Goal: Information Seeking & Learning: Check status

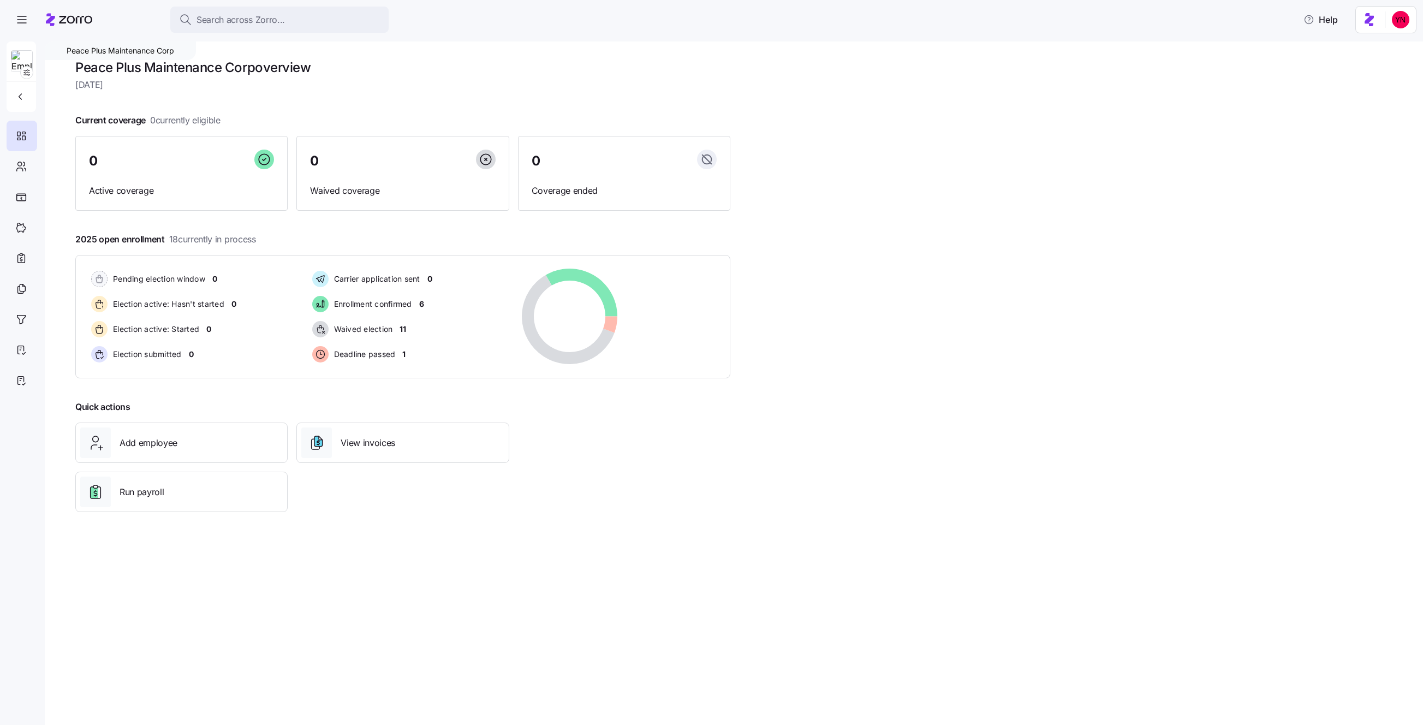
click at [76, 19] on icon at bounding box center [75, 20] width 33 height 8
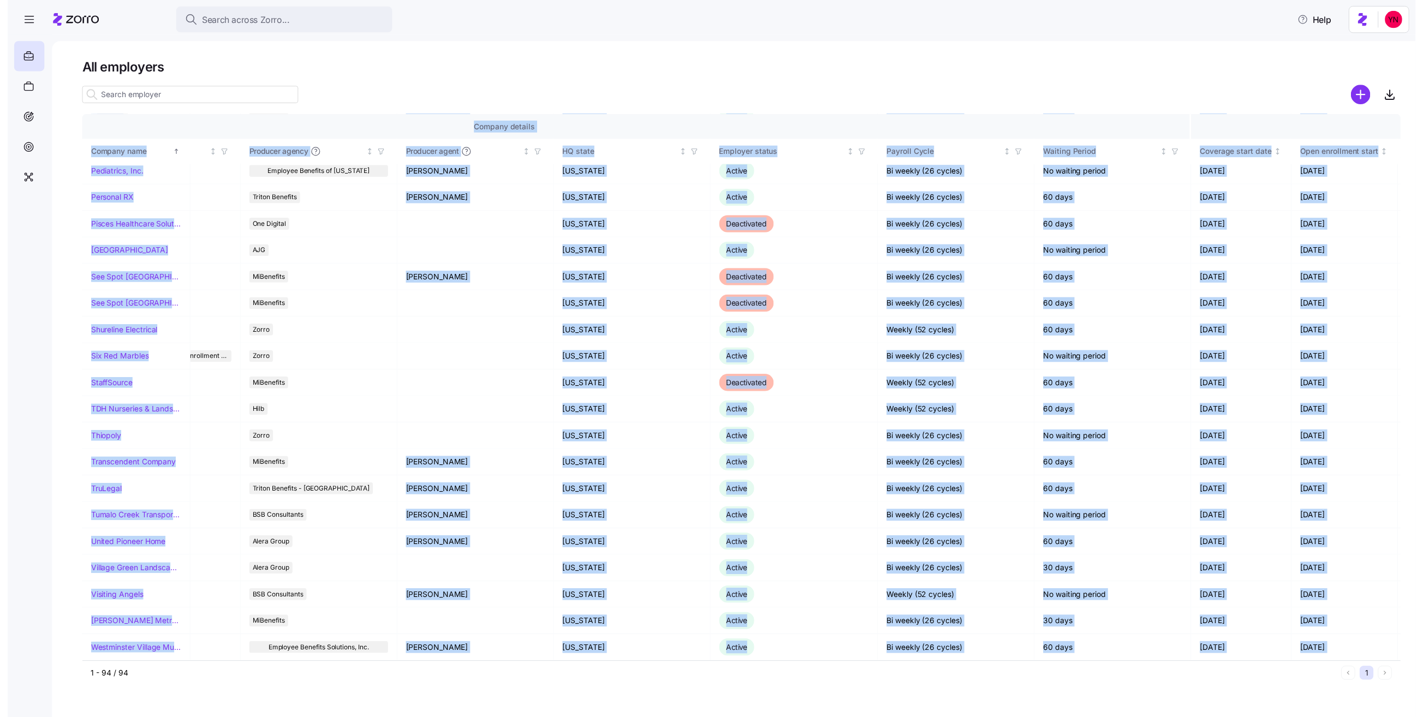
scroll to position [2013, 552]
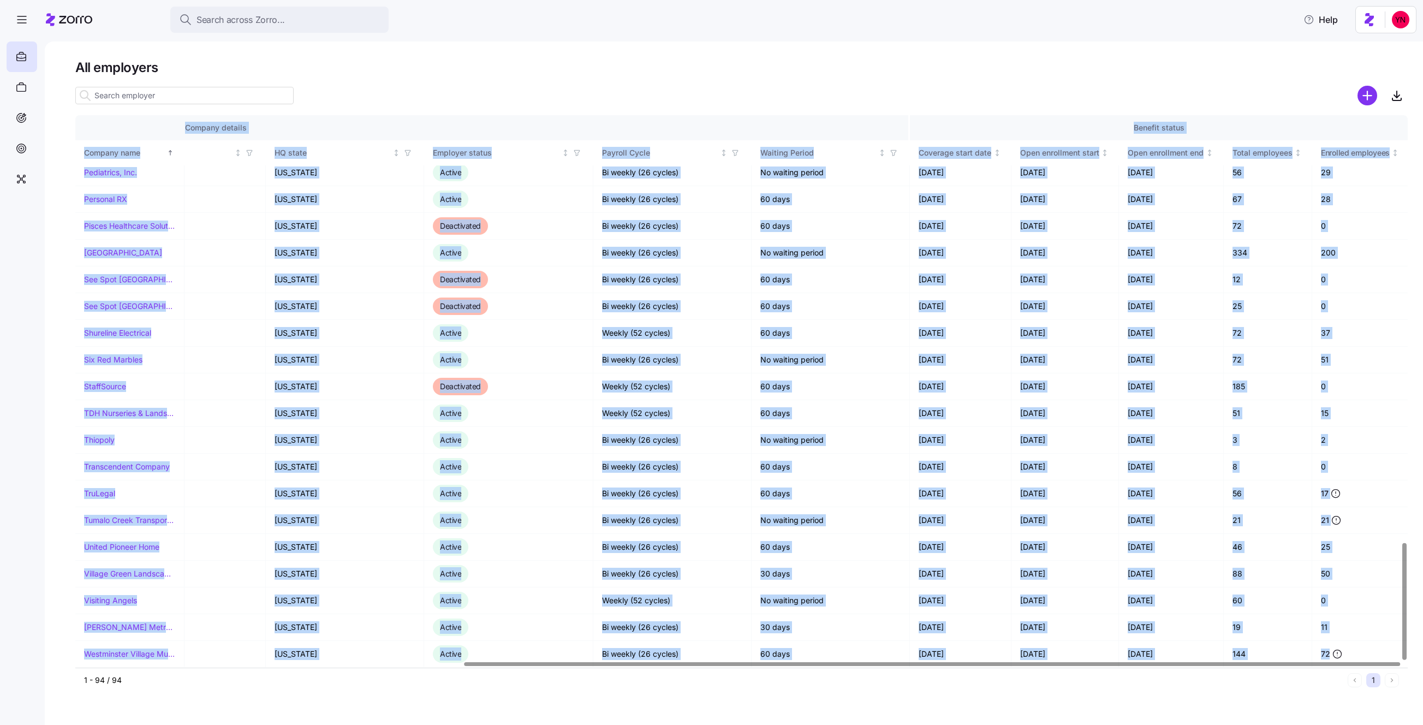
drag, startPoint x: 70, startPoint y: 150, endPoint x: 1354, endPoint y: 663, distance: 1382.5
click at [1354, 663] on div "All employers Company details Benefit status Company name Zorro partner Enrollm…" at bounding box center [734, 383] width 1379 height 684
copy div "Company details Benefit status Company name Zorro partner Enrollment team(s) Pr…"
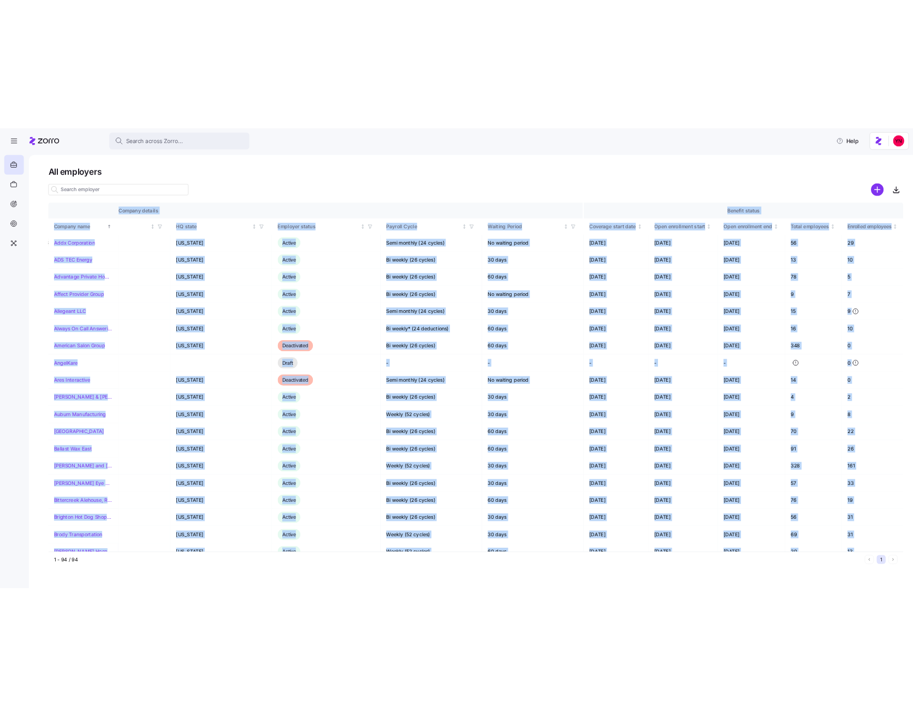
scroll to position [0, 552]
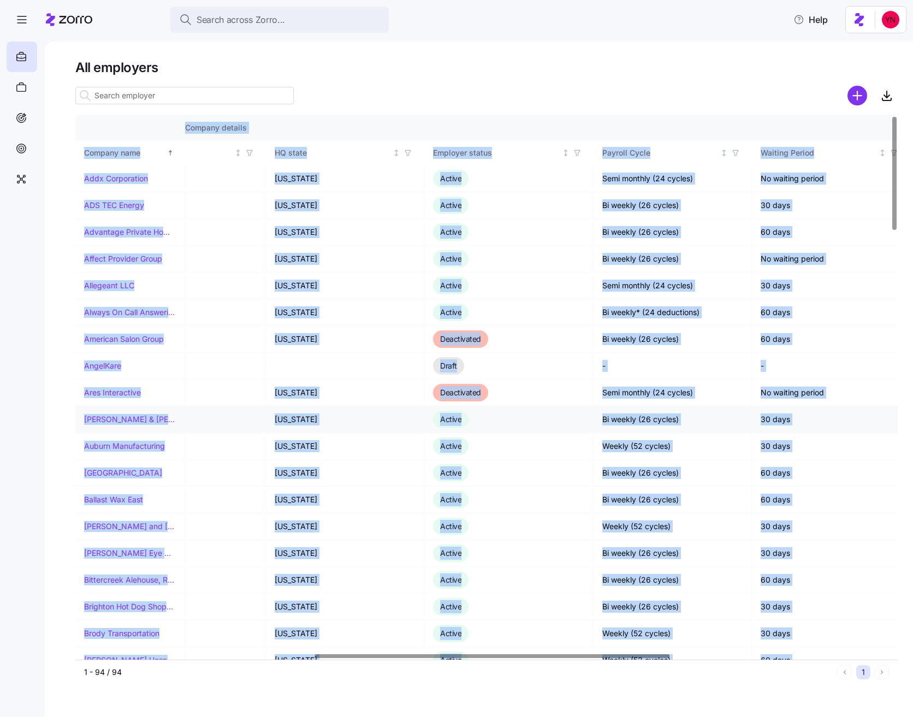
click at [120, 414] on link "[PERSON_NAME] & [PERSON_NAME]'s" at bounding box center [129, 419] width 91 height 11
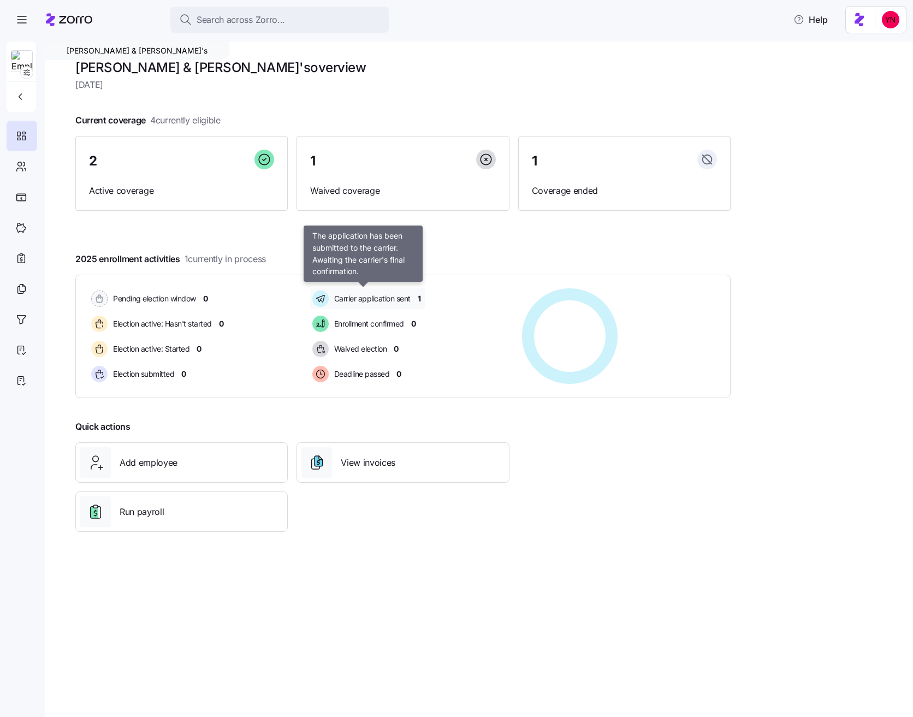
click at [402, 298] on span "Carrier application sent" at bounding box center [371, 298] width 80 height 11
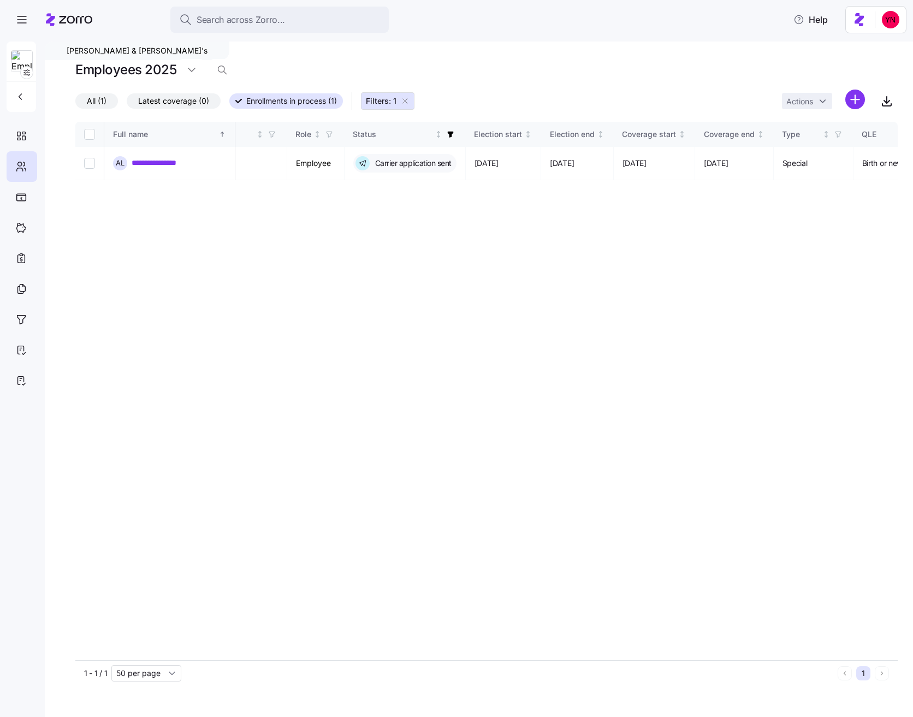
scroll to position [0, 482]
click at [191, 102] on span "Latest coverage (0)" at bounding box center [173, 101] width 71 height 14
click at [127, 104] on input "Latest coverage (0)" at bounding box center [127, 104] width 0 height 0
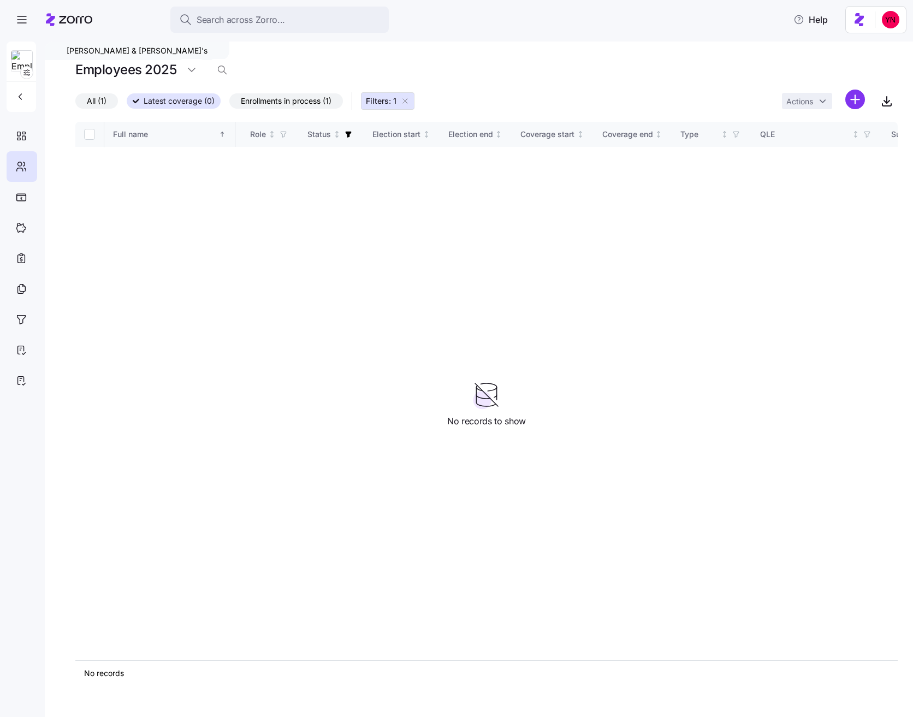
click at [73, 49] on div "Arnold & Son's" at bounding box center [137, 50] width 185 height 19
click at [92, 103] on span "All (1)" at bounding box center [97, 101] width 20 height 14
click at [75, 104] on input "All (1)" at bounding box center [75, 104] width 0 height 0
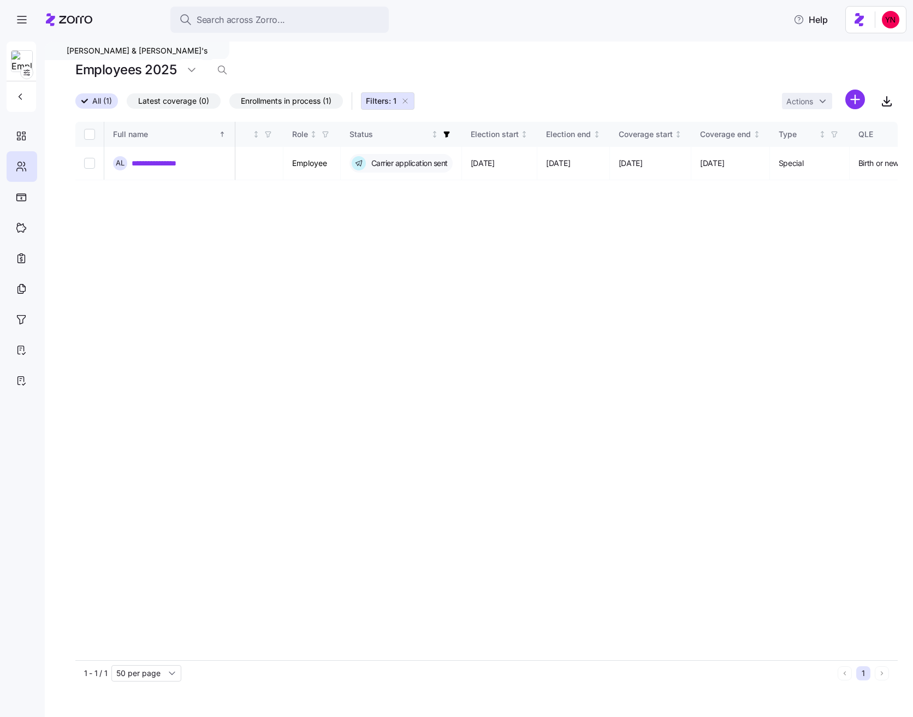
click at [99, 48] on div "Arnold & Son's" at bounding box center [137, 50] width 185 height 19
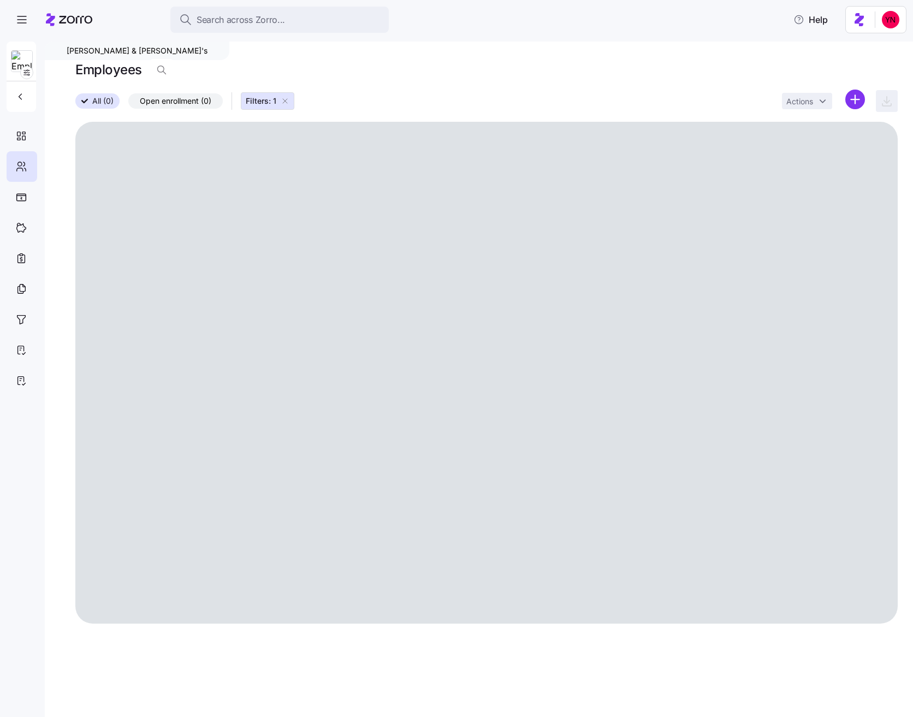
click at [79, 13] on icon at bounding box center [69, 19] width 46 height 13
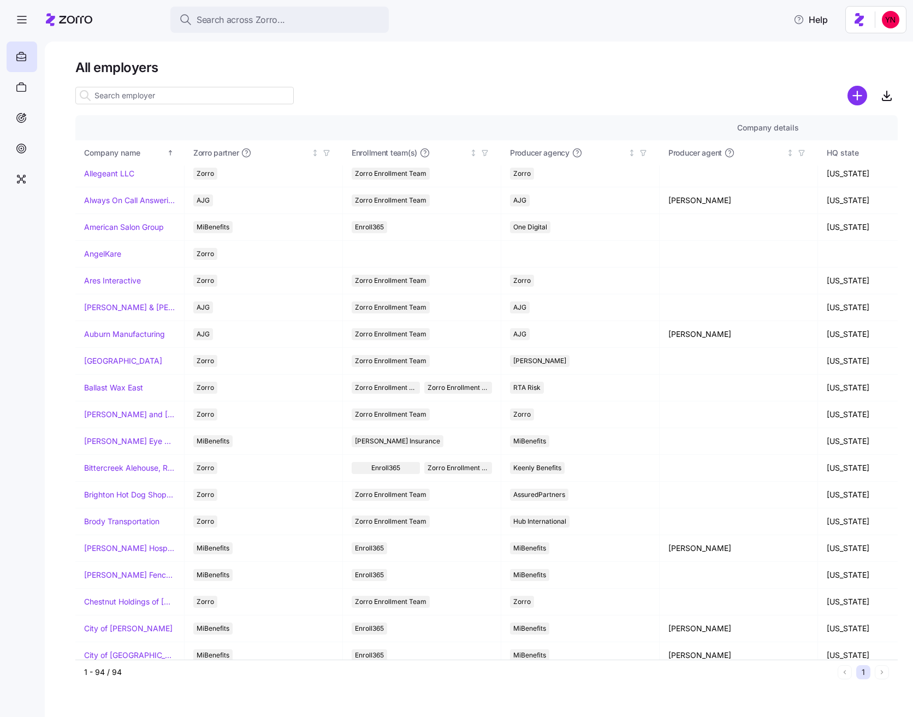
scroll to position [115, 0]
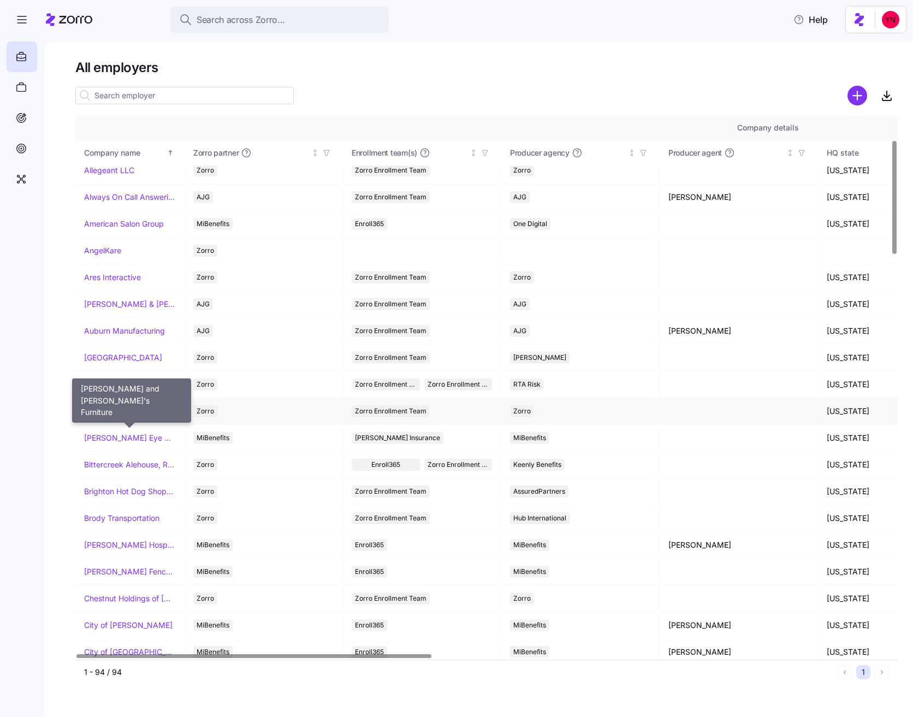
click at [107, 411] on link "[PERSON_NAME] and [PERSON_NAME]'s Furniture" at bounding box center [129, 411] width 91 height 11
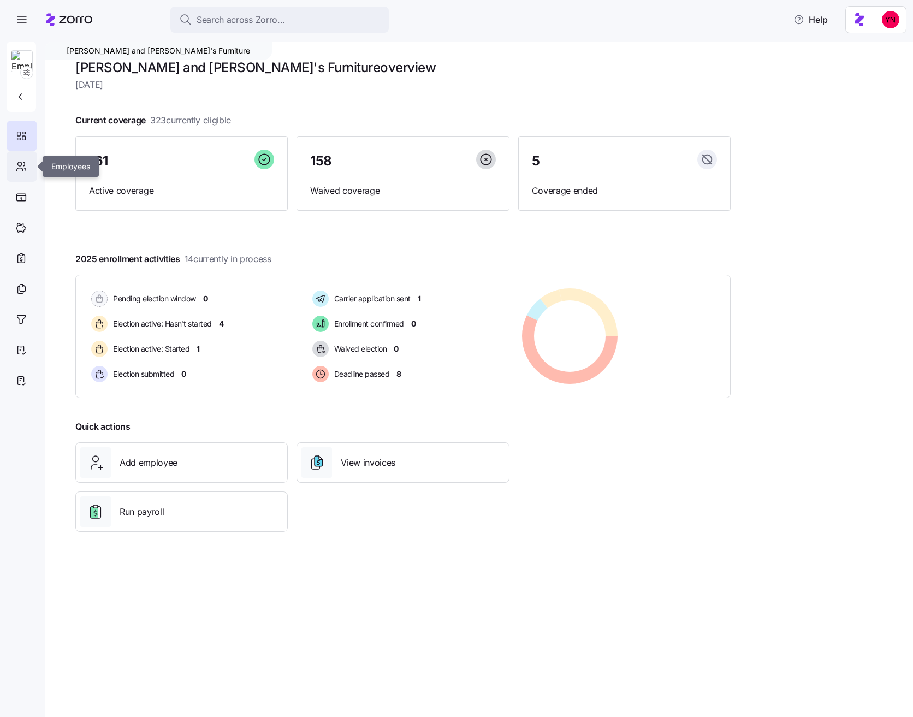
click at [21, 164] on icon at bounding box center [20, 164] width 4 height 4
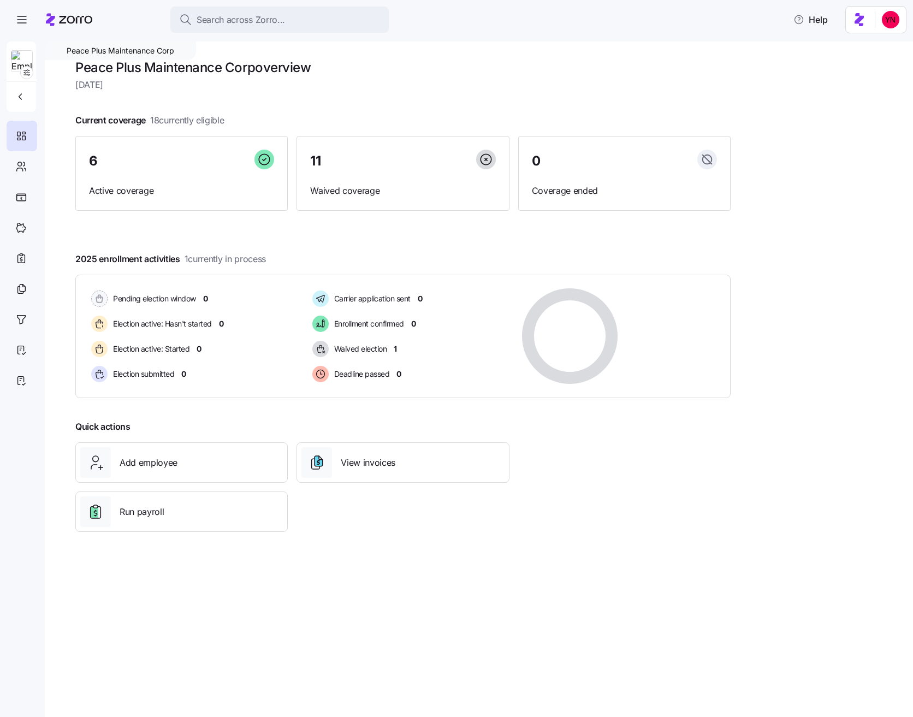
click at [80, 19] on icon at bounding box center [69, 19] width 46 height 13
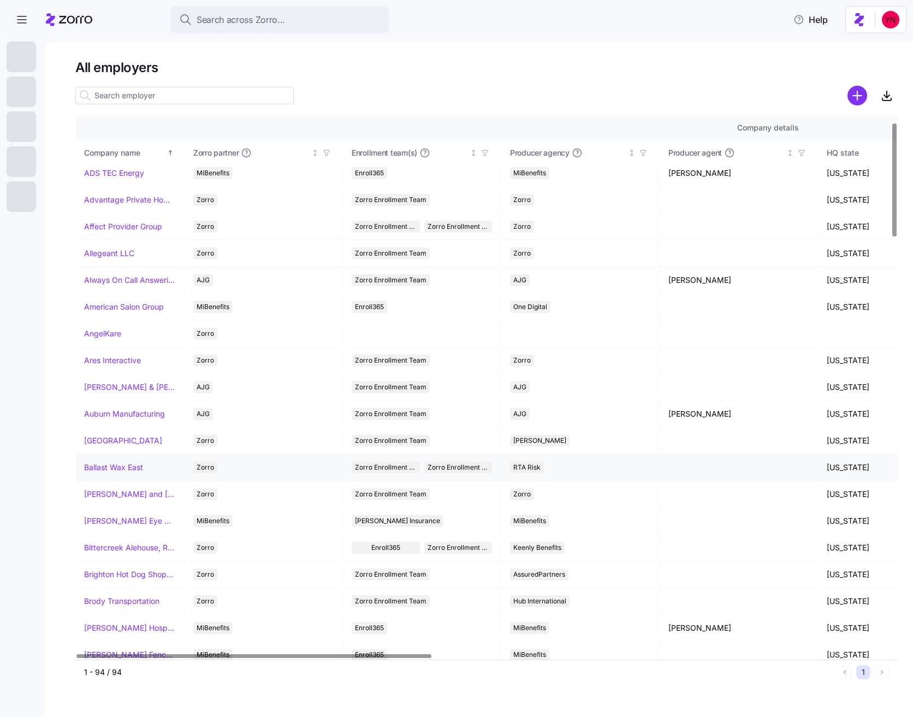
scroll to position [51, 0]
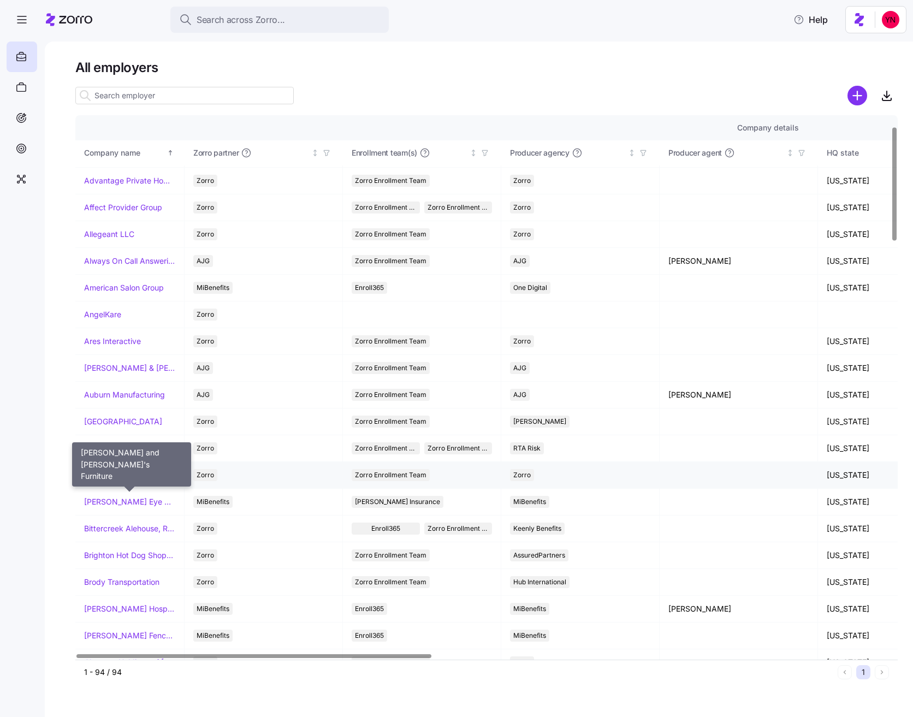
click at [113, 479] on link "[PERSON_NAME] and [PERSON_NAME]'s Furniture" at bounding box center [129, 475] width 91 height 11
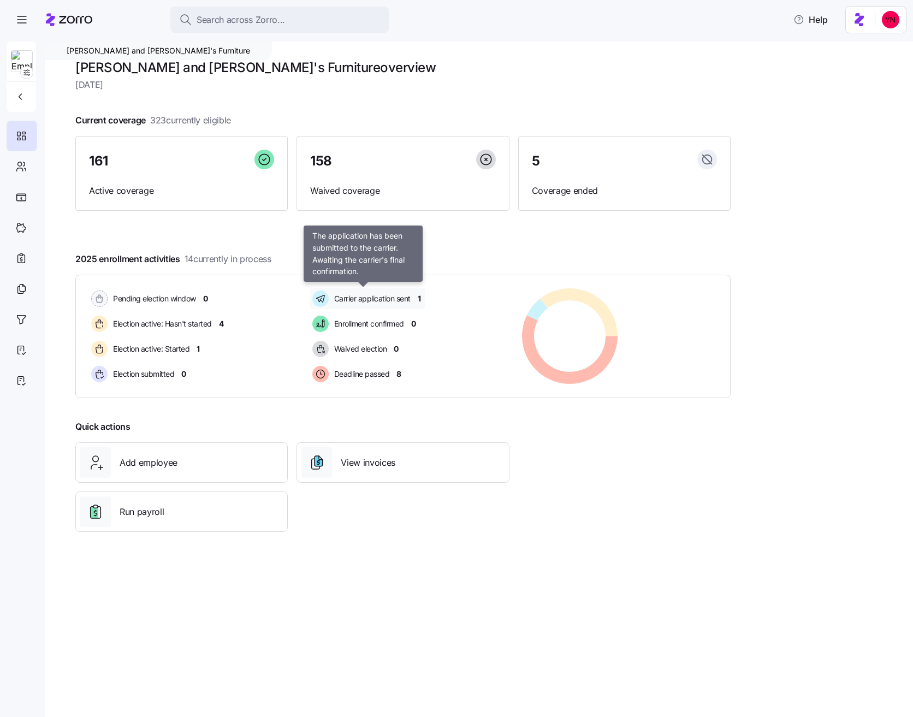
click at [396, 300] on span "Carrier application sent" at bounding box center [371, 298] width 80 height 11
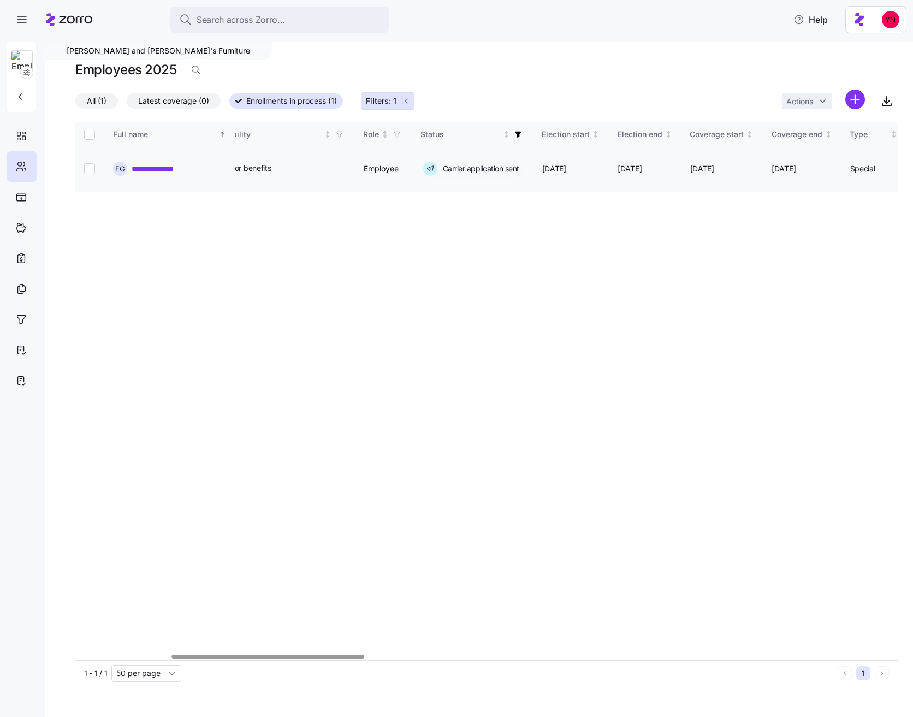
scroll to position [0, 408]
click at [66, 20] on icon at bounding box center [69, 19] width 46 height 13
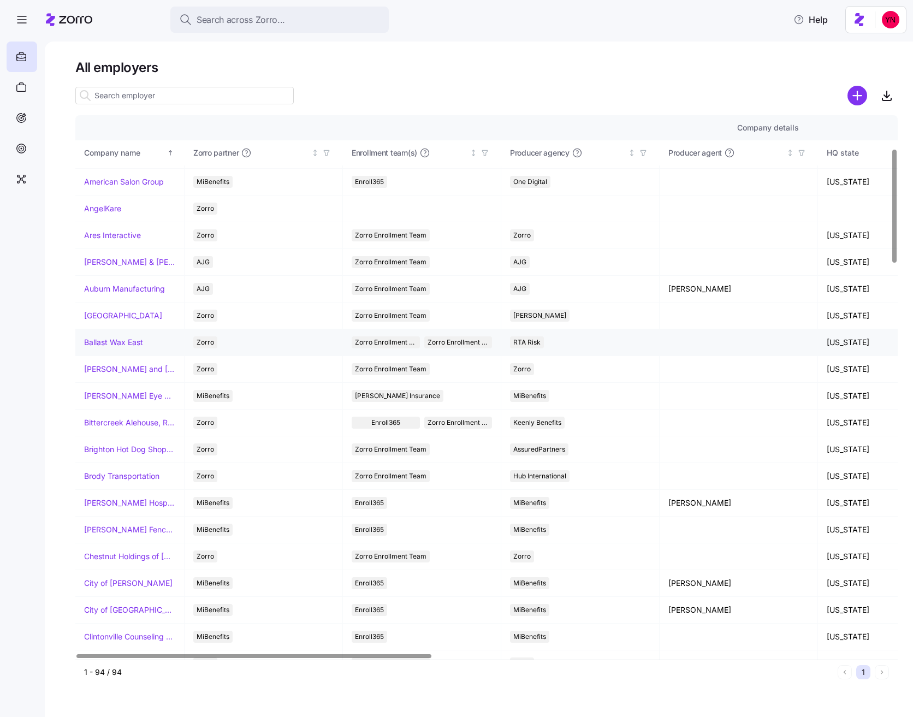
scroll to position [158, 0]
click at [109, 474] on link "Brody Transportation" at bounding box center [121, 475] width 75 height 11
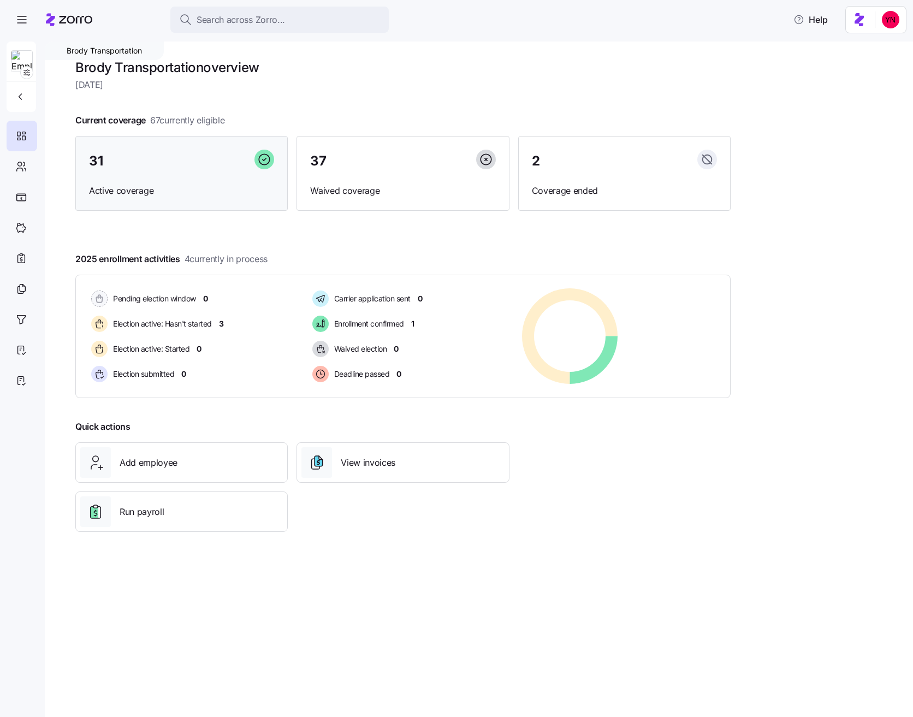
click at [181, 200] on div "31 Active coverage" at bounding box center [181, 173] width 212 height 75
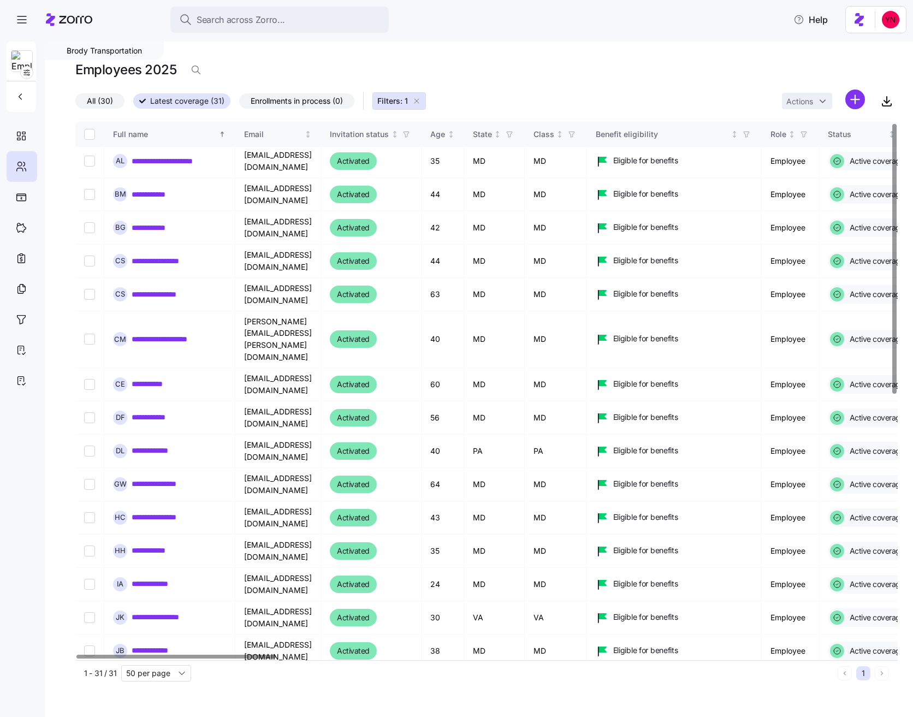
click at [389, 100] on span "Filters: 1" at bounding box center [392, 101] width 31 height 11
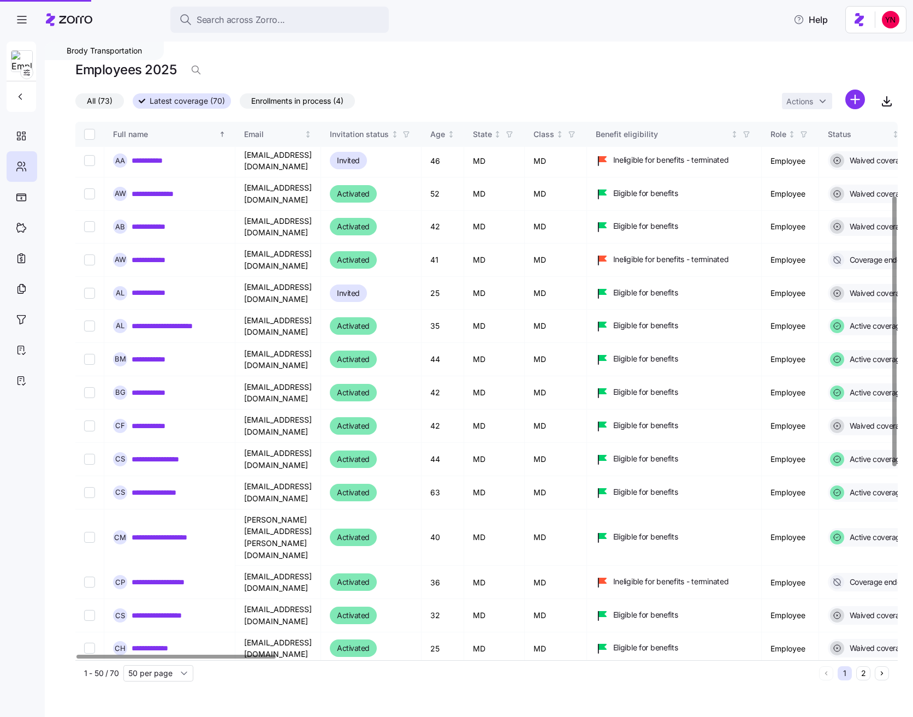
scroll to position [147, 0]
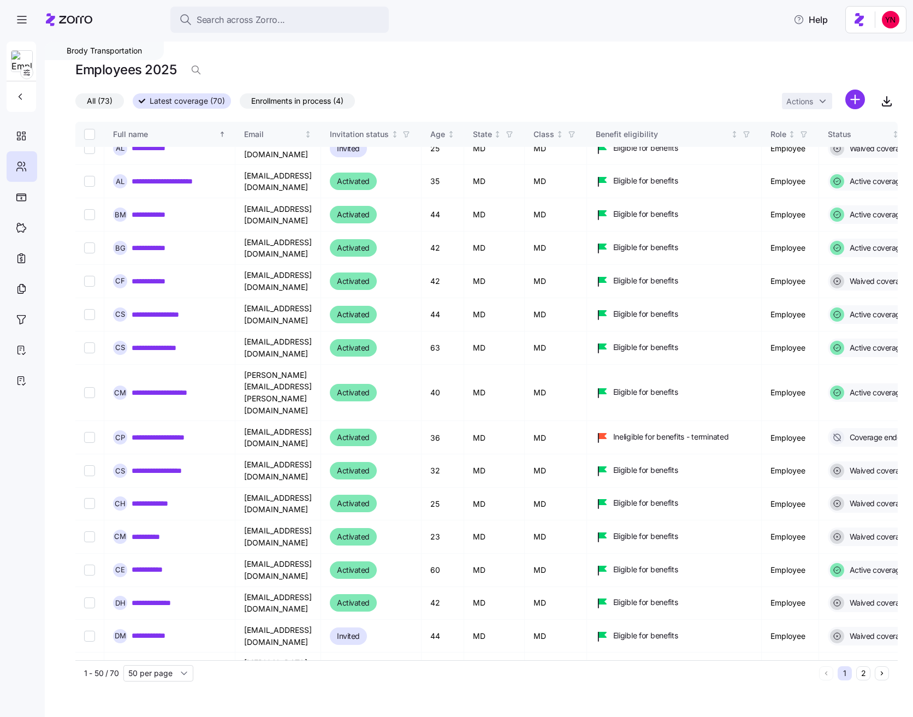
click at [411, 74] on div "Employees 2025" at bounding box center [486, 70] width 822 height 22
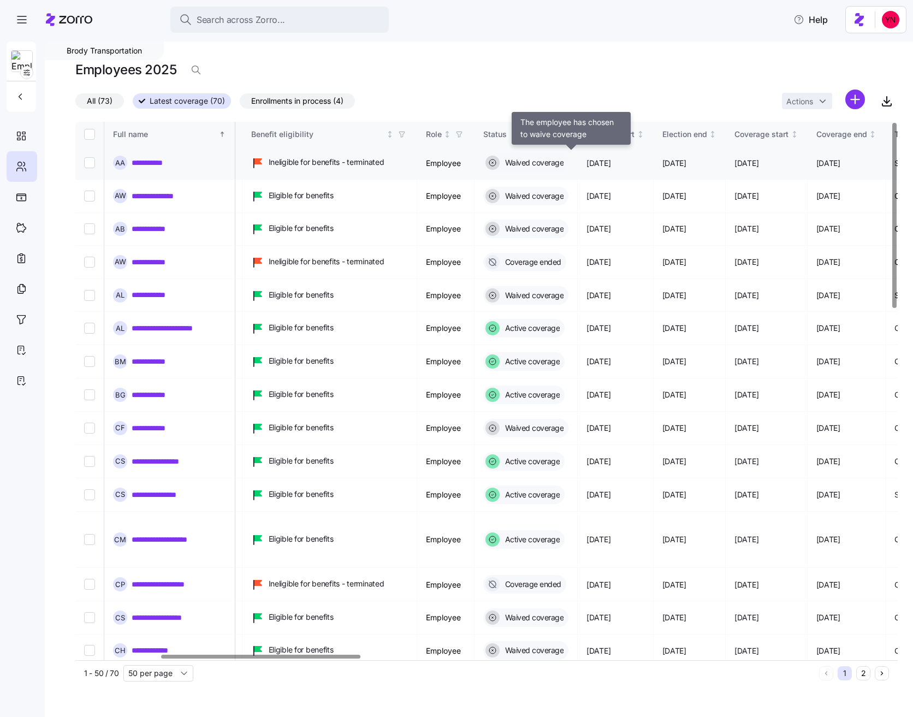
scroll to position [0, 496]
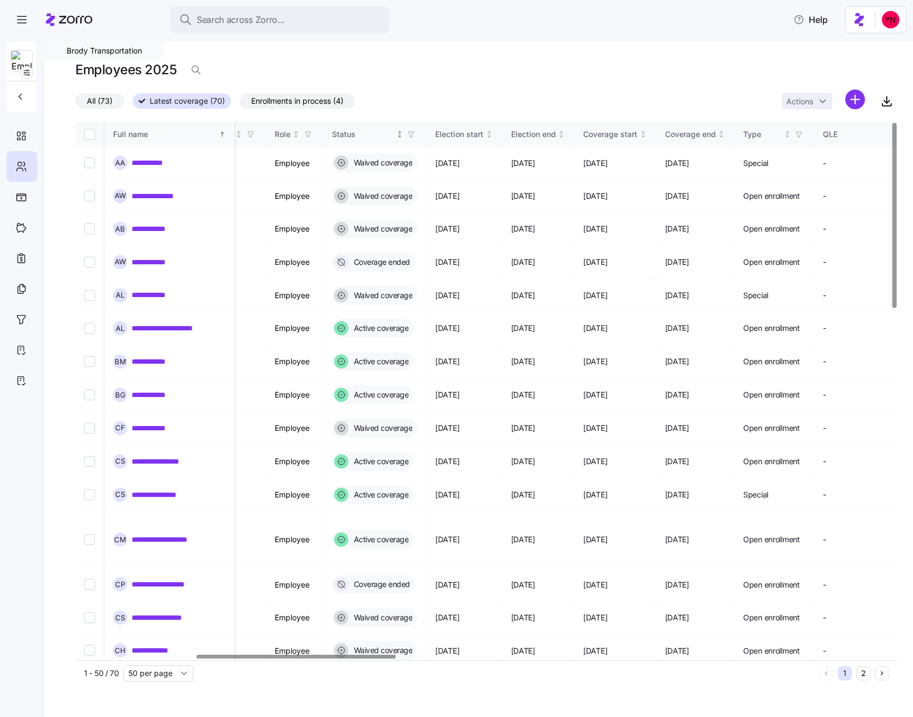
drag, startPoint x: 462, startPoint y: 130, endPoint x: 458, endPoint y: 135, distance: 6.2
click at [415, 130] on icon "button" at bounding box center [411, 134] width 8 height 8
click at [419, 238] on div "Active coverage" at bounding box center [461, 234] width 175 height 13
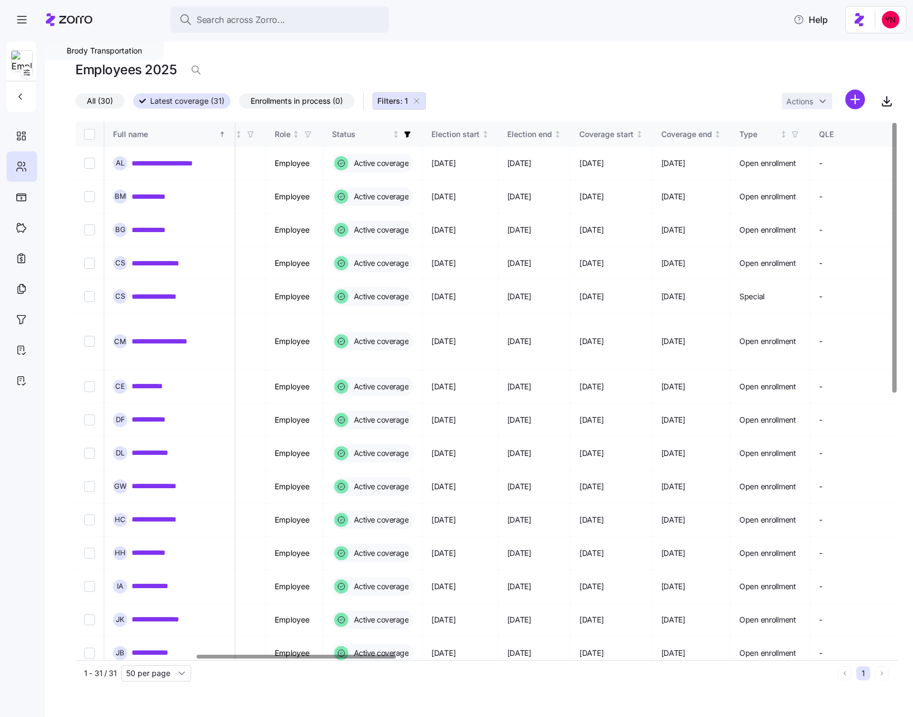
click at [290, 104] on span "Enrollments in process (0)" at bounding box center [297, 101] width 92 height 14
click at [239, 104] on input "Enrollments in process (0)" at bounding box center [239, 104] width 0 height 0
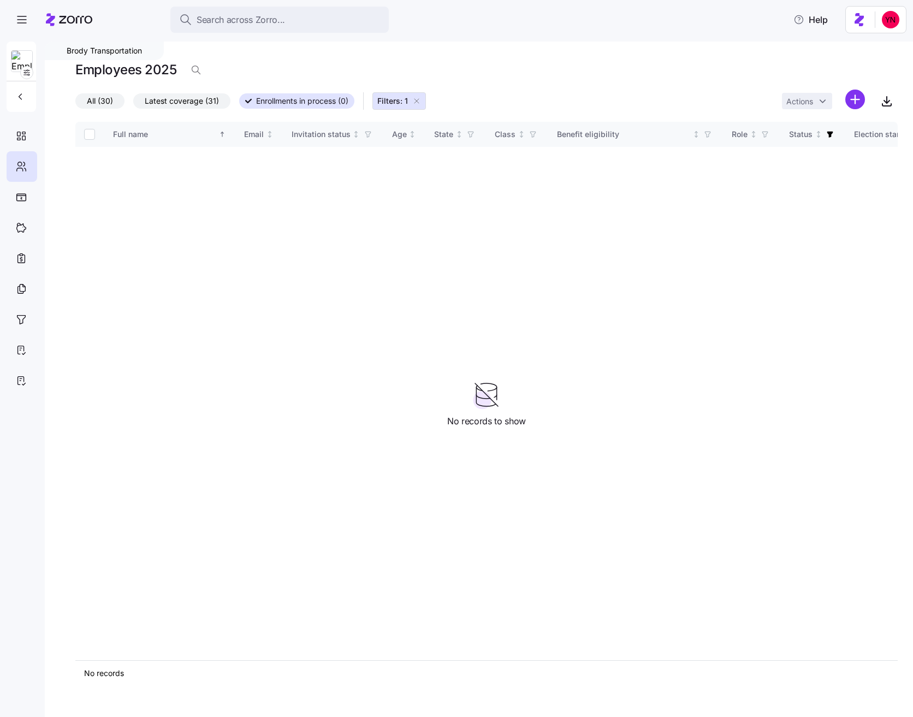
drag, startPoint x: 129, startPoint y: 73, endPoint x: 86, endPoint y: 63, distance: 43.6
click at [129, 73] on h1 "Employees 2025" at bounding box center [125, 69] width 101 height 17
click at [25, 146] on div at bounding box center [22, 136] width 31 height 31
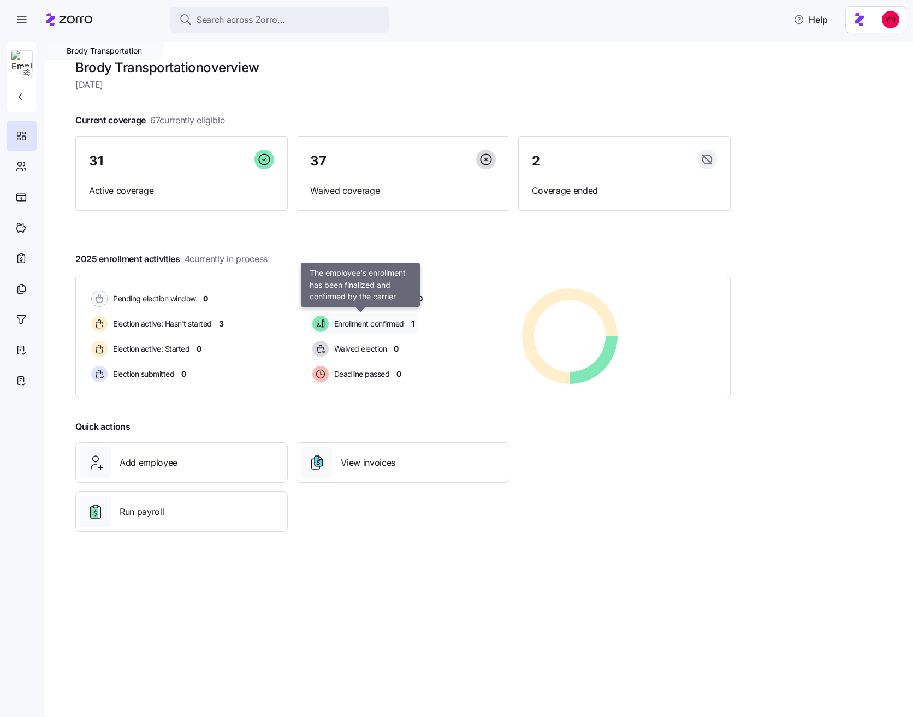
click at [383, 329] on span "Enrollment confirmed" at bounding box center [367, 323] width 73 height 13
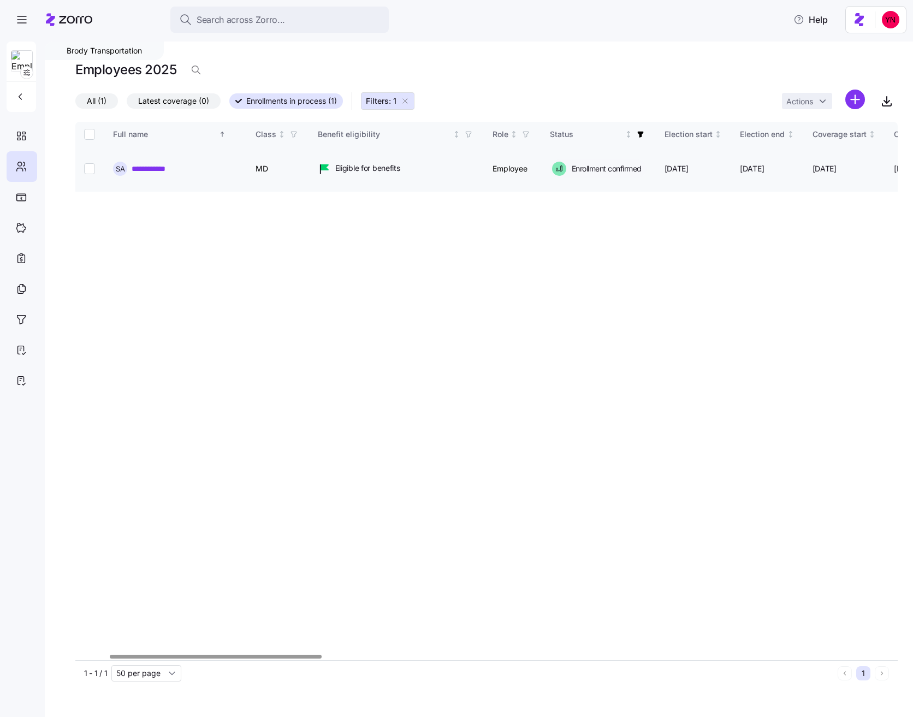
scroll to position [0, 387]
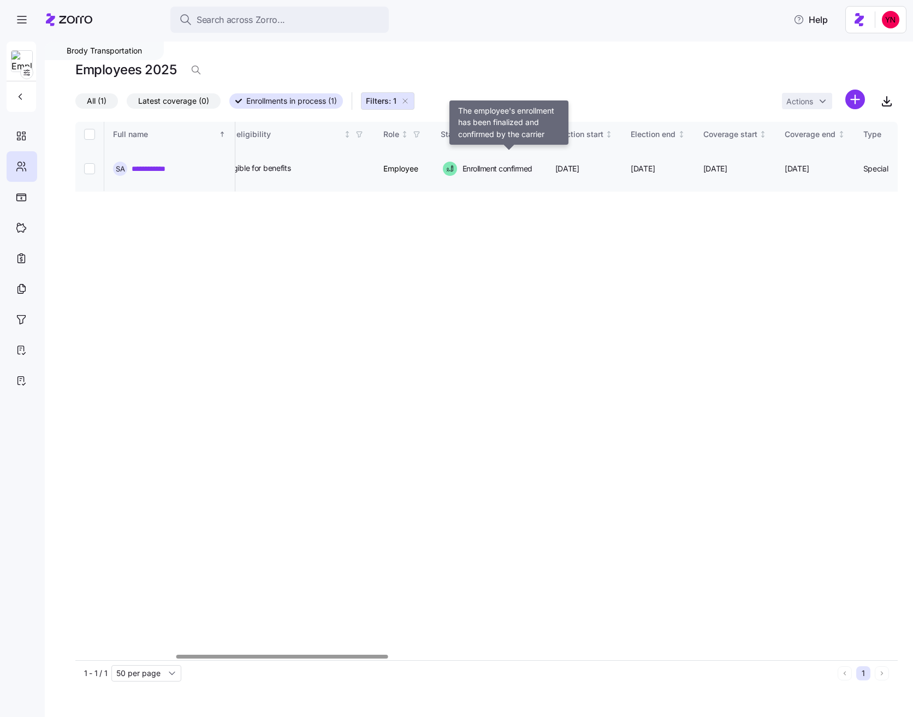
click at [498, 163] on span "Enrollment confirmed" at bounding box center [495, 168] width 73 height 11
click at [535, 132] on icon "button" at bounding box center [531, 134] width 8 height 8
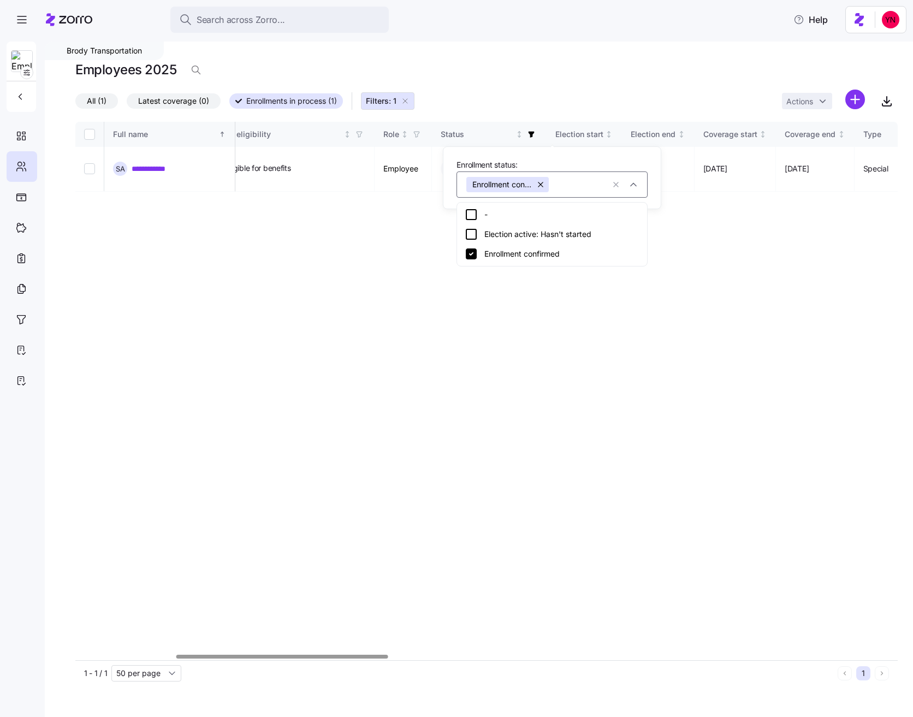
click at [320, 217] on div "**********" at bounding box center [486, 391] width 822 height 538
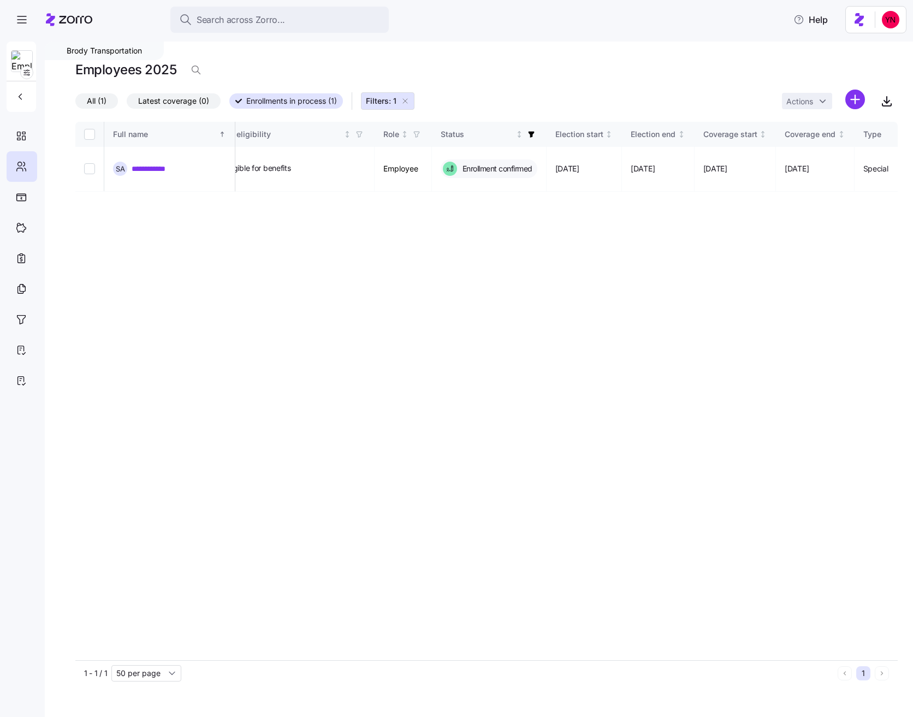
click at [179, 104] on span "Latest coverage (0)" at bounding box center [173, 101] width 71 height 14
click at [127, 104] on input "Latest coverage (0)" at bounding box center [127, 104] width 0 height 0
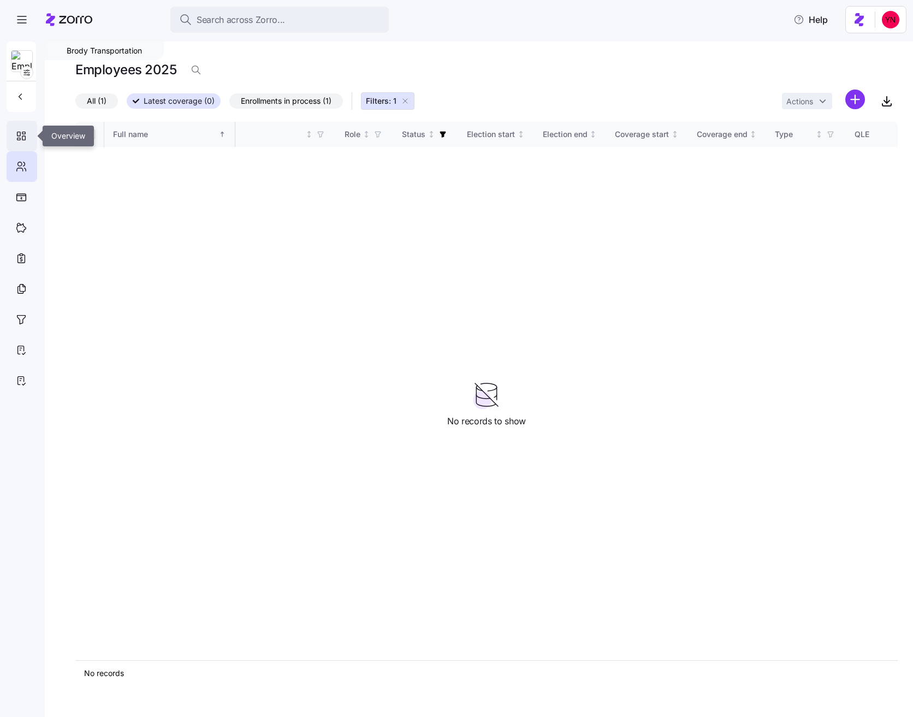
click at [23, 142] on icon at bounding box center [21, 135] width 12 height 13
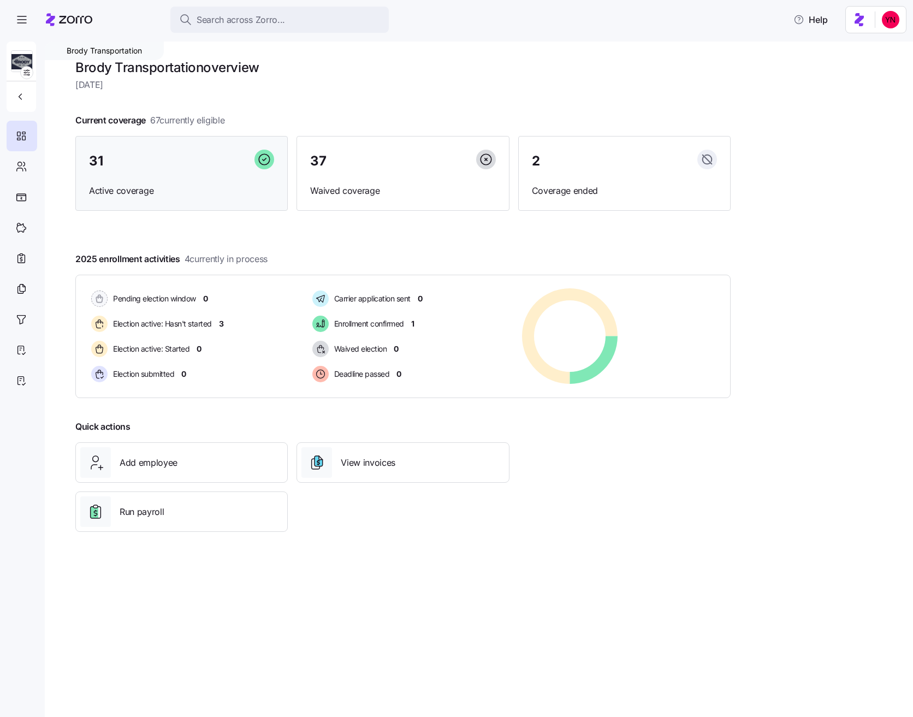
click at [202, 171] on div "31" at bounding box center [181, 161] width 185 height 23
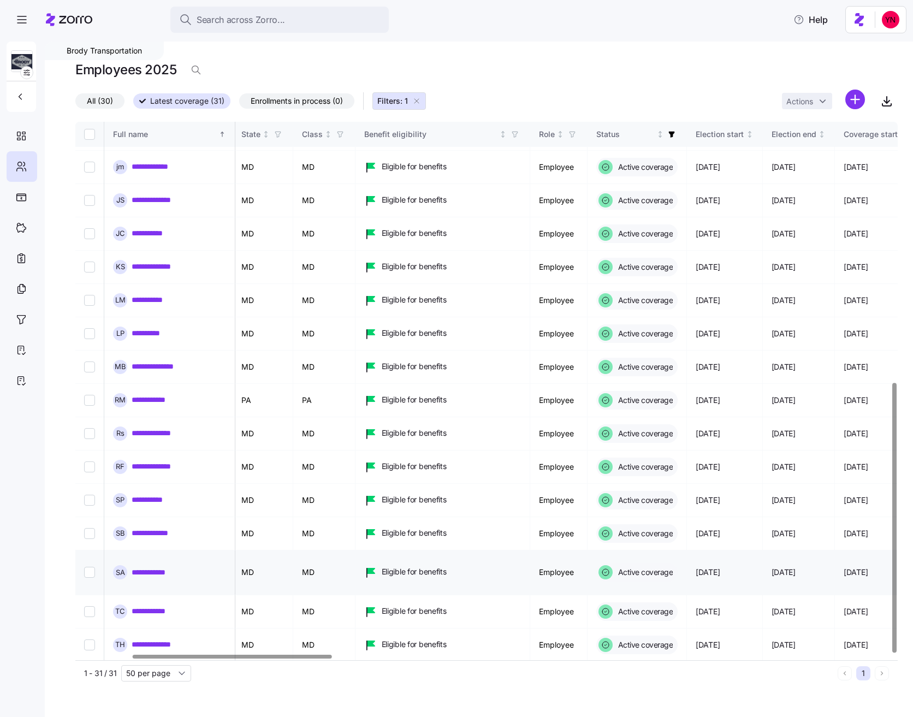
scroll to position [519, 0]
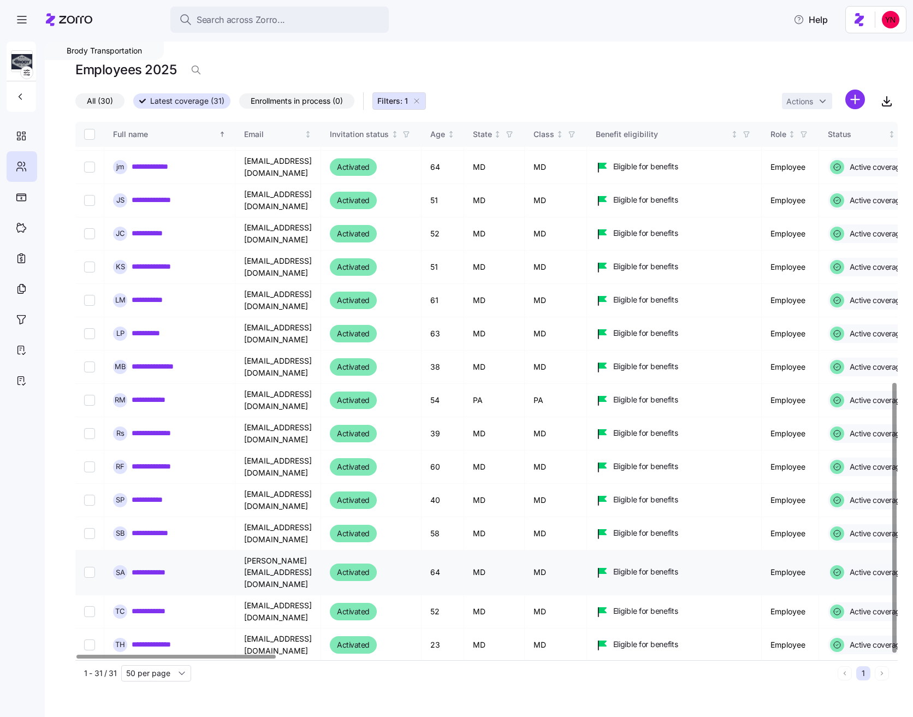
click at [160, 567] on link "**********" at bounding box center [156, 572] width 48 height 11
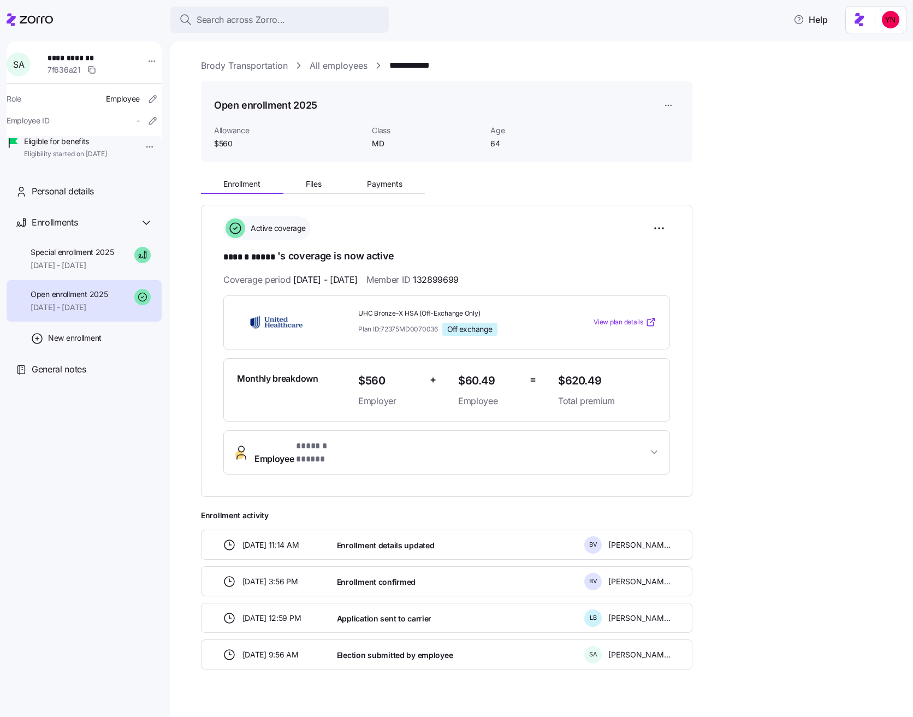
drag, startPoint x: 130, startPoint y: 50, endPoint x: 123, endPoint y: 48, distance: 6.9
click at [123, 48] on div "**********" at bounding box center [84, 102] width 155 height 123
click at [57, 271] on span "10/01/2025 - 12/31/2025" at bounding box center [73, 265] width 84 height 11
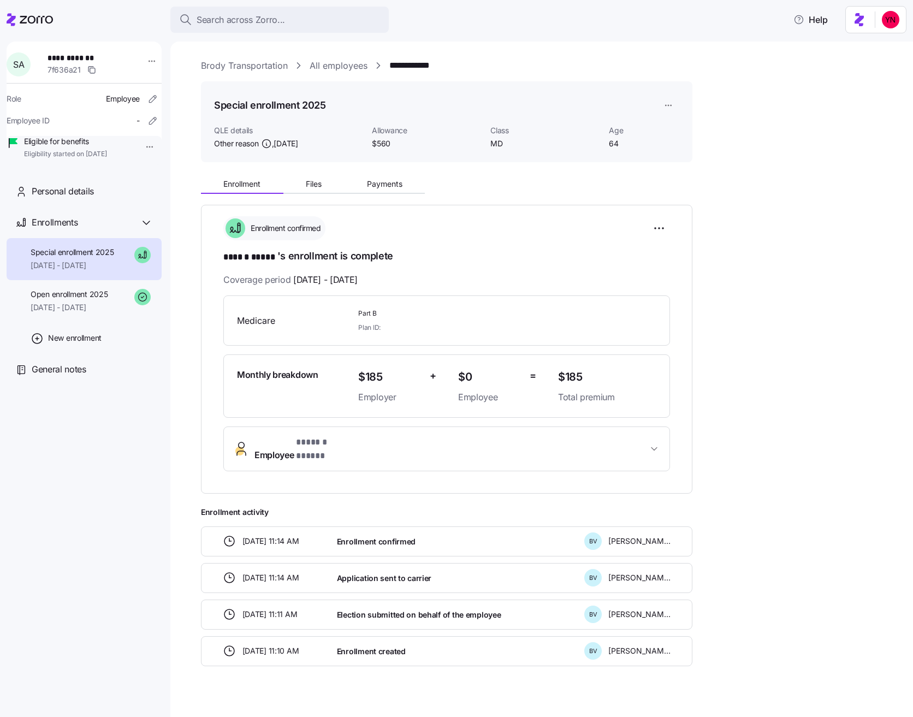
click at [334, 64] on link "All employees" at bounding box center [339, 66] width 58 height 14
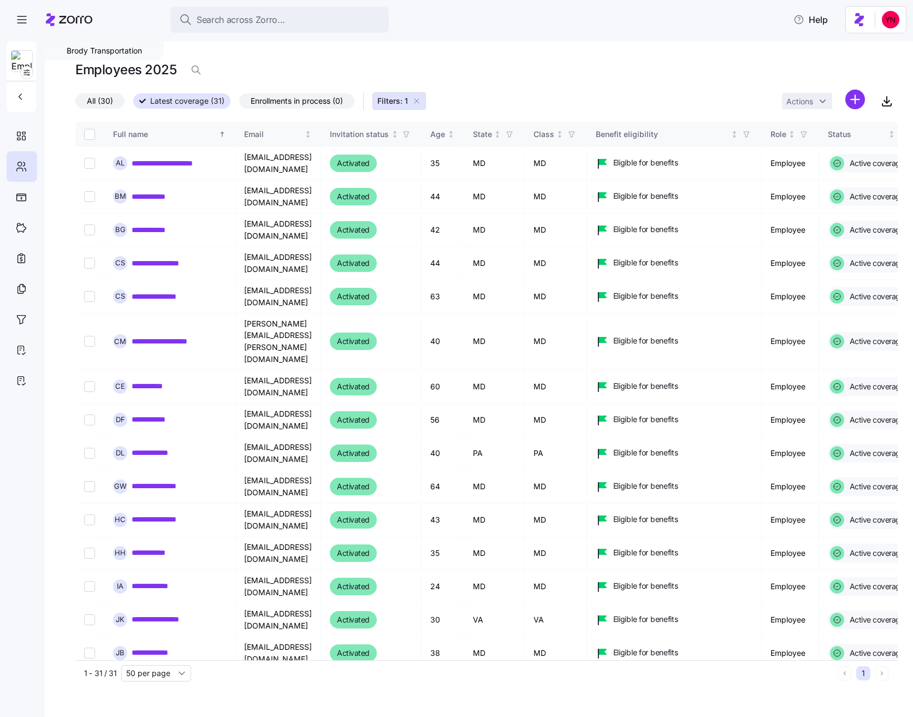
click at [321, 100] on span "Enrollments in process (0)" at bounding box center [297, 101] width 92 height 14
click at [239, 104] on input "Enrollments in process (0)" at bounding box center [239, 104] width 0 height 0
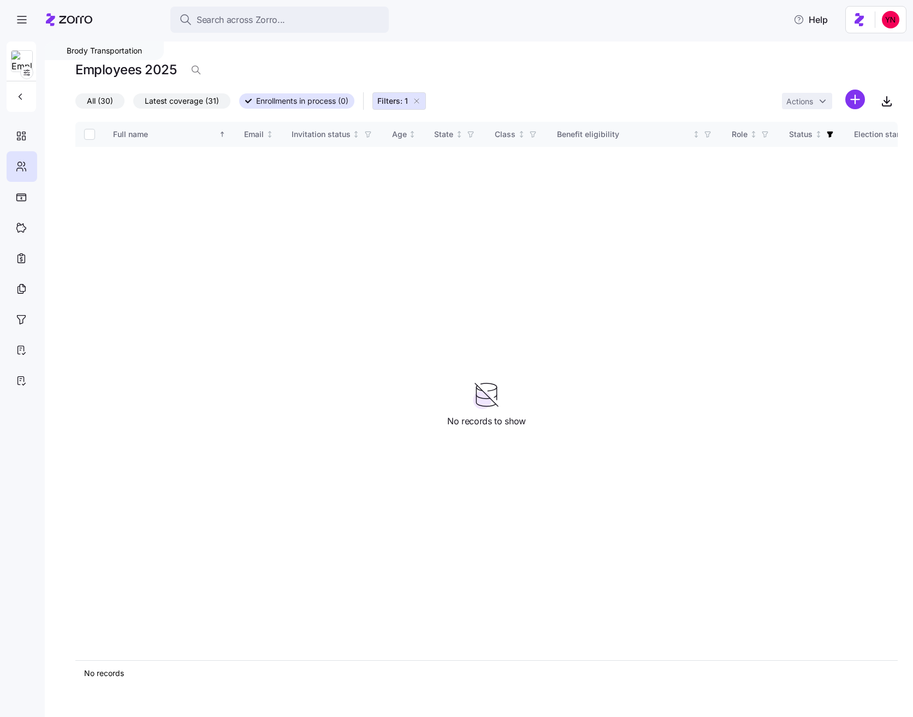
click at [420, 100] on icon "button" at bounding box center [416, 101] width 9 height 9
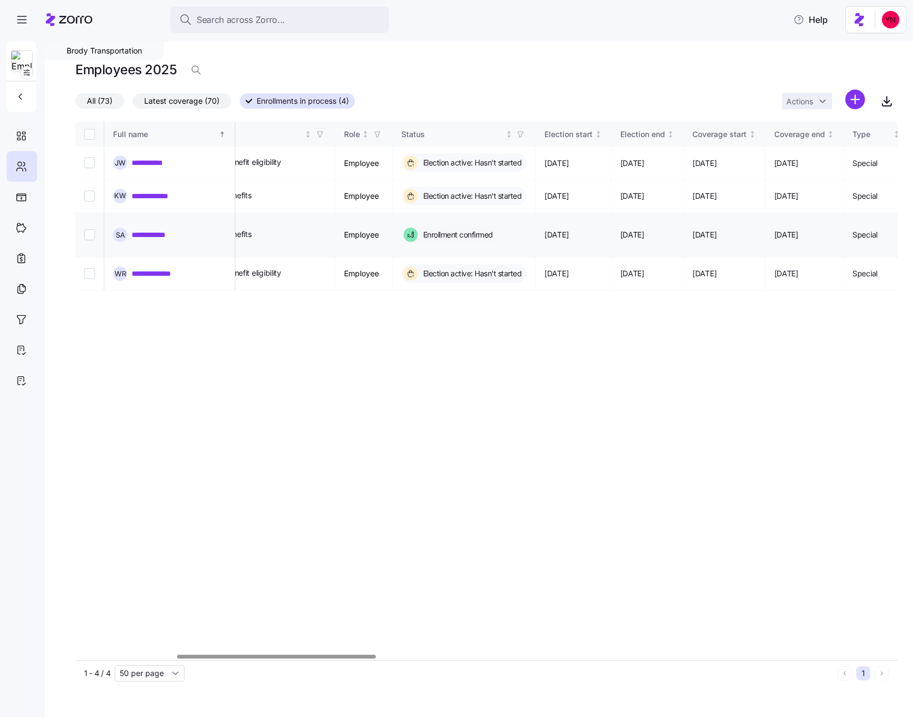
scroll to position [0, 254]
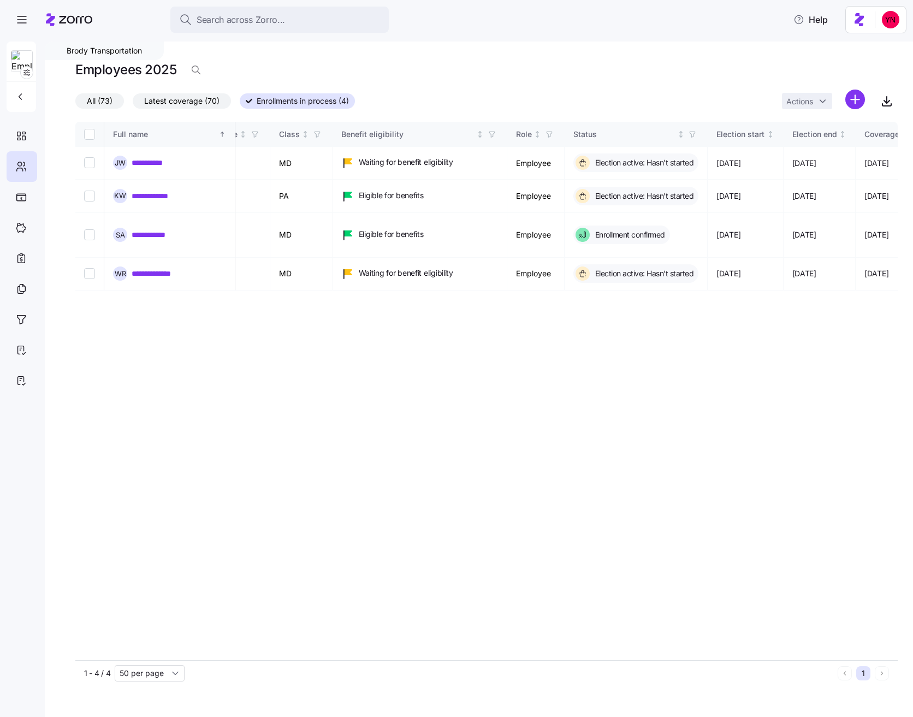
click at [72, 22] on icon at bounding box center [69, 19] width 46 height 13
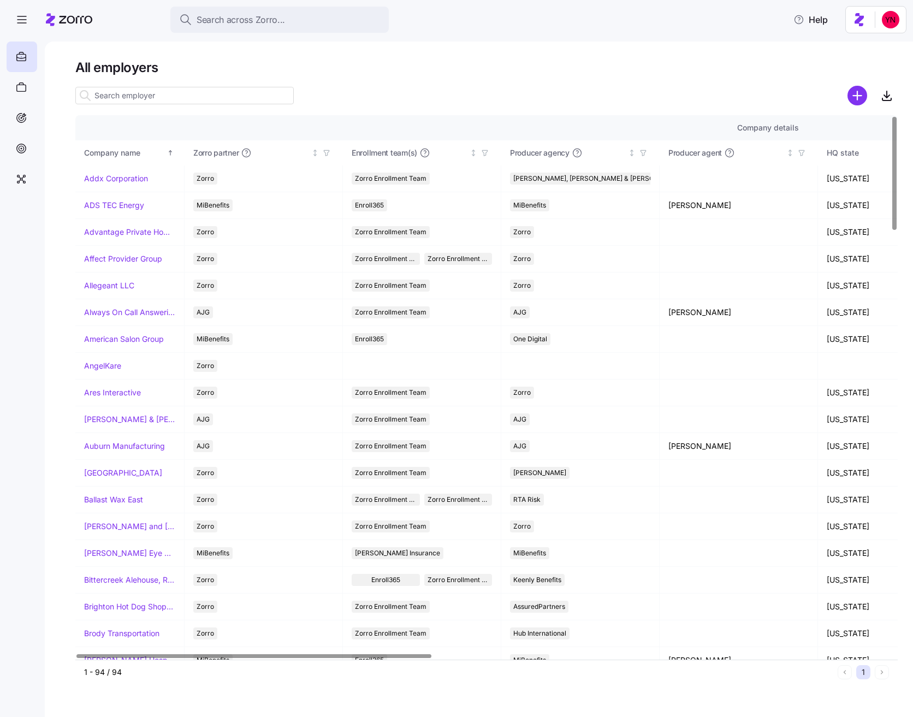
click at [44, 426] on nav at bounding box center [22, 376] width 45 height 682
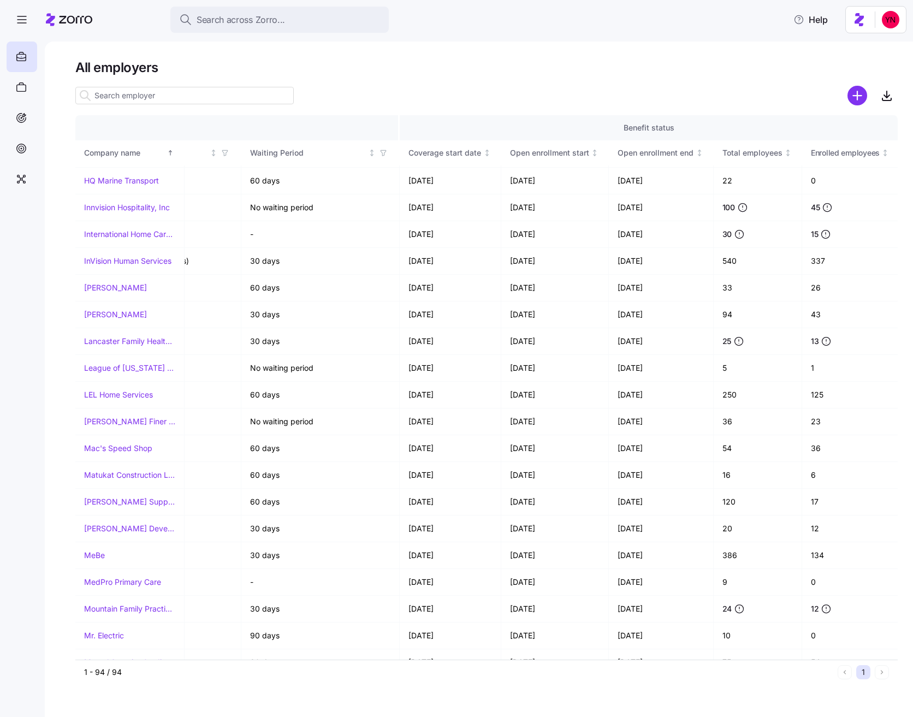
scroll to position [1230, 1063]
click at [111, 95] on input at bounding box center [184, 95] width 218 height 17
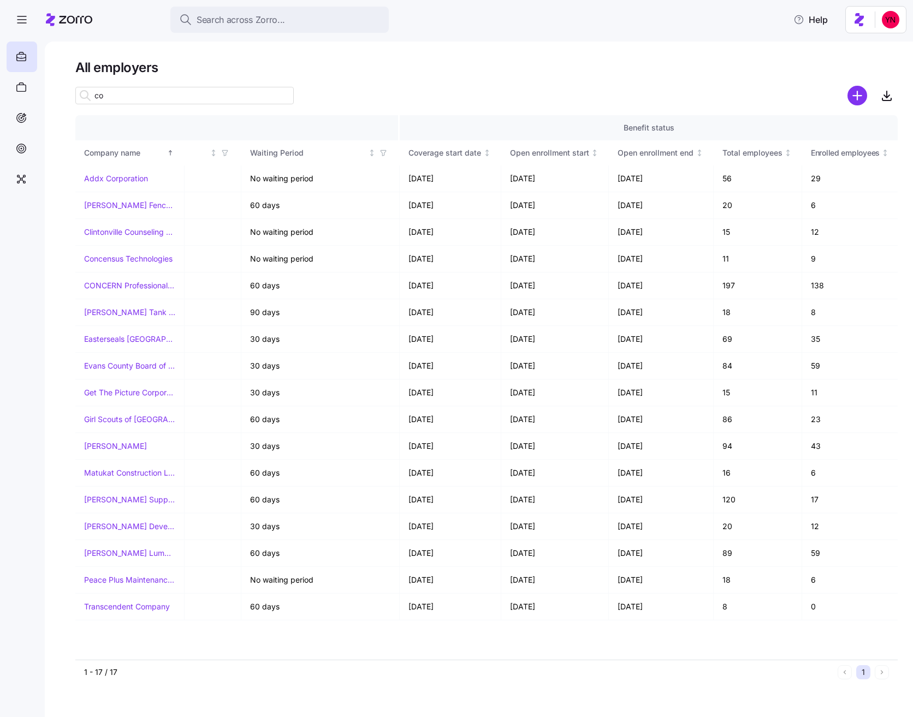
scroll to position [0, 1063]
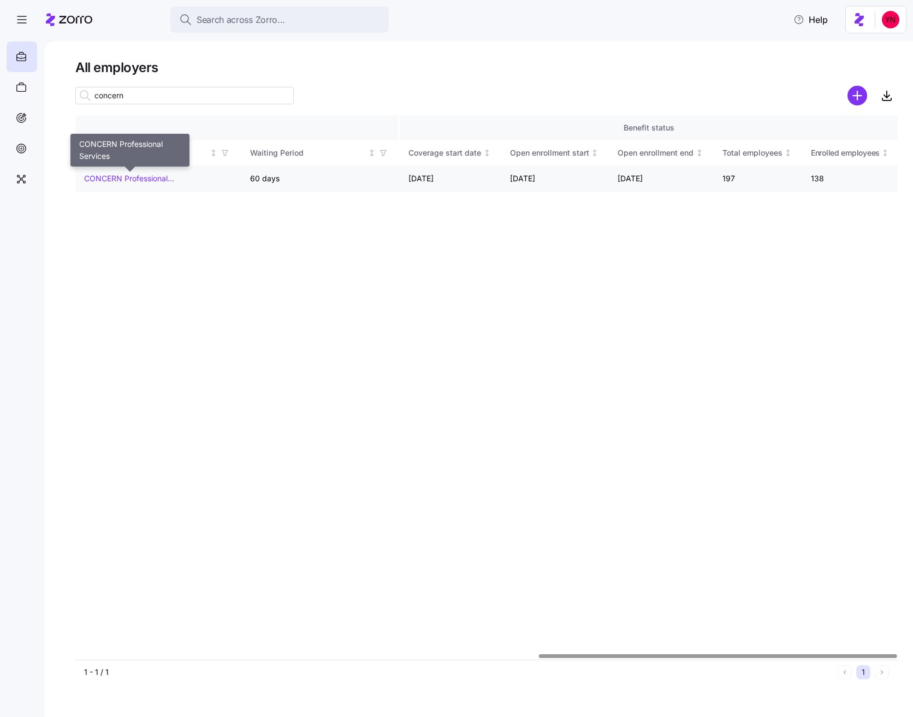
type input "concern"
click at [137, 180] on link "CONCERN Professional Services" at bounding box center [129, 178] width 91 height 11
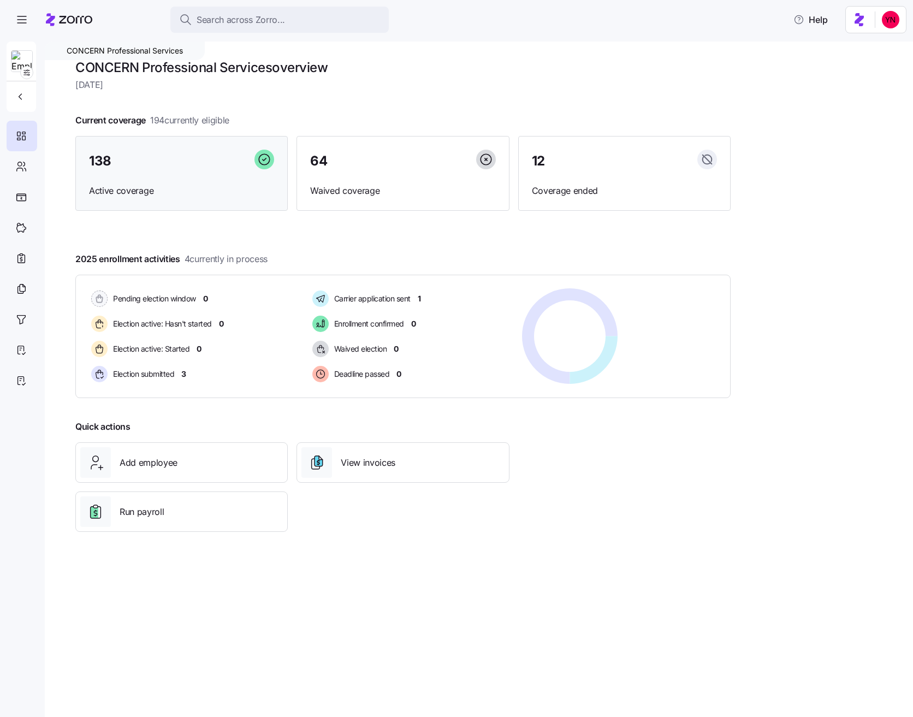
click at [128, 173] on div "138 Active coverage" at bounding box center [181, 173] width 212 height 75
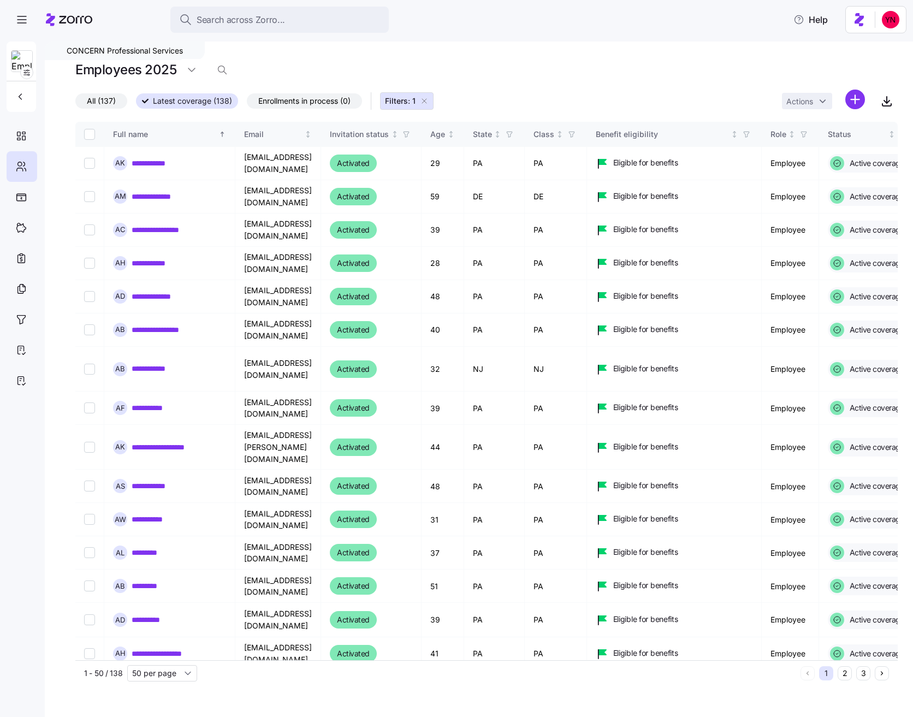
click at [325, 104] on span "Enrollments in process (0)" at bounding box center [304, 101] width 92 height 14
click at [247, 104] on input "Enrollments in process (0)" at bounding box center [247, 104] width 0 height 0
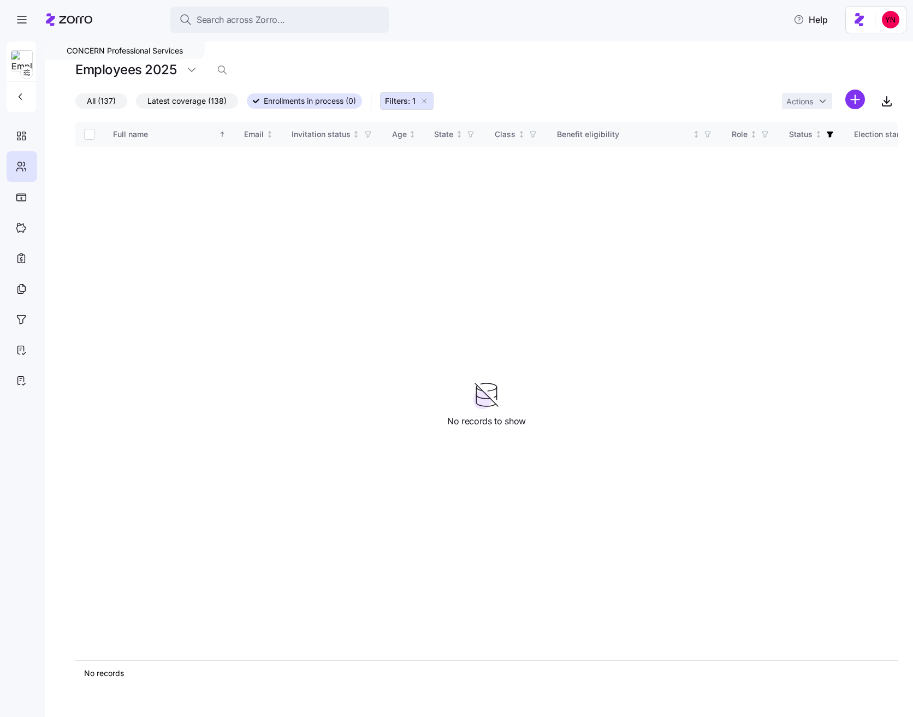
click at [425, 102] on icon "button" at bounding box center [424, 101] width 9 height 9
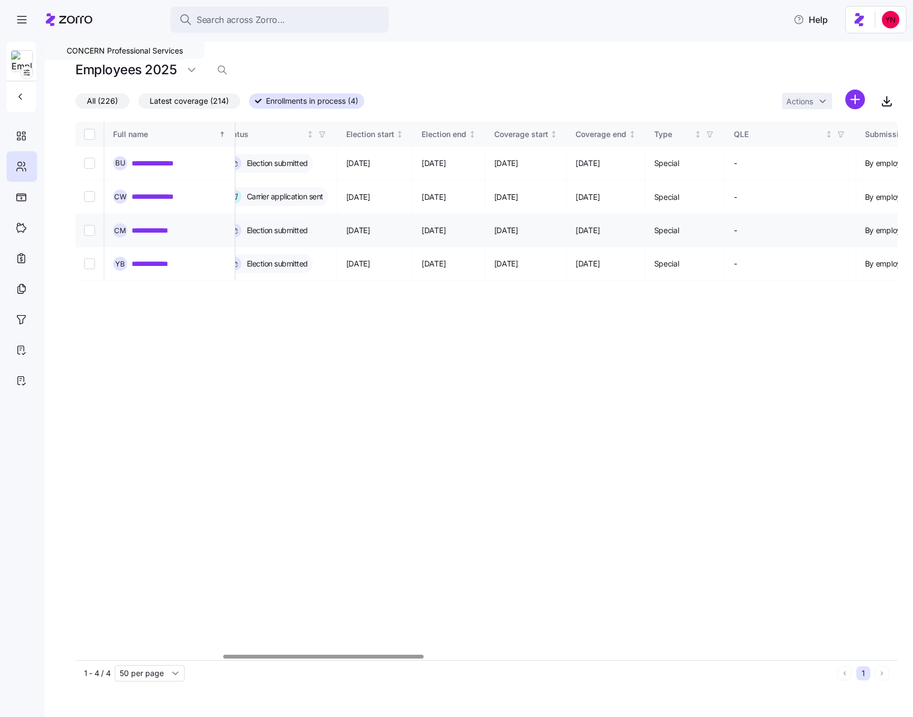
scroll to position [0, 610]
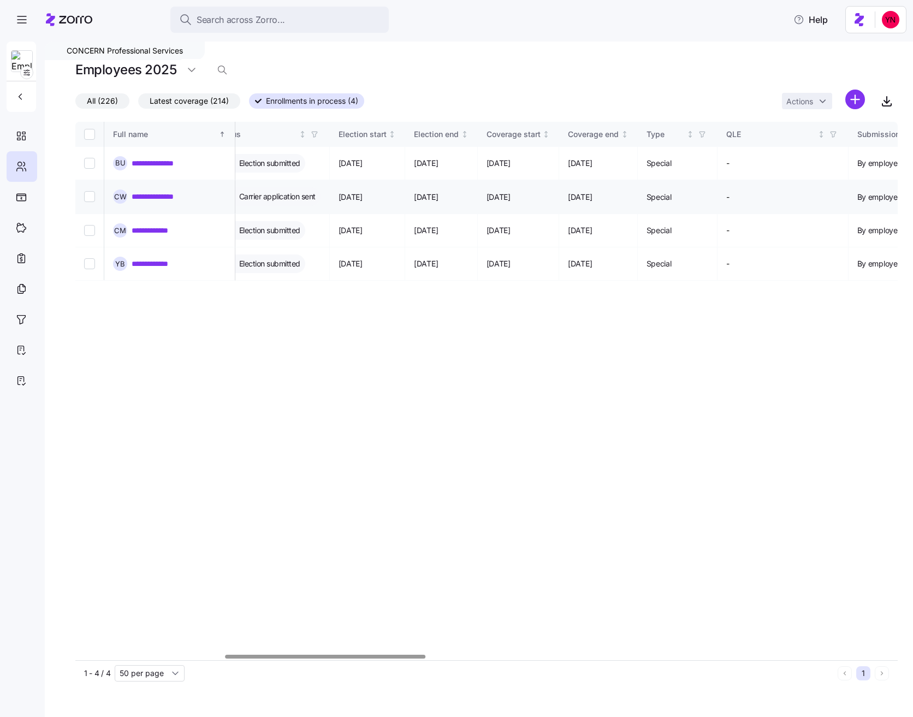
drag, startPoint x: 571, startPoint y: 200, endPoint x: 491, endPoint y: 200, distance: 79.7
click at [162, 199] on link "**********" at bounding box center [163, 196] width 63 height 11
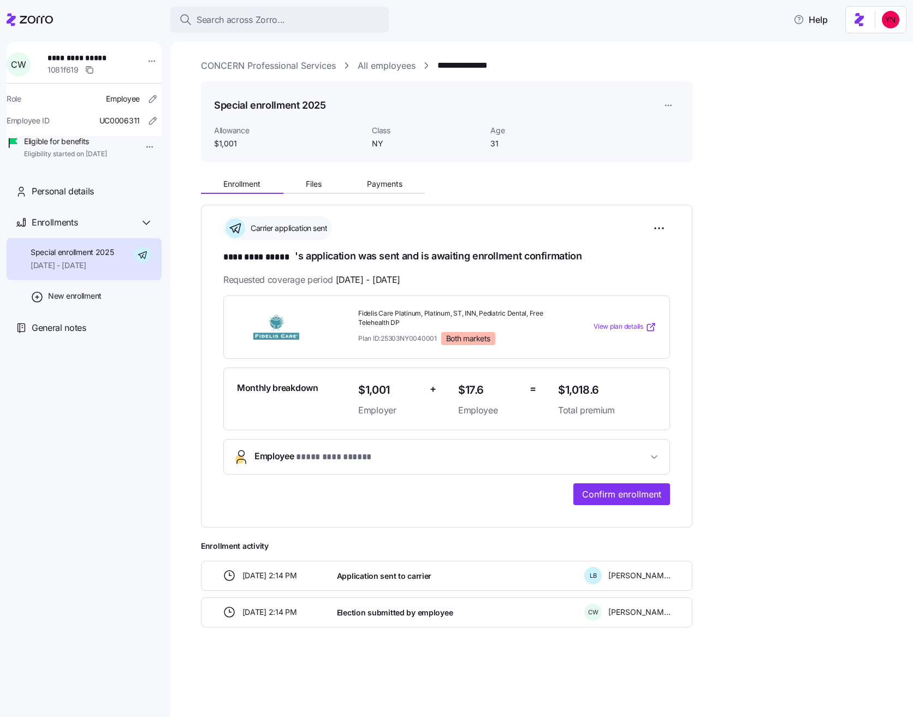
click at [400, 67] on link "All employees" at bounding box center [387, 66] width 58 height 14
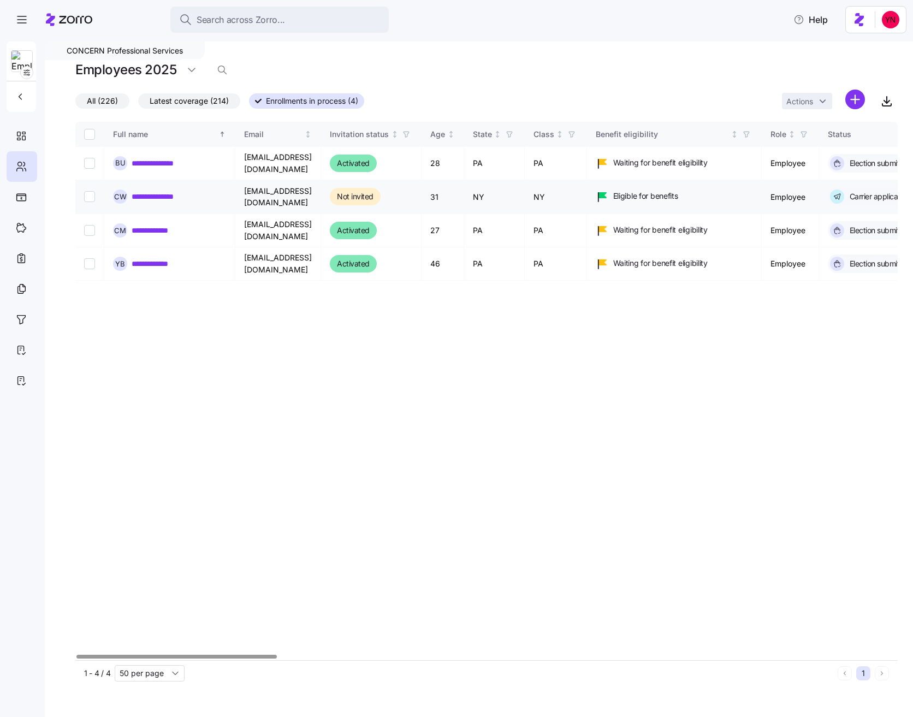
click at [177, 199] on link "**********" at bounding box center [163, 196] width 63 height 11
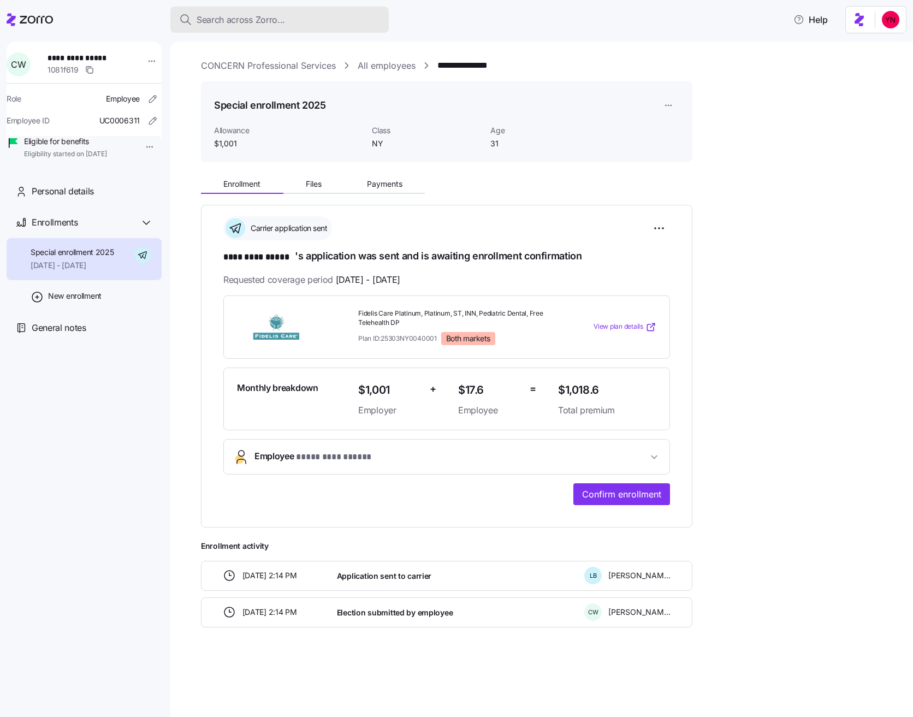
click at [335, 9] on button "Search across Zorro..." at bounding box center [279, 20] width 218 height 26
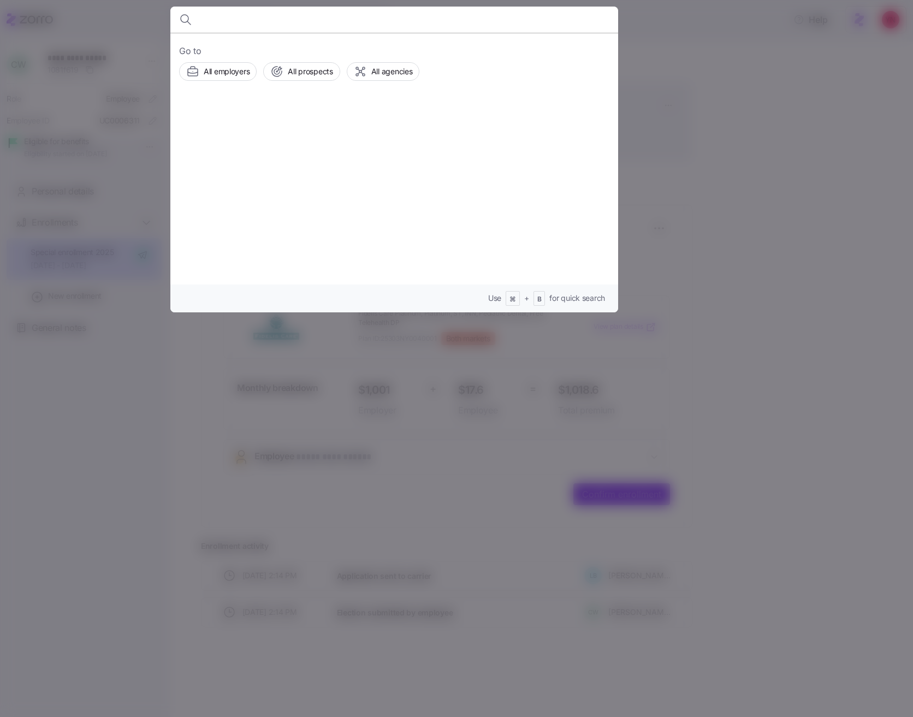
click at [627, 243] on div at bounding box center [456, 358] width 913 height 717
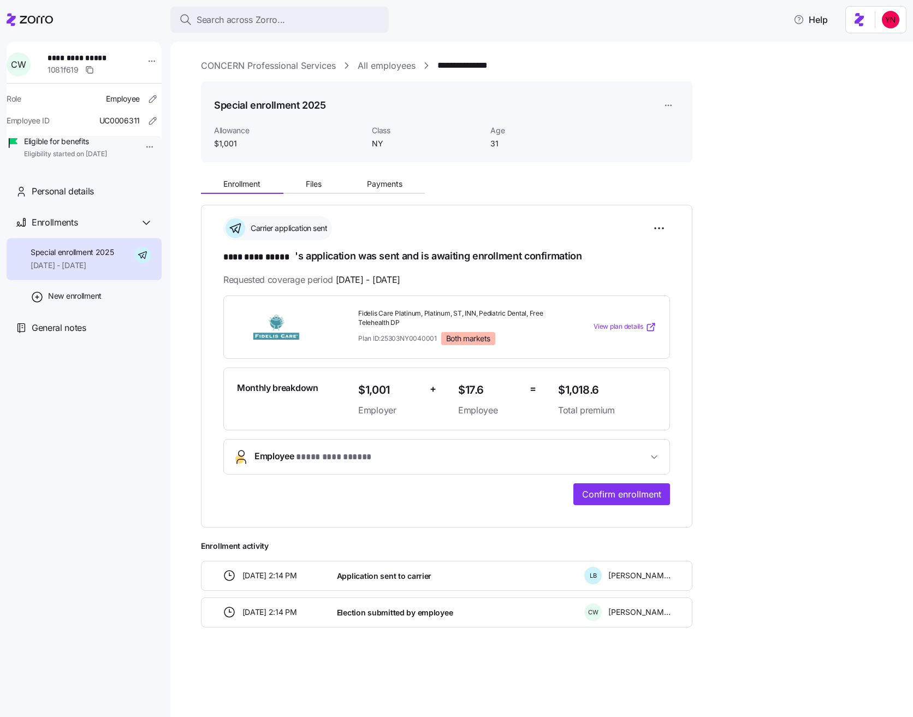
click at [269, 0] on div at bounding box center [456, 1] width 913 height 2
click at [34, 21] on icon at bounding box center [36, 20] width 33 height 8
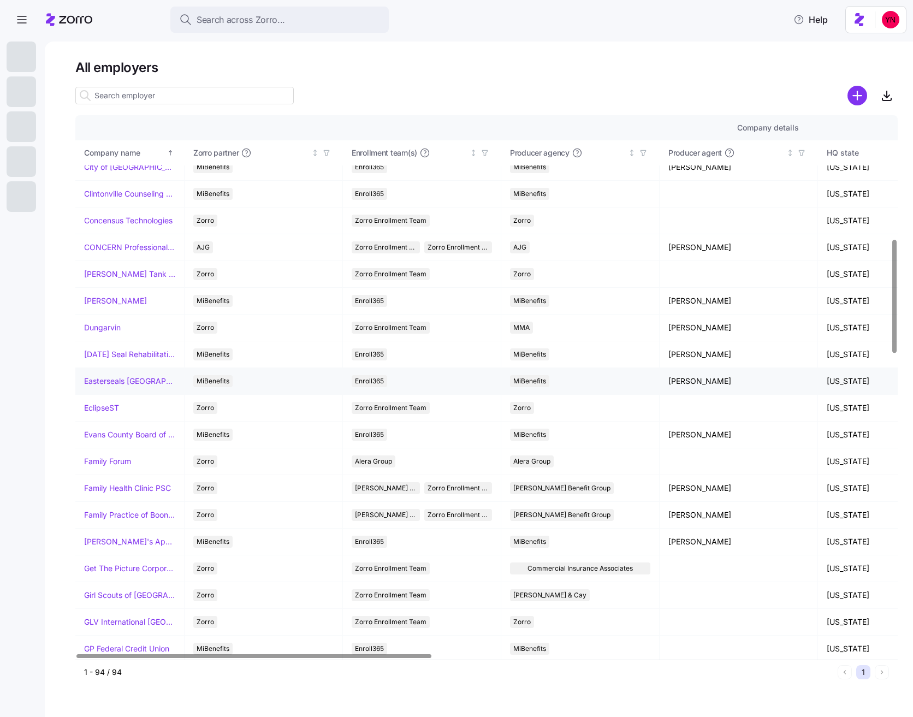
scroll to position [606, 0]
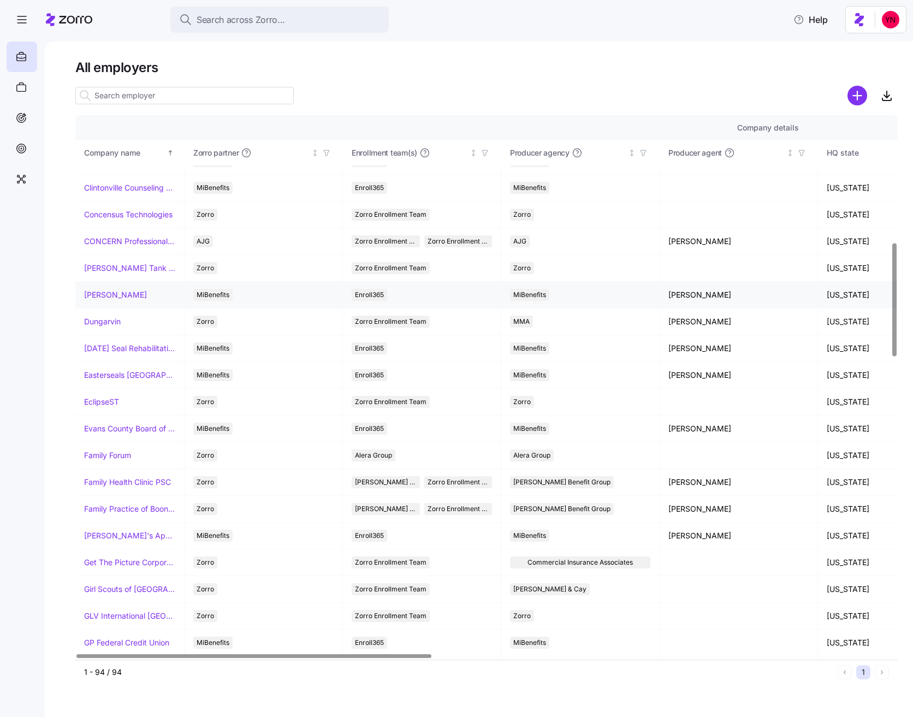
click at [128, 293] on link "Dayton Andrews" at bounding box center [115, 294] width 63 height 11
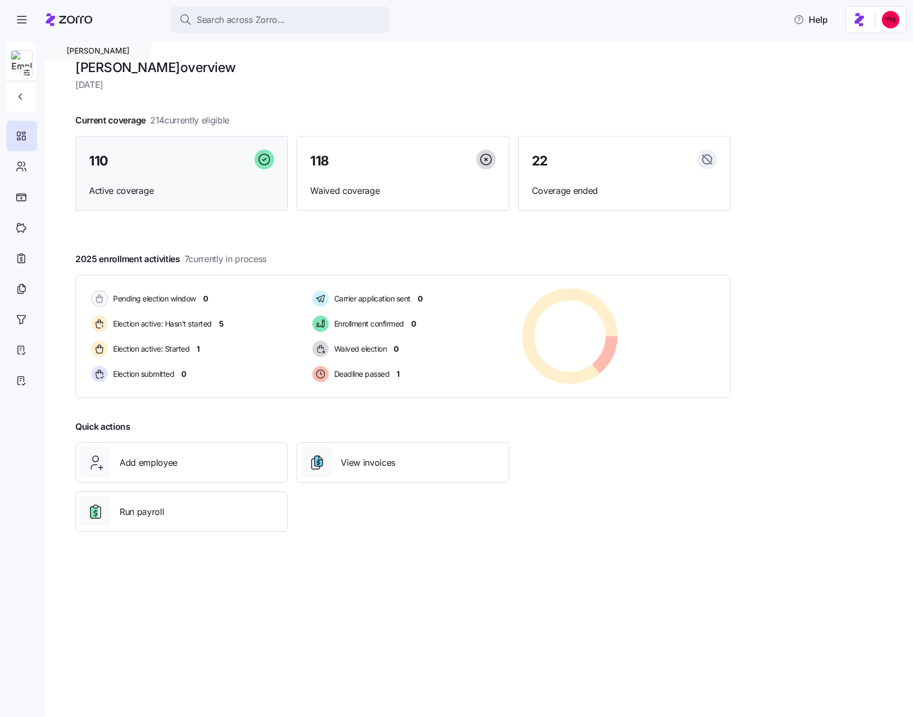
click at [117, 186] on span "Active coverage" at bounding box center [181, 191] width 185 height 14
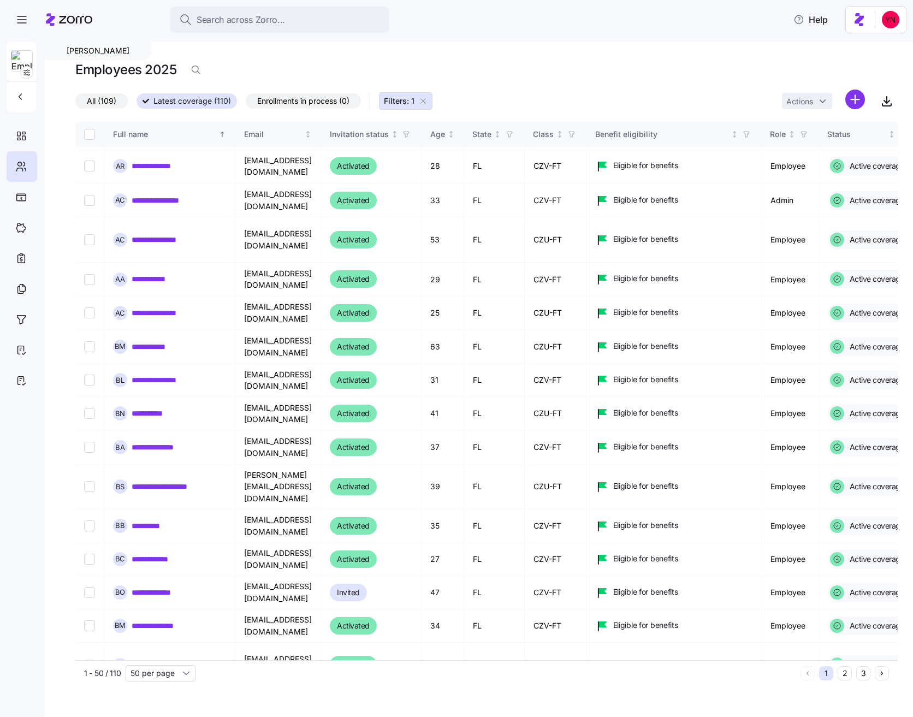
scroll to position [182, 0]
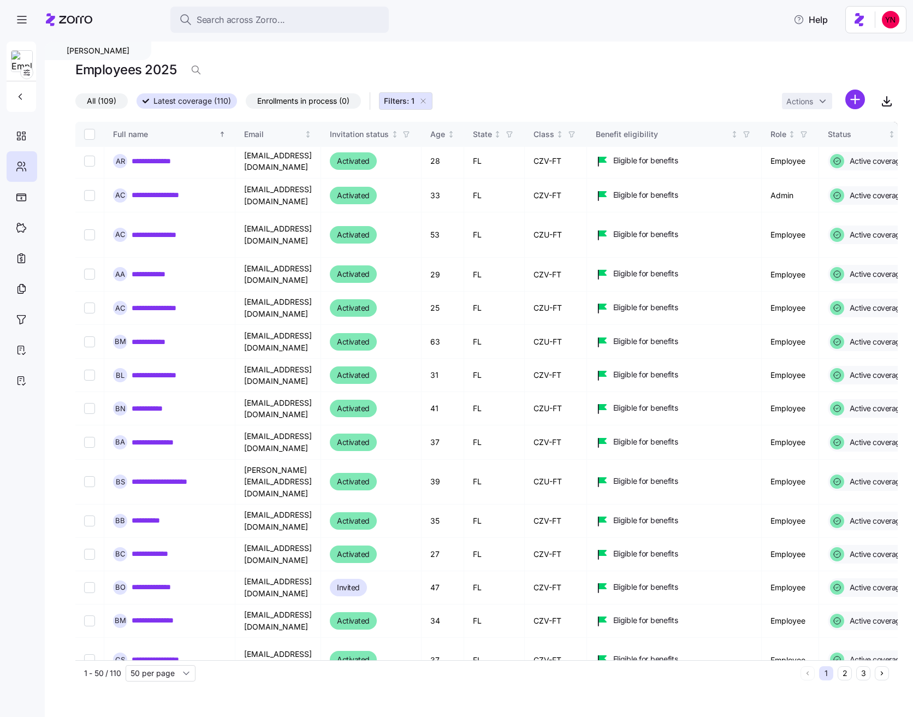
drag, startPoint x: 67, startPoint y: 20, endPoint x: 2, endPoint y: 56, distance: 73.8
click at [67, 20] on icon at bounding box center [69, 19] width 46 height 13
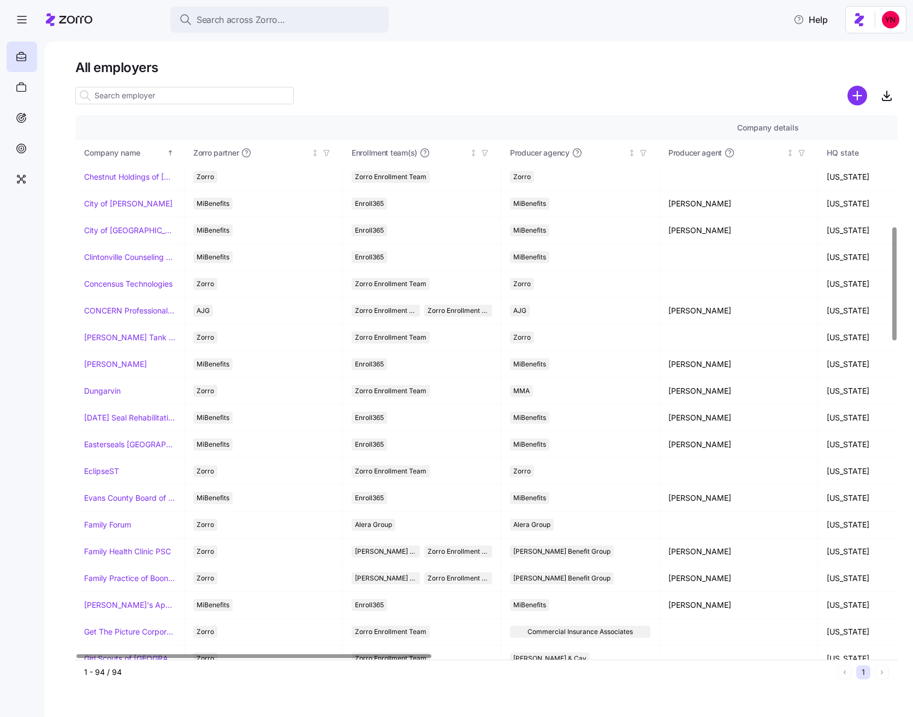
scroll to position [552, 0]
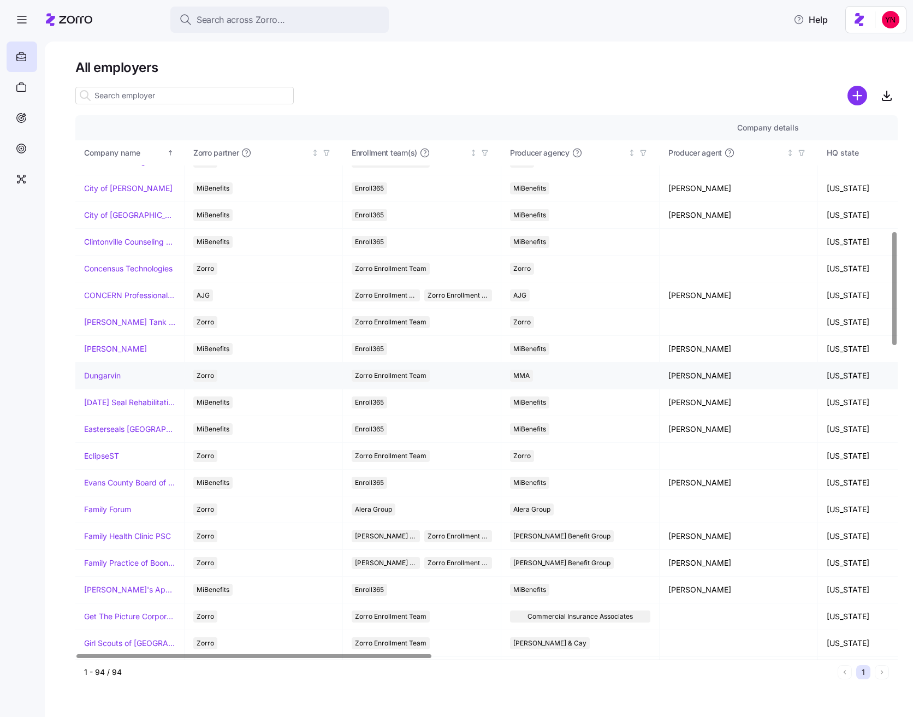
drag, startPoint x: 99, startPoint y: 372, endPoint x: 85, endPoint y: 376, distance: 14.0
click at [99, 372] on link "Dungarvin" at bounding box center [102, 375] width 37 height 11
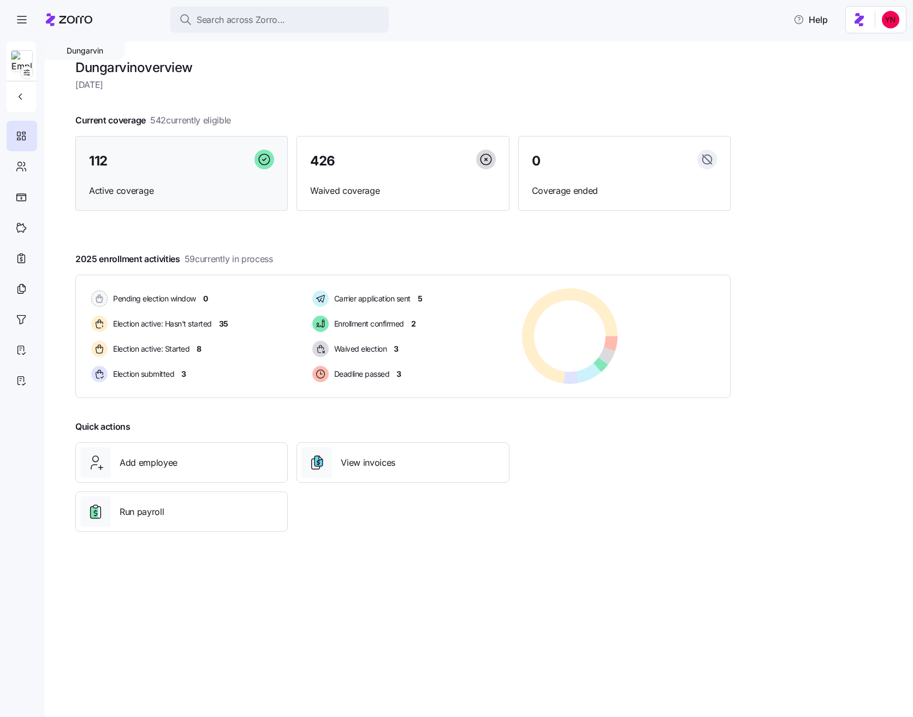
click at [153, 164] on div "112" at bounding box center [181, 161] width 185 height 23
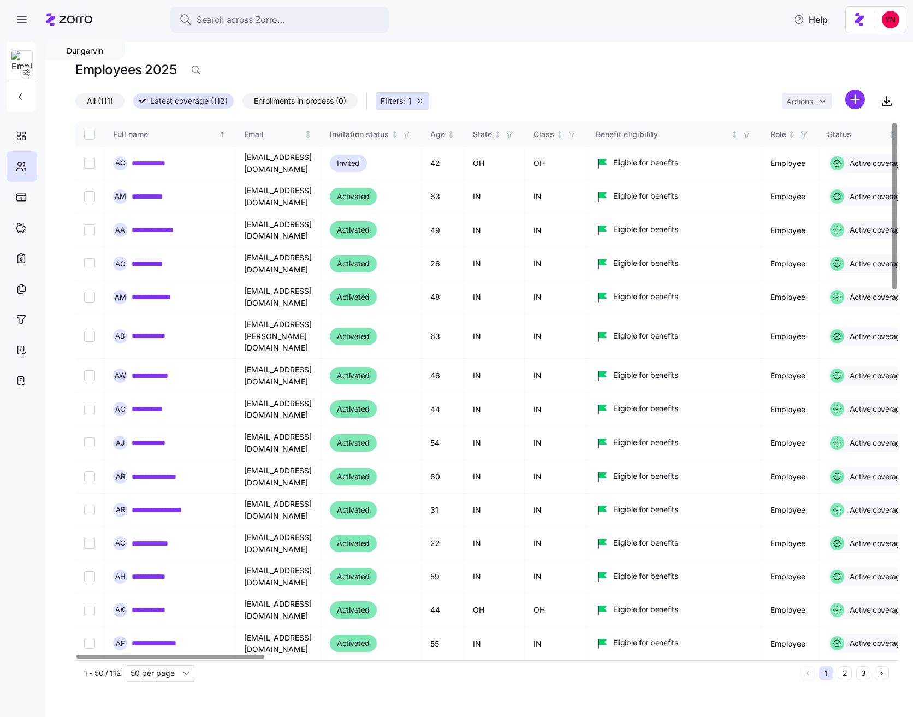
click at [335, 103] on span "Enrollments in process (0)" at bounding box center [300, 101] width 92 height 14
click at [242, 104] on input "Enrollments in process (0)" at bounding box center [242, 104] width 0 height 0
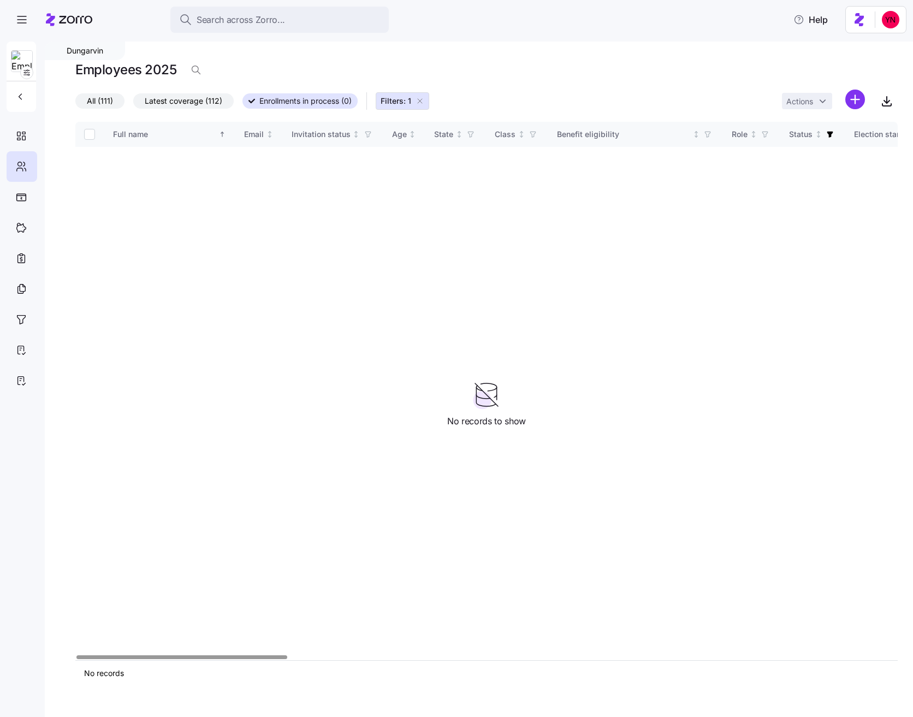
click at [425, 98] on button "Filters: 1" at bounding box center [403, 100] width 54 height 17
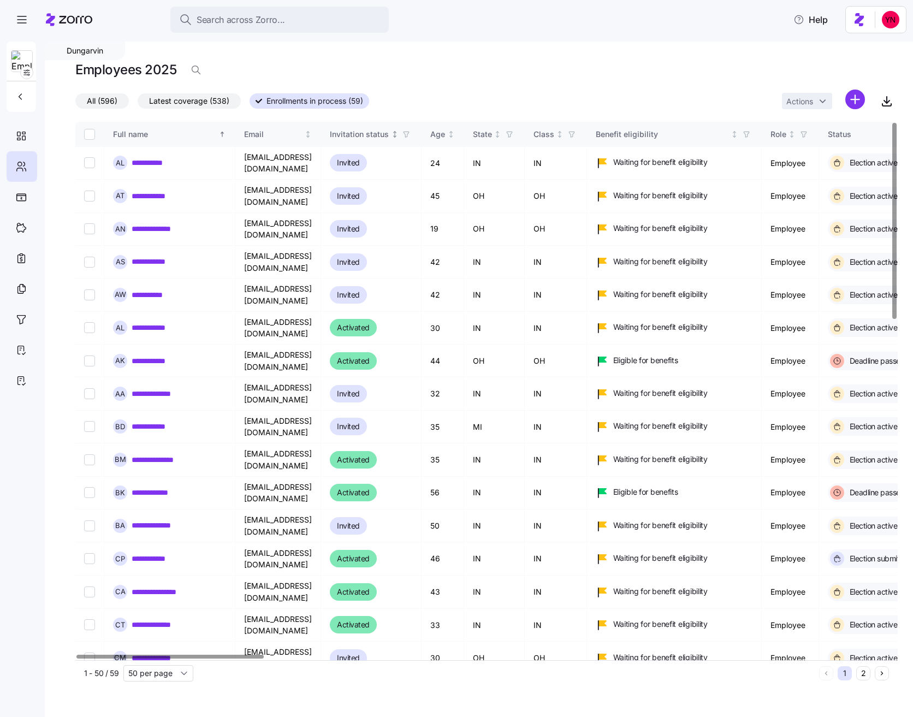
click at [410, 134] on icon "button" at bounding box center [406, 134] width 8 height 8
click at [432, 96] on div "All (596) Latest coverage (538) Enrollments in process (59) Actions" at bounding box center [486, 101] width 822 height 23
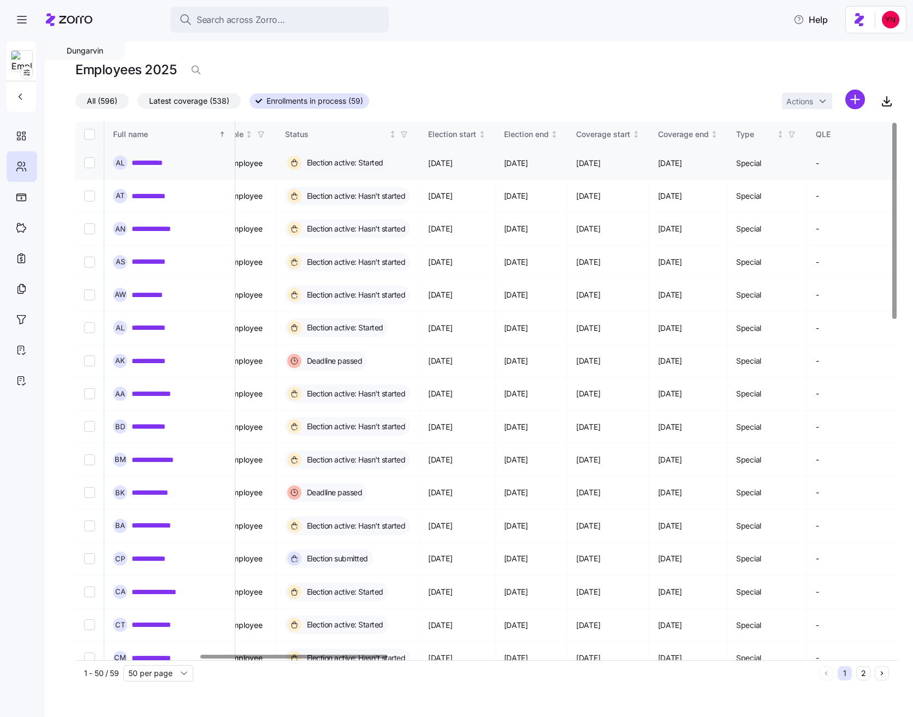
scroll to position [0, 542]
click at [408, 131] on icon "button" at bounding box center [405, 134] width 8 height 8
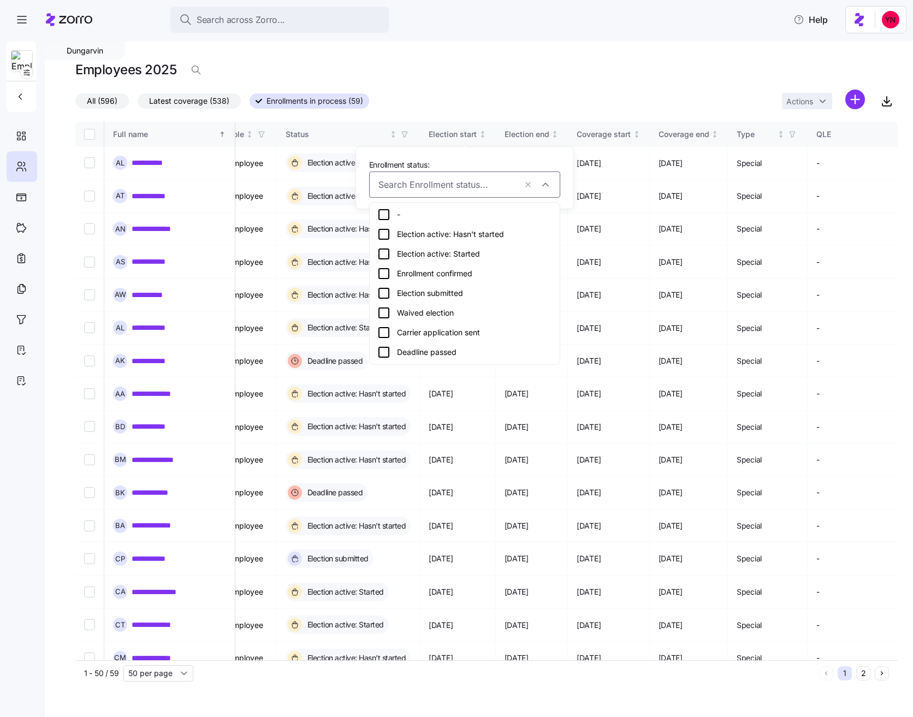
click at [417, 298] on div "Election submitted" at bounding box center [464, 293] width 175 height 13
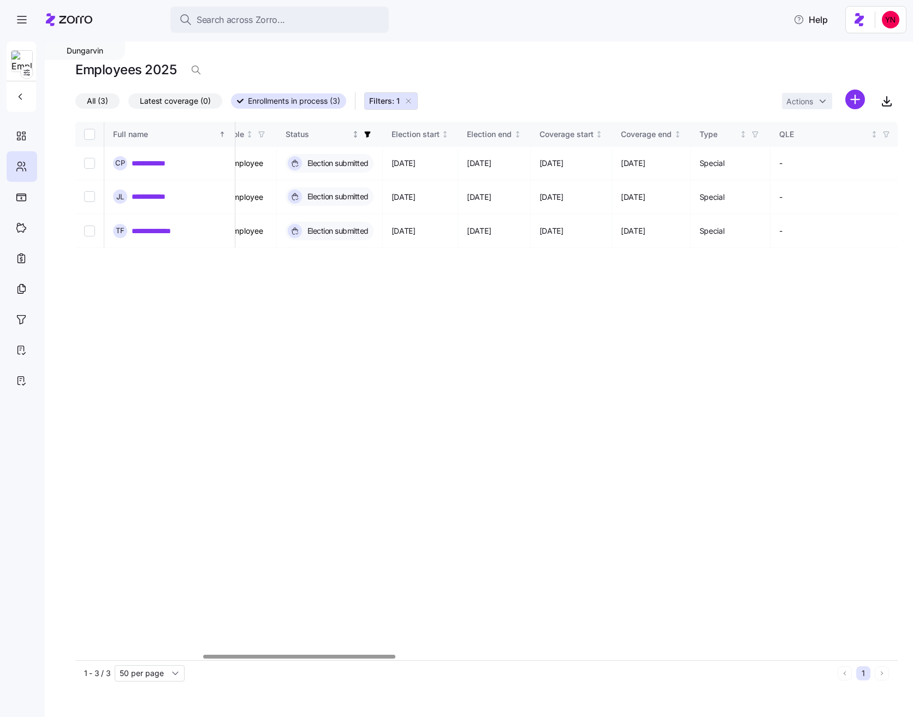
click at [371, 135] on icon "button" at bounding box center [368, 134] width 8 height 8
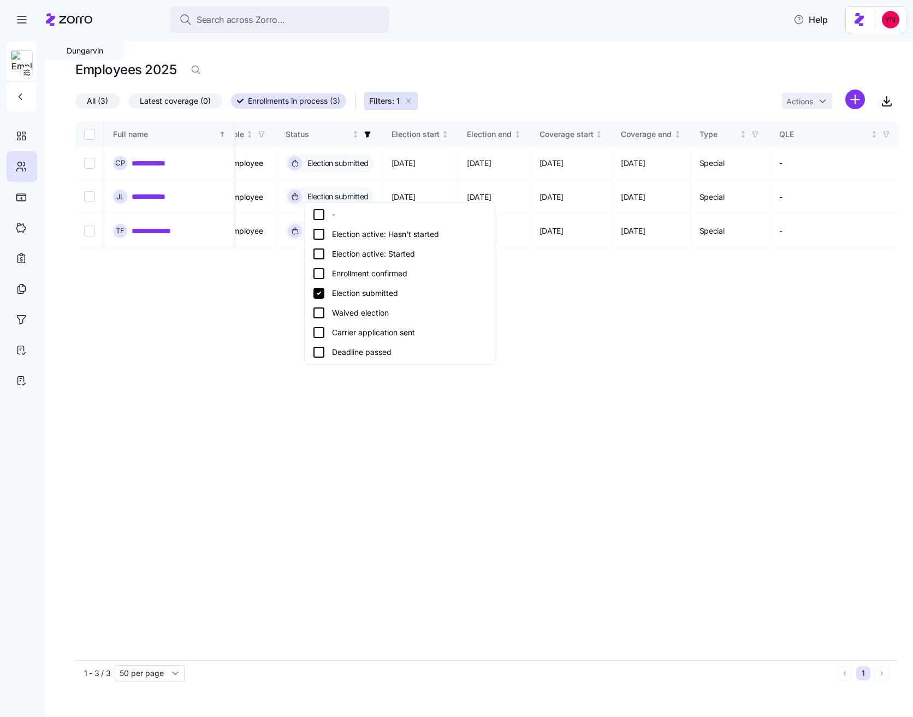
click at [316, 335] on icon at bounding box center [318, 332] width 13 height 13
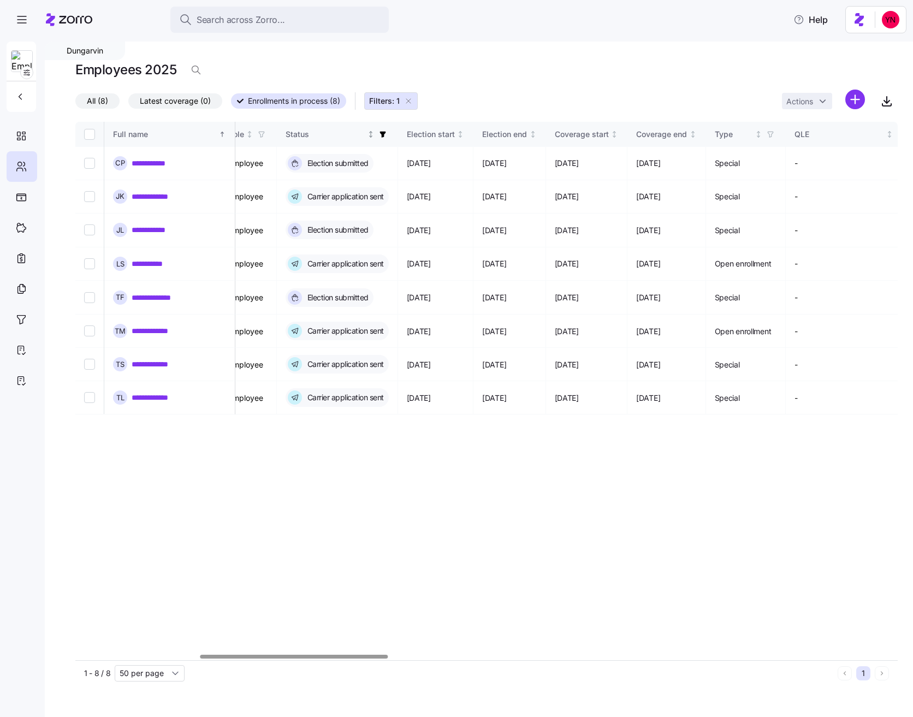
click at [389, 138] on span "button" at bounding box center [383, 134] width 12 height 12
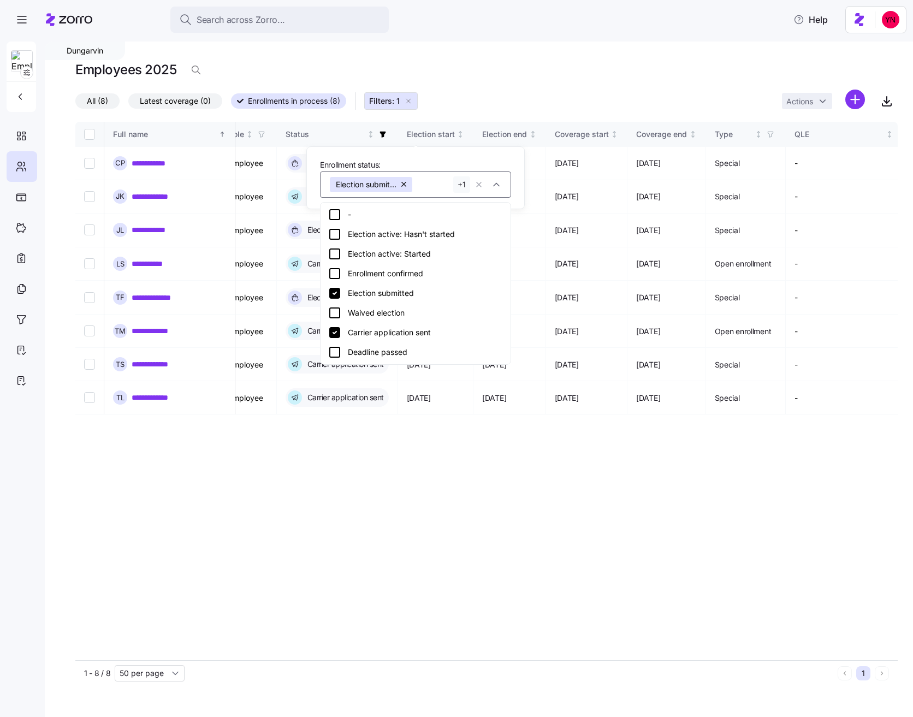
click at [335, 273] on icon at bounding box center [334, 273] width 13 height 13
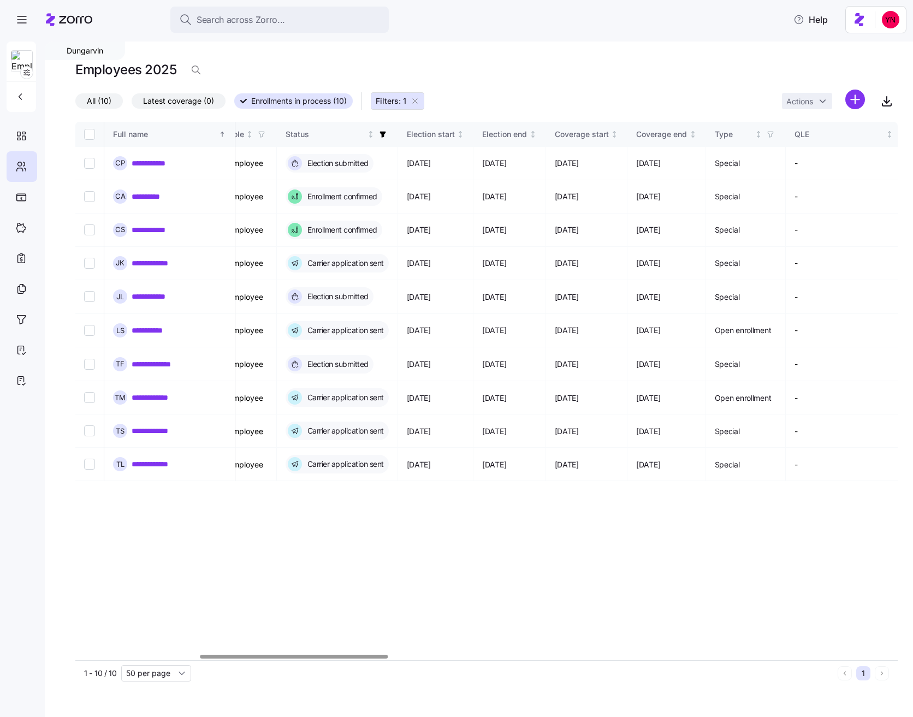
click at [355, 550] on div "**********" at bounding box center [486, 391] width 822 height 538
click at [618, 137] on icon "Not sorted" at bounding box center [614, 134] width 8 height 8
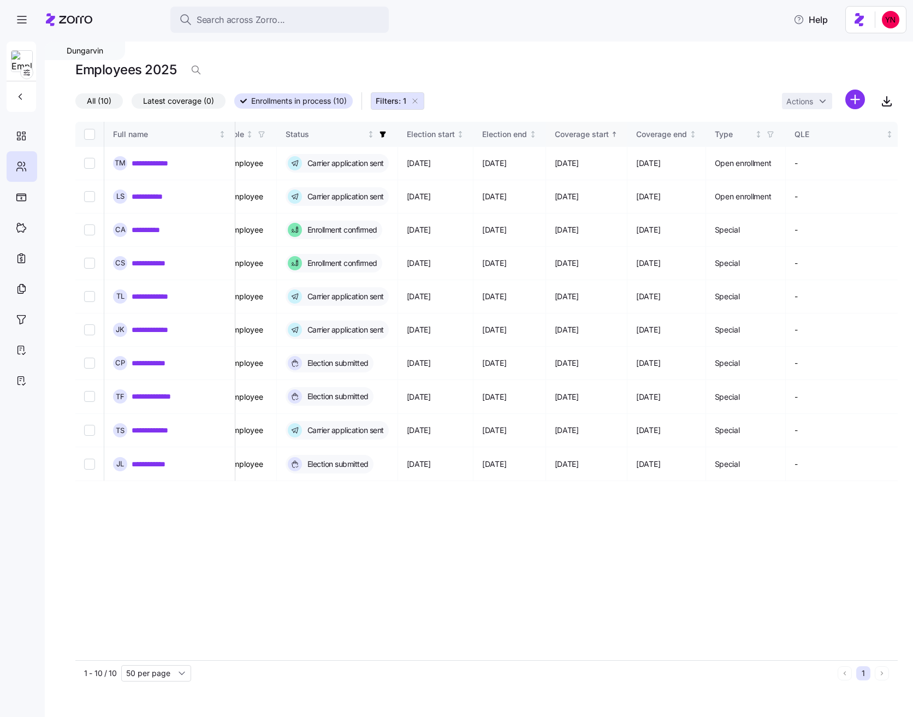
click at [66, 23] on icon at bounding box center [69, 19] width 46 height 13
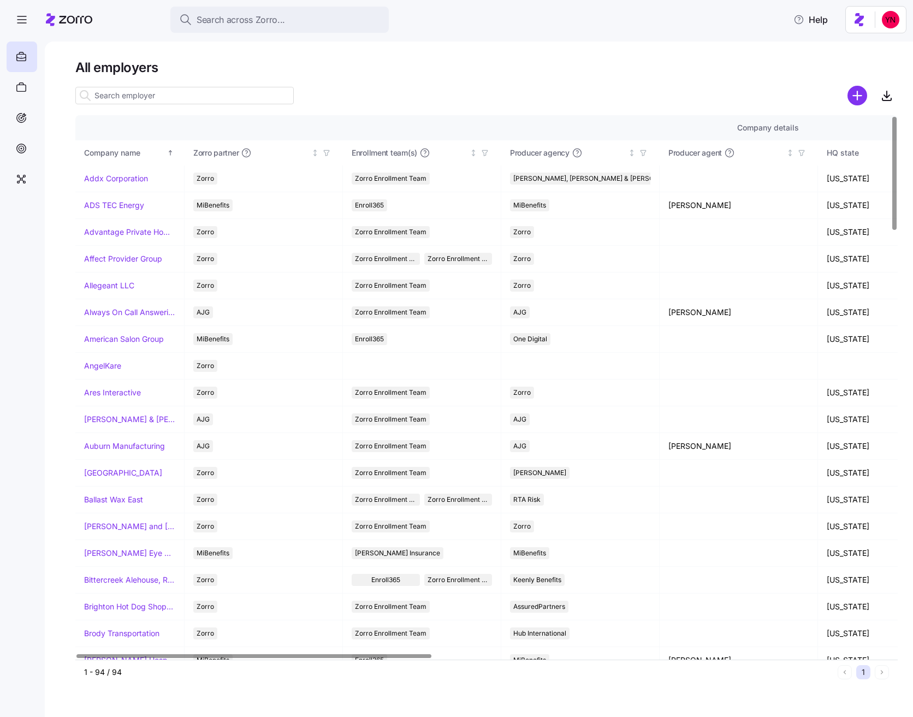
click at [121, 99] on input at bounding box center [184, 95] width 218 height 17
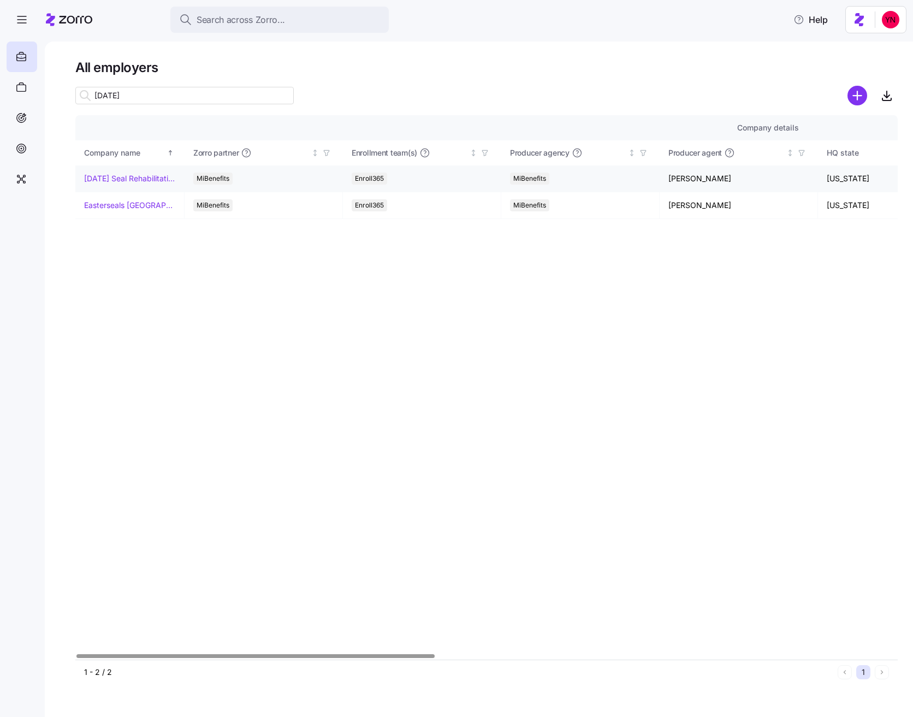
type input "easter"
click at [146, 183] on link "Easter Seal Rehabilitation Center of Greater Waterbury" at bounding box center [129, 178] width 91 height 11
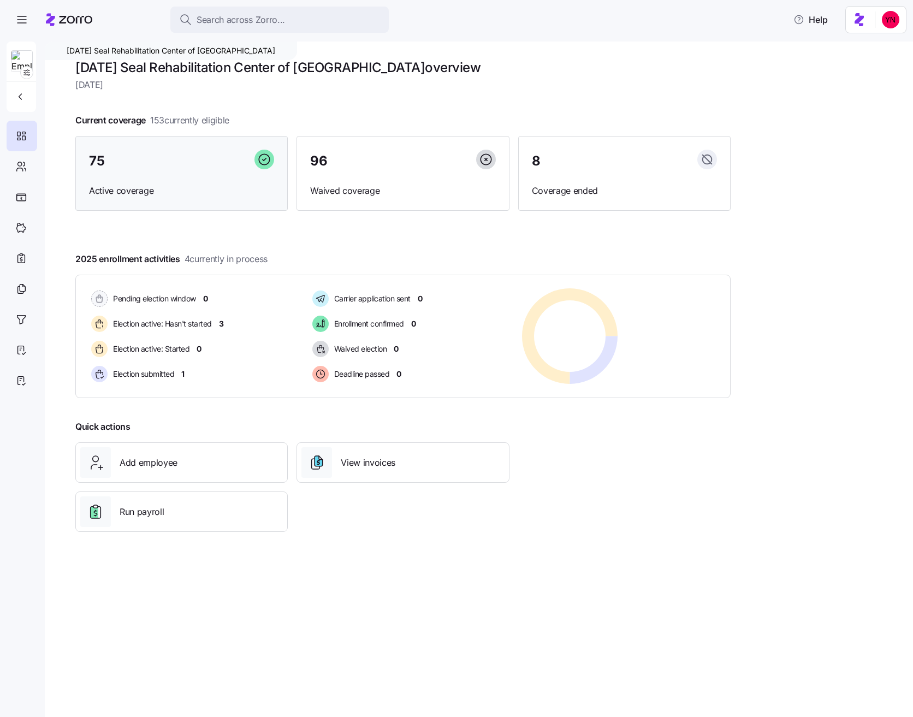
click at [166, 169] on div "75" at bounding box center [181, 161] width 185 height 23
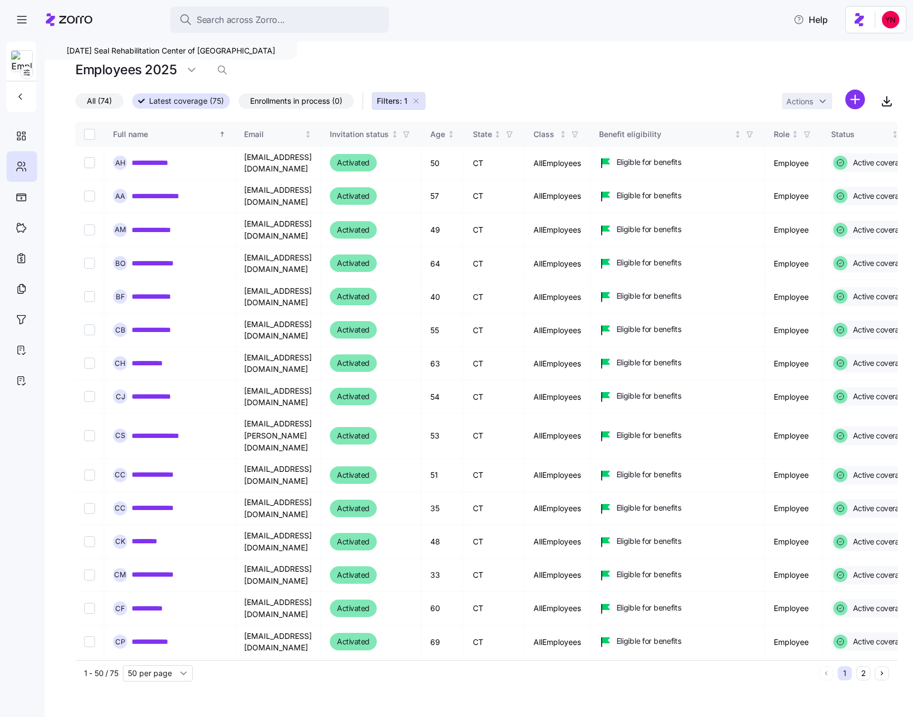
drag, startPoint x: 325, startPoint y: 99, endPoint x: 407, endPoint y: 93, distance: 82.2
click at [325, 99] on span "Enrollments in process (0)" at bounding box center [296, 101] width 92 height 14
click at [239, 104] on input "Enrollments in process (0)" at bounding box center [239, 104] width 0 height 0
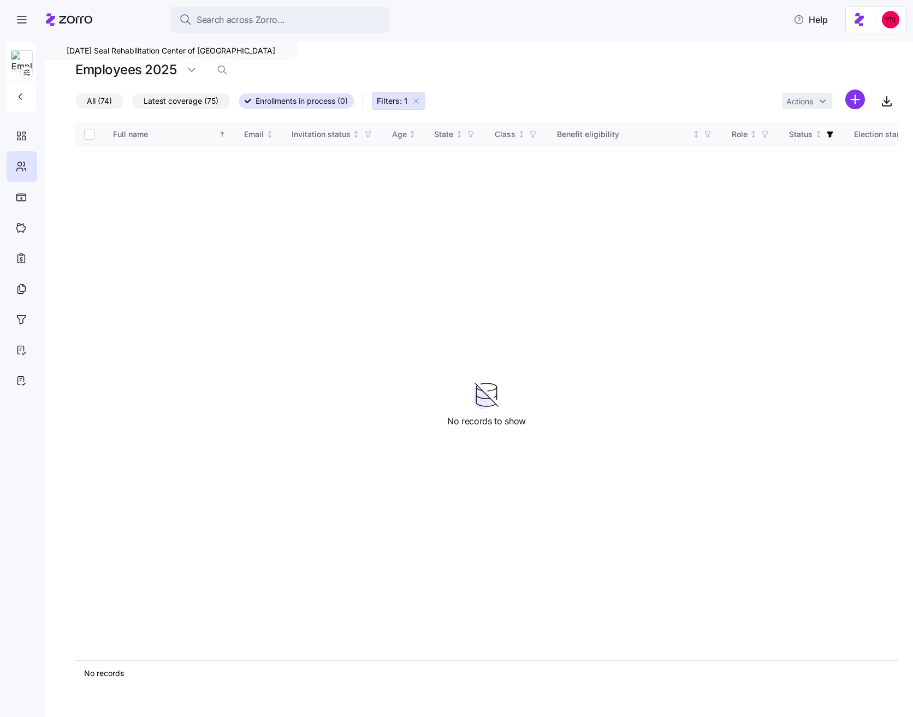
click at [417, 96] on span "Filters: 1" at bounding box center [399, 101] width 44 height 11
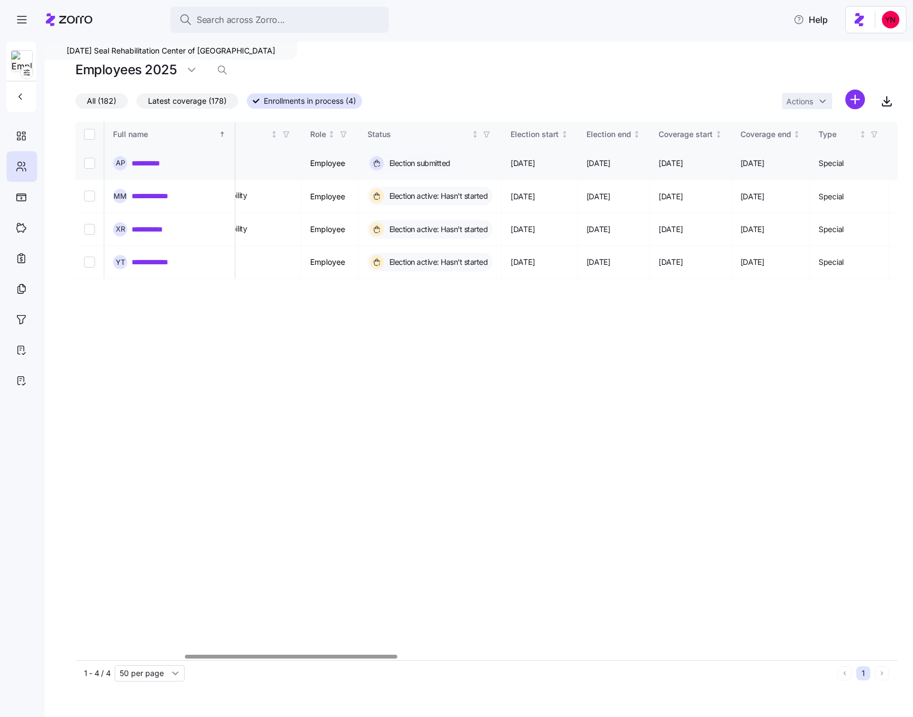
scroll to position [0, 572]
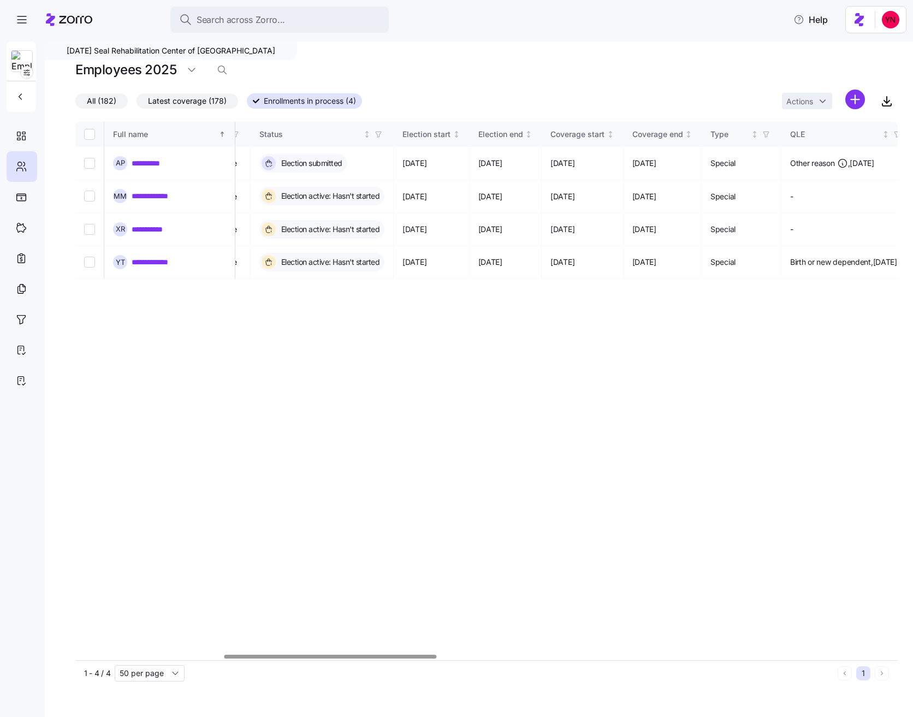
click at [67, 19] on icon at bounding box center [69, 19] width 46 height 13
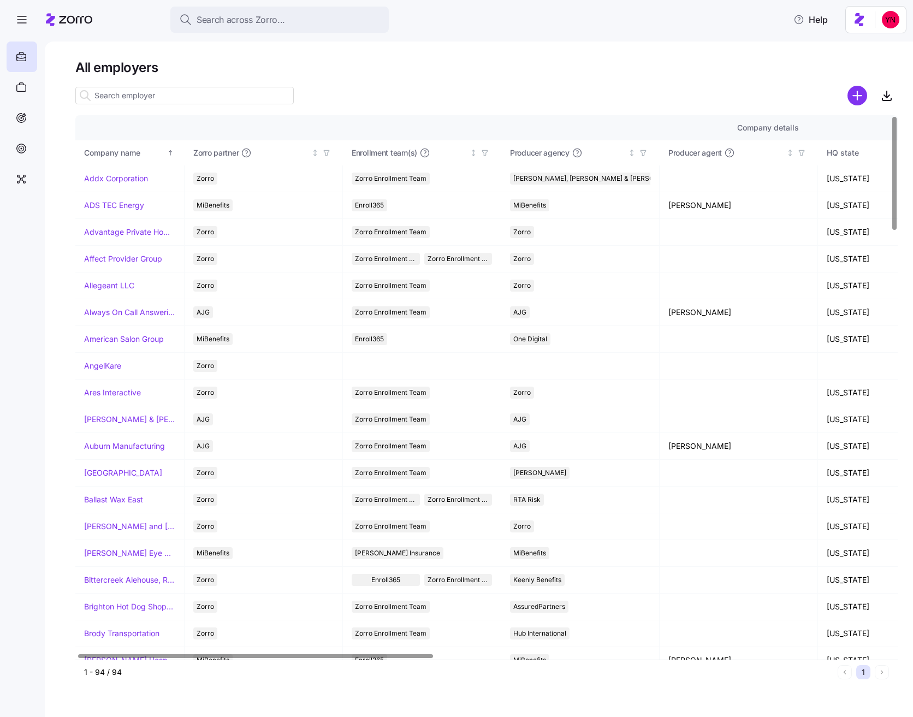
scroll to position [0, 4]
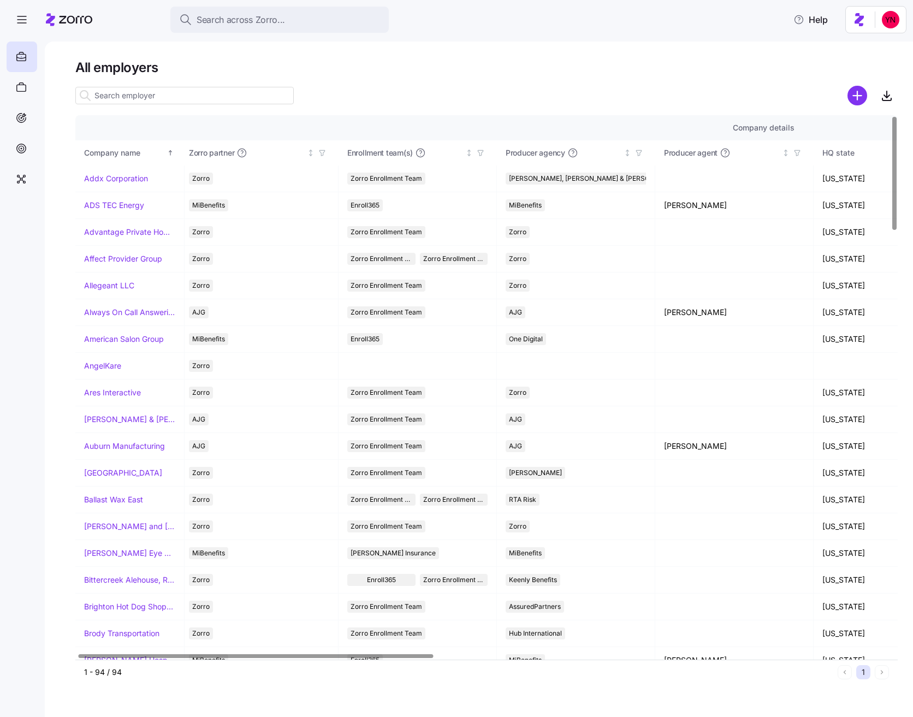
click at [103, 85] on div at bounding box center [184, 96] width 218 height 22
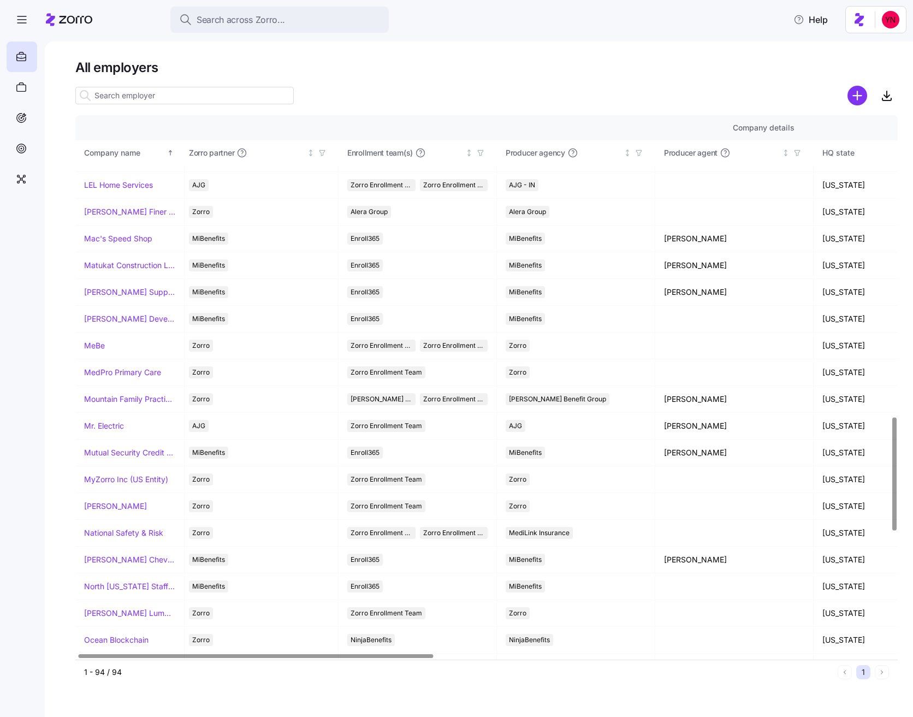
scroll to position [1442, 4]
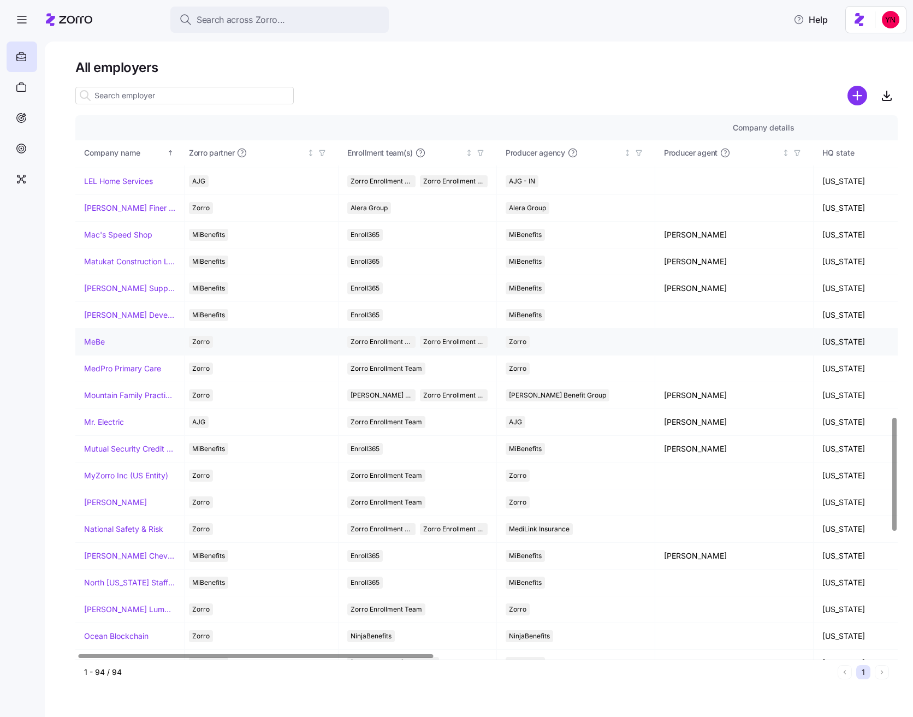
click at [95, 343] on link "MeBe" at bounding box center [94, 341] width 21 height 11
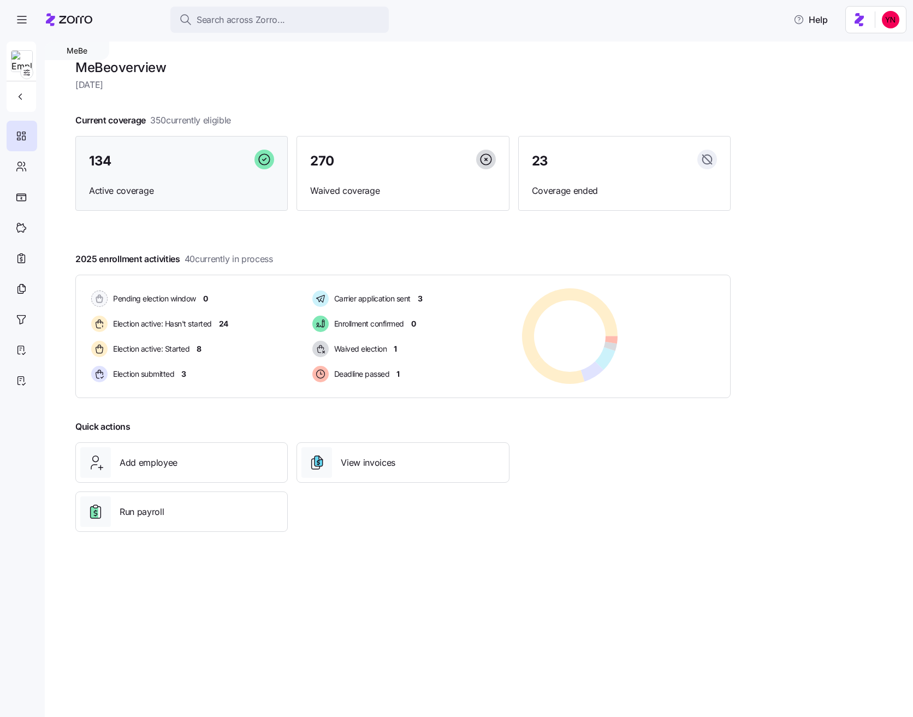
click at [184, 179] on div "134 Active coverage" at bounding box center [181, 173] width 212 height 75
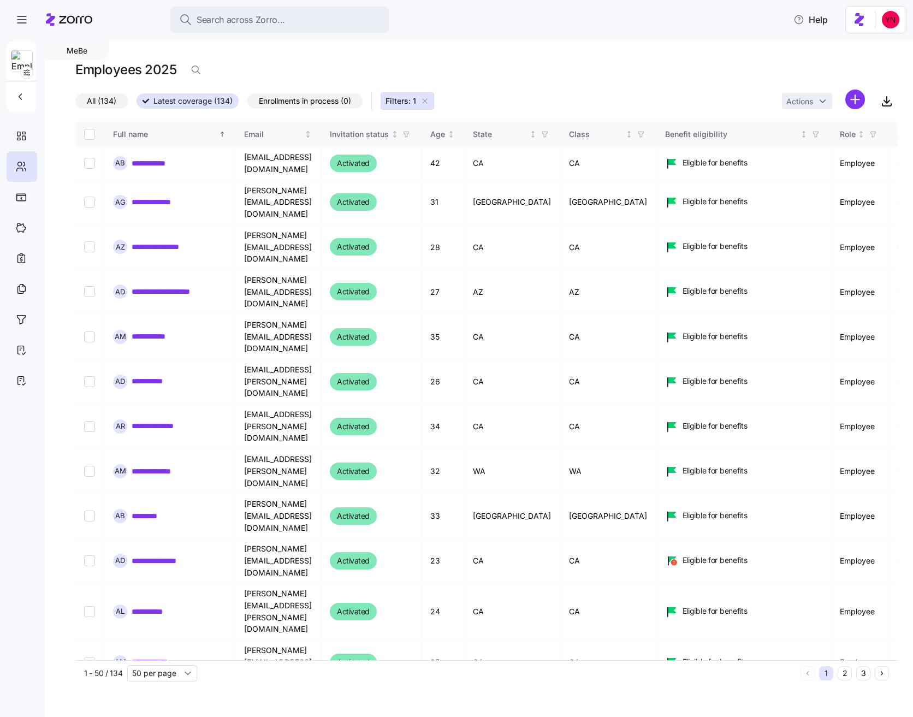
click at [306, 103] on span "Enrollments in process (0)" at bounding box center [305, 101] width 92 height 14
click at [247, 104] on input "Enrollments in process (0)" at bounding box center [247, 104] width 0 height 0
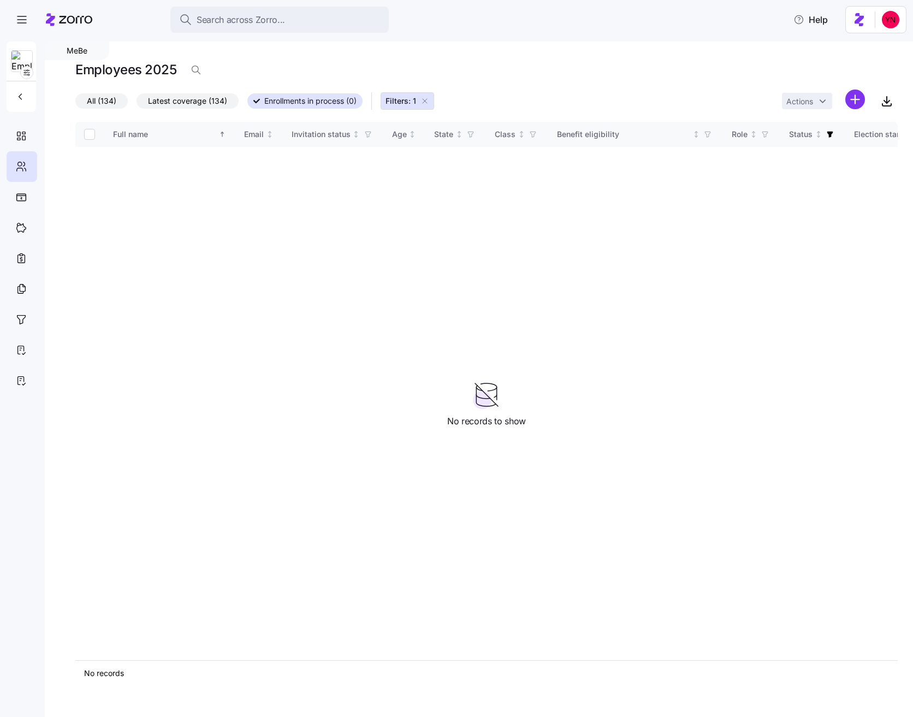
click at [429, 99] on icon "button" at bounding box center [424, 101] width 9 height 9
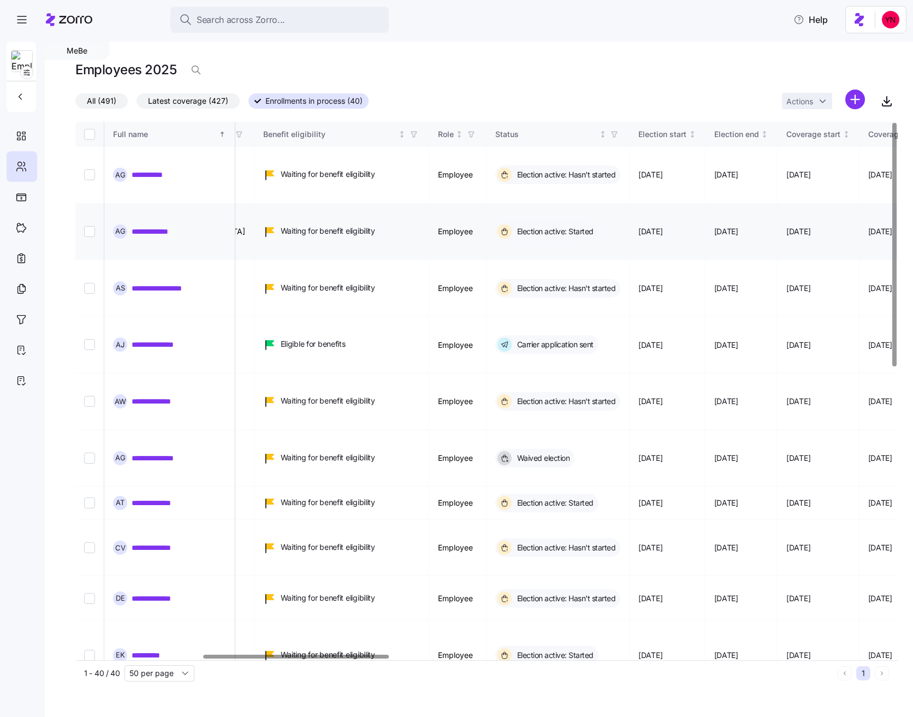
scroll to position [0, 647]
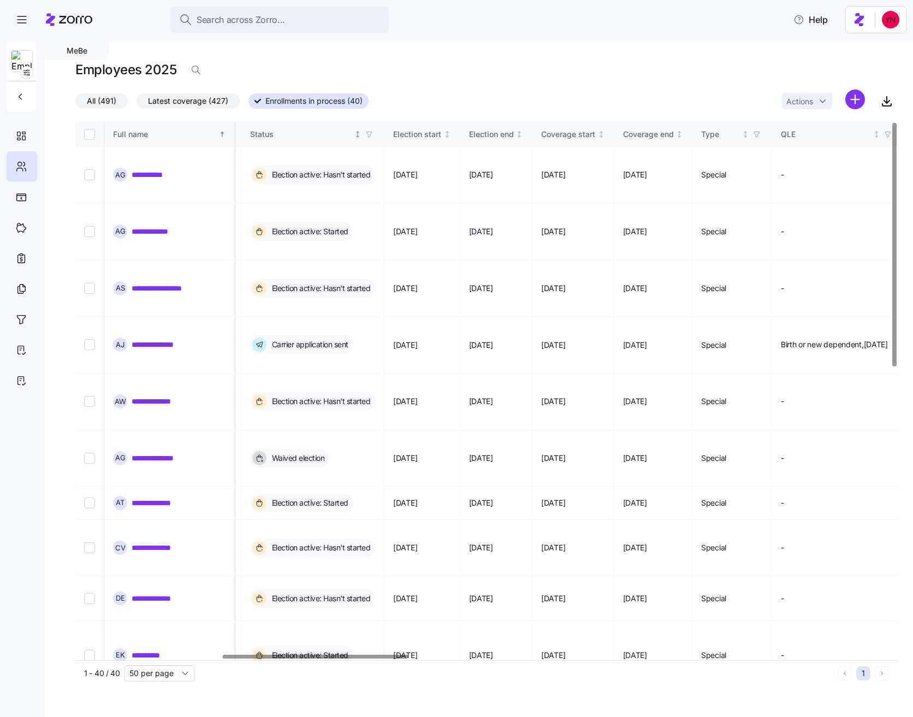
click at [373, 130] on icon "button" at bounding box center [369, 134] width 8 height 8
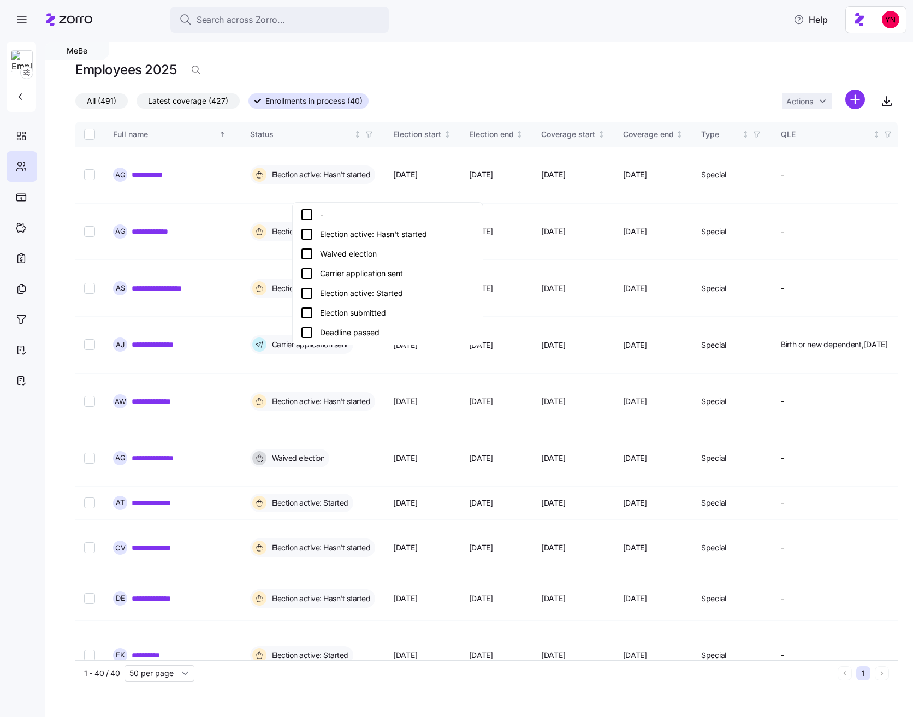
click at [308, 274] on icon at bounding box center [306, 273] width 13 height 13
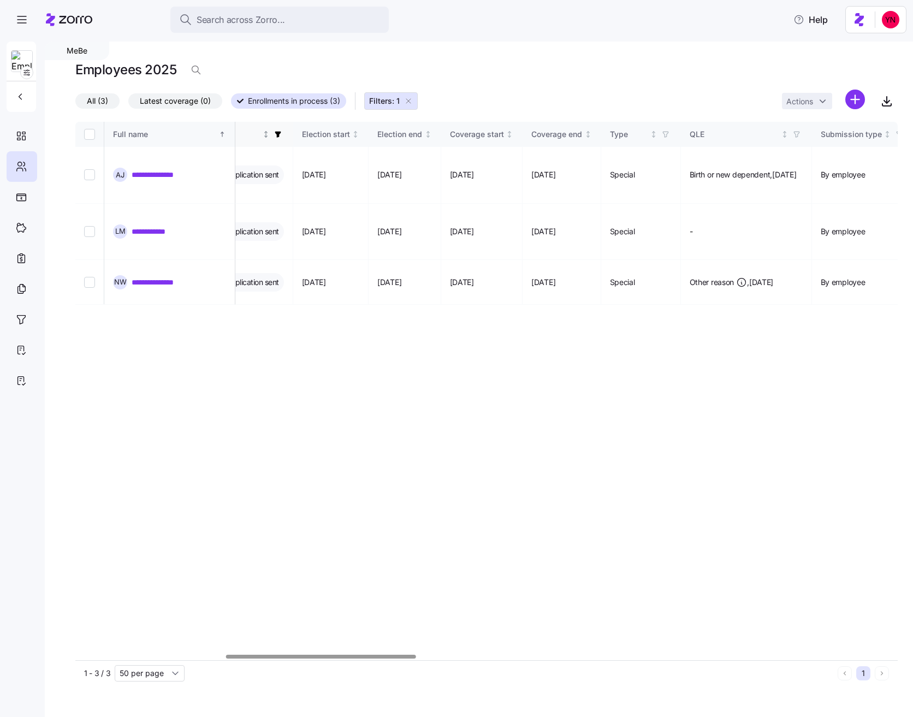
drag, startPoint x: 335, startPoint y: 134, endPoint x: 334, endPoint y: 145, distance: 11.6
click at [281, 134] on icon "button" at bounding box center [278, 135] width 6 height 6
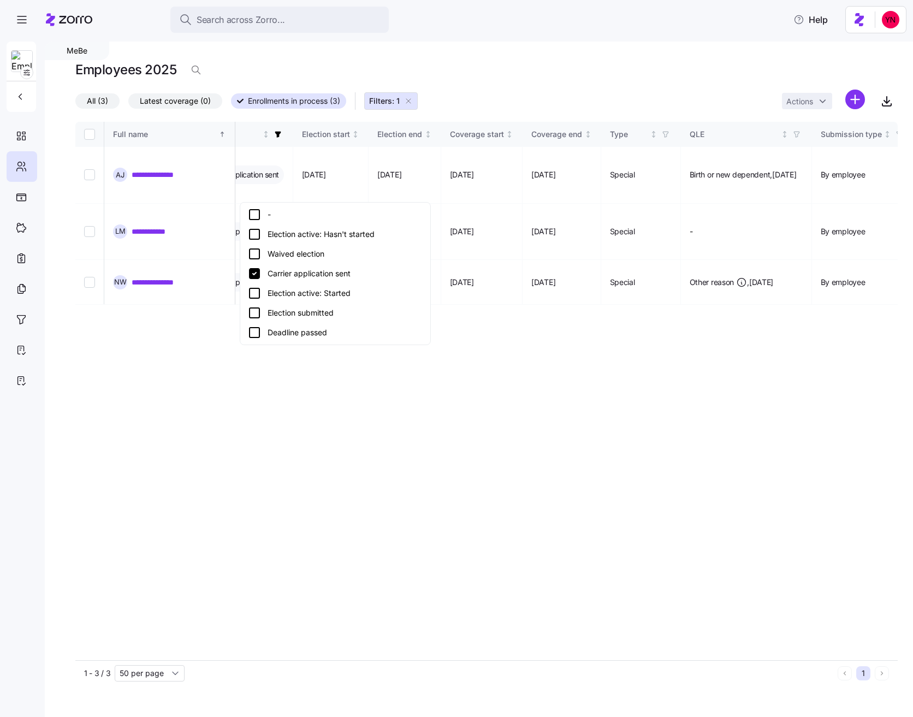
click at [252, 312] on icon at bounding box center [254, 312] width 13 height 13
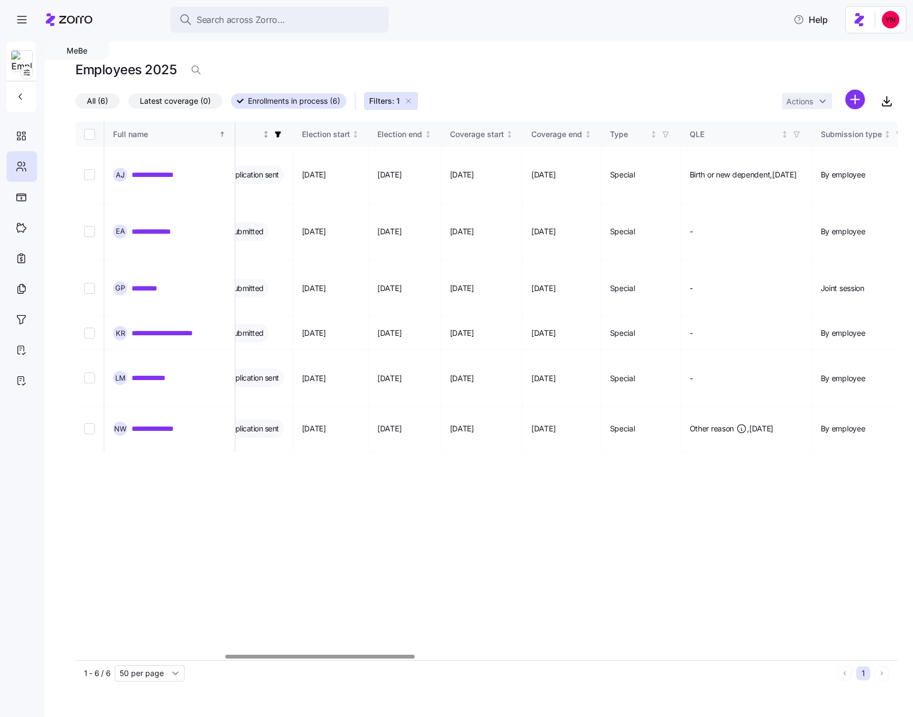
drag, startPoint x: 352, startPoint y: 134, endPoint x: 349, endPoint y: 145, distance: 11.9
click at [281, 134] on icon "button" at bounding box center [278, 135] width 6 height 6
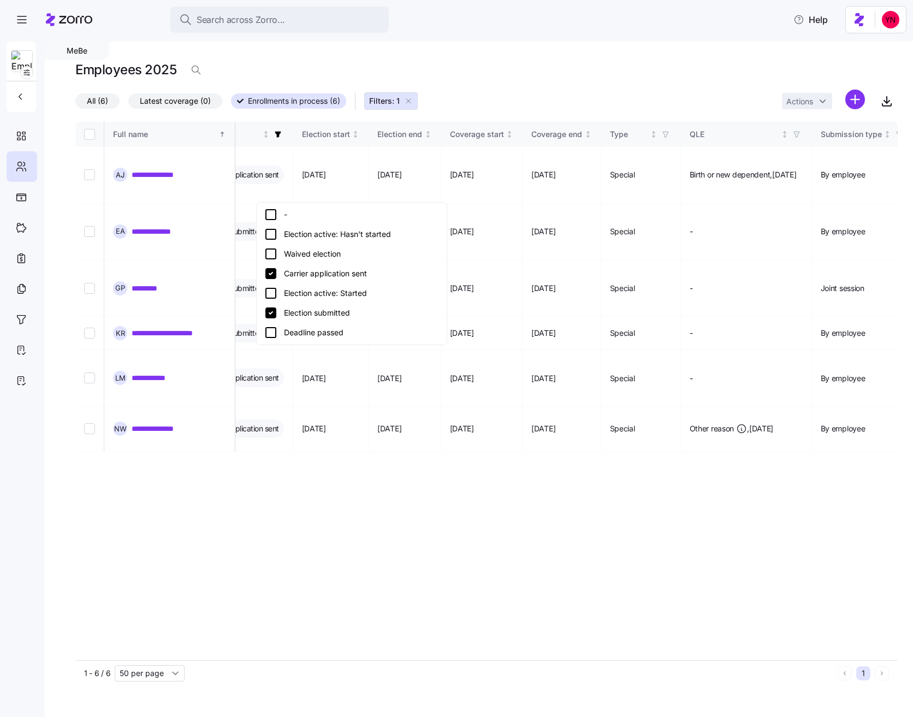
click at [274, 293] on icon at bounding box center [270, 293] width 13 height 13
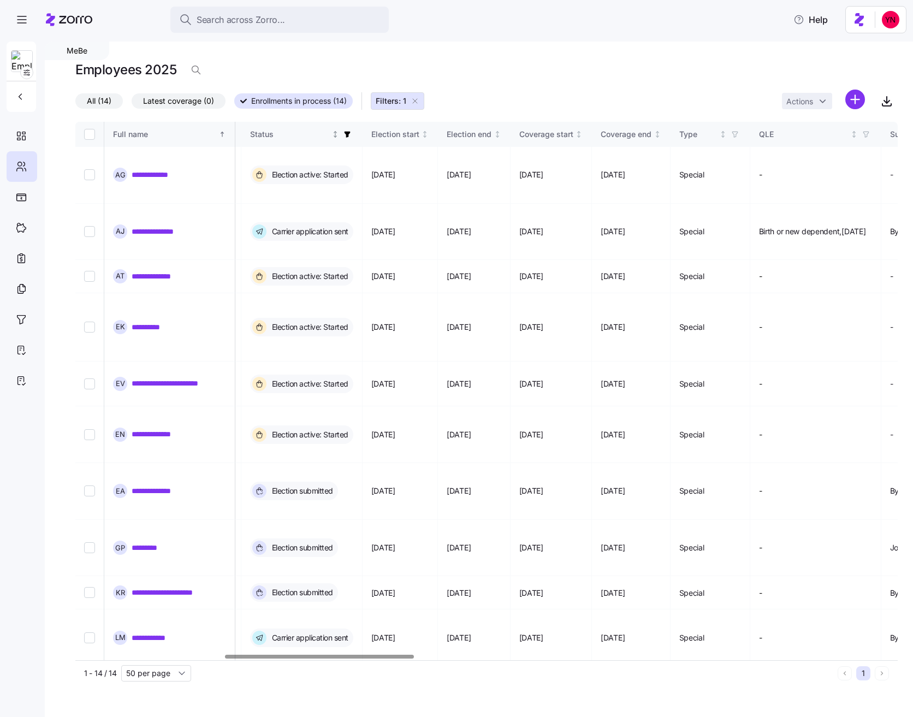
click at [351, 133] on icon "button" at bounding box center [347, 134] width 8 height 8
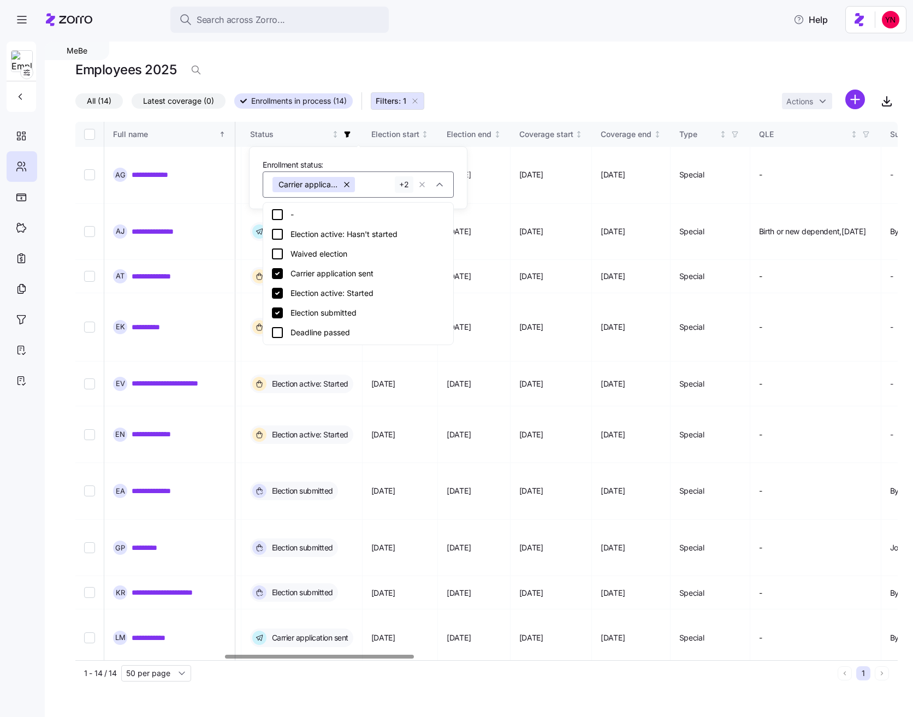
click at [277, 293] on icon at bounding box center [277, 293] width 11 height 11
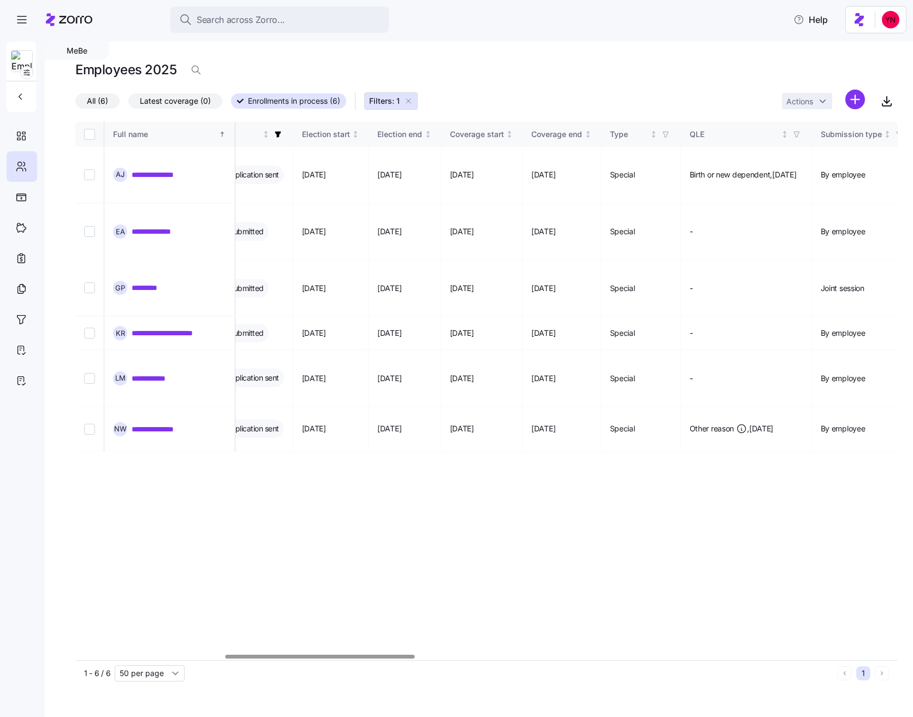
click at [275, 381] on div "**********" at bounding box center [486, 391] width 822 height 538
click at [77, 20] on icon at bounding box center [69, 19] width 46 height 13
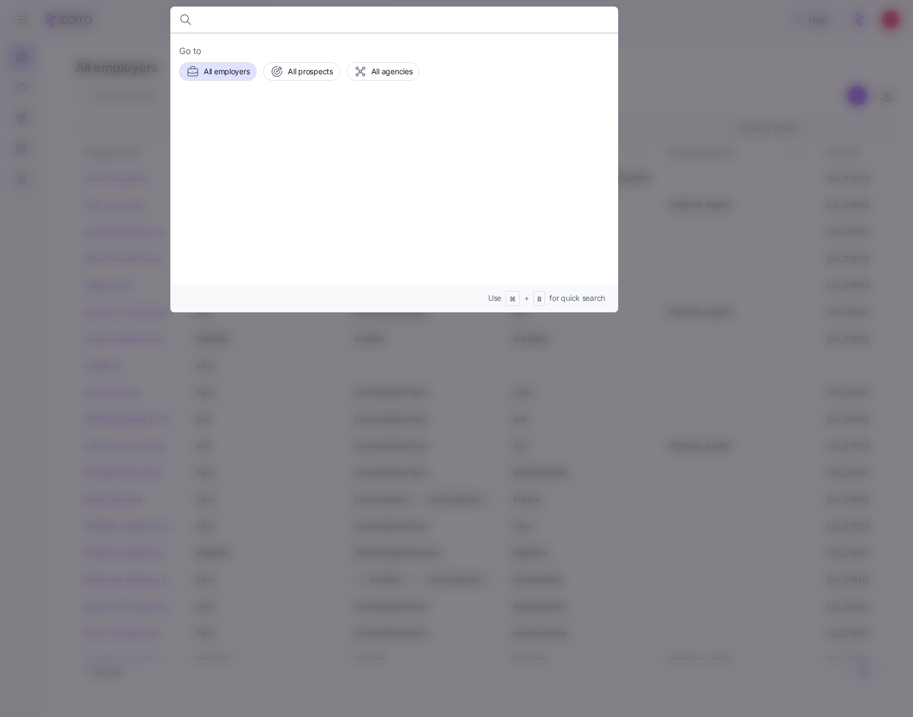
click at [78, 40] on div at bounding box center [456, 358] width 913 height 717
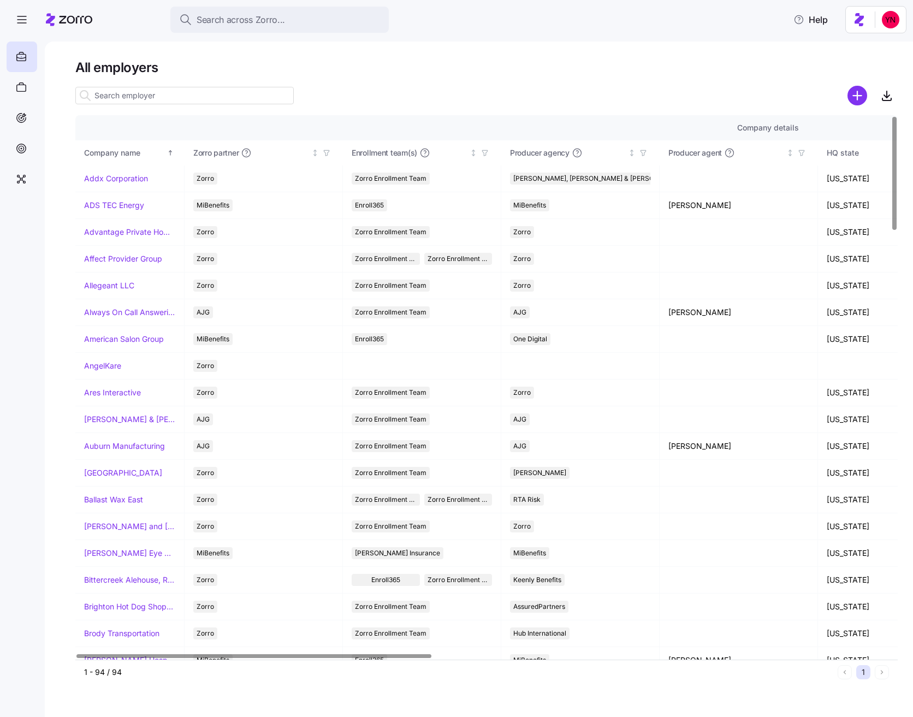
click at [116, 100] on input at bounding box center [184, 95] width 218 height 17
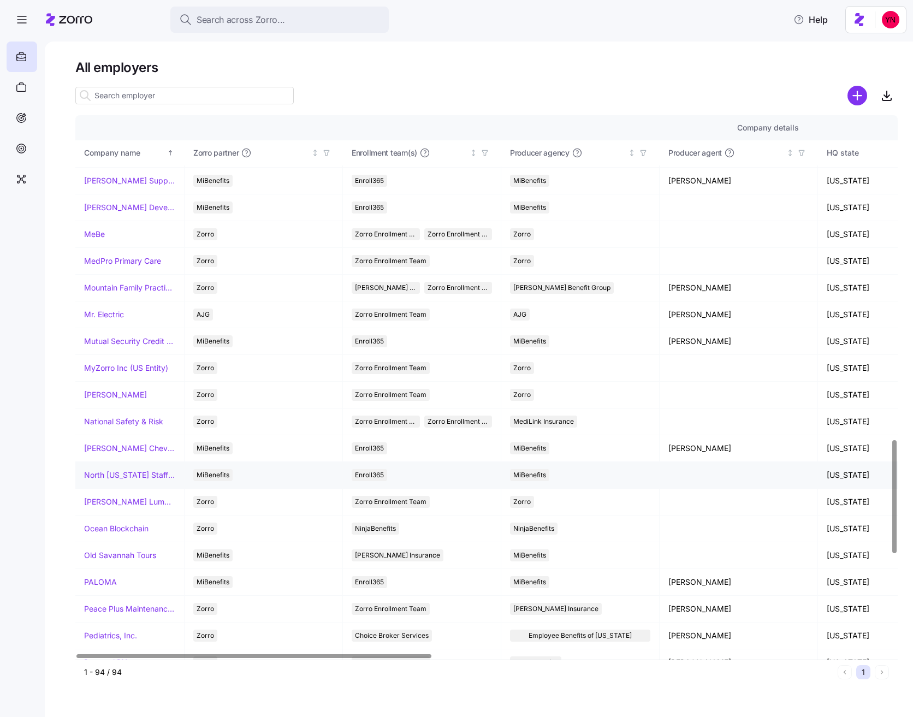
scroll to position [1548, 0]
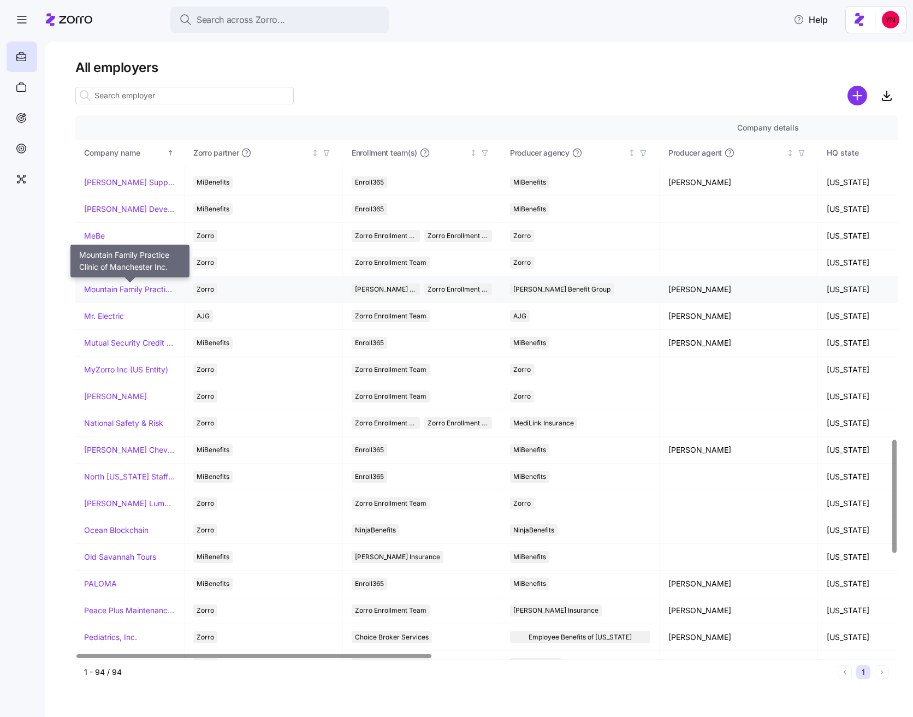
click at [119, 288] on link "Mountain Family Practice Clinic of Manchester Inc." at bounding box center [129, 289] width 91 height 11
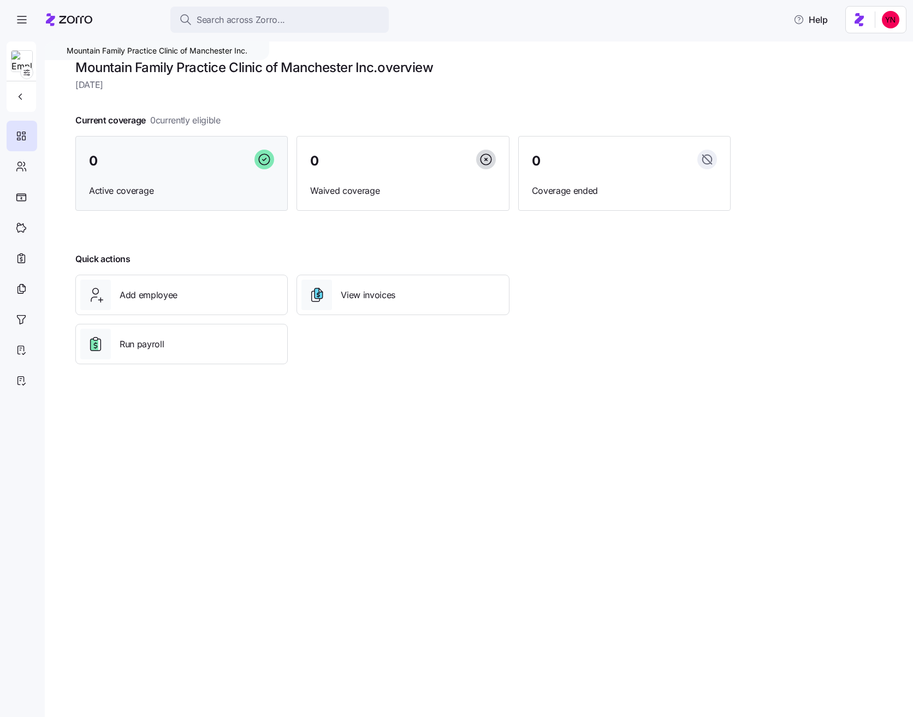
click at [181, 201] on div "0 Active coverage" at bounding box center [181, 173] width 212 height 75
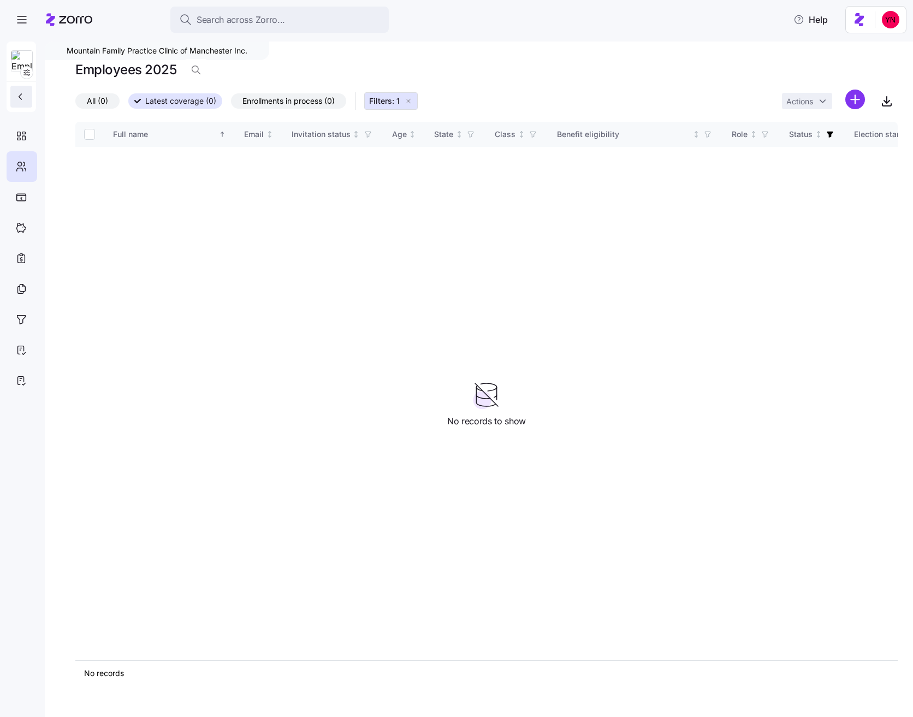
drag, startPoint x: 43, startPoint y: 68, endPoint x: 19, endPoint y: 101, distance: 40.6
click at [27, 70] on nav at bounding box center [22, 376] width 45 height 682
click at [69, 26] on div at bounding box center [69, 19] width 46 height 31
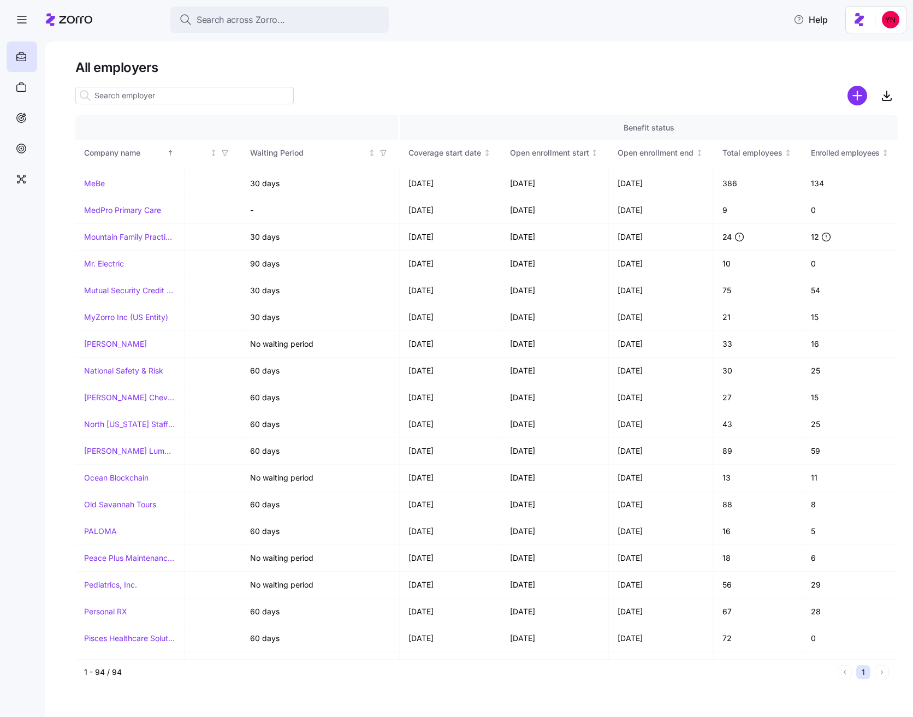
scroll to position [1634, 1063]
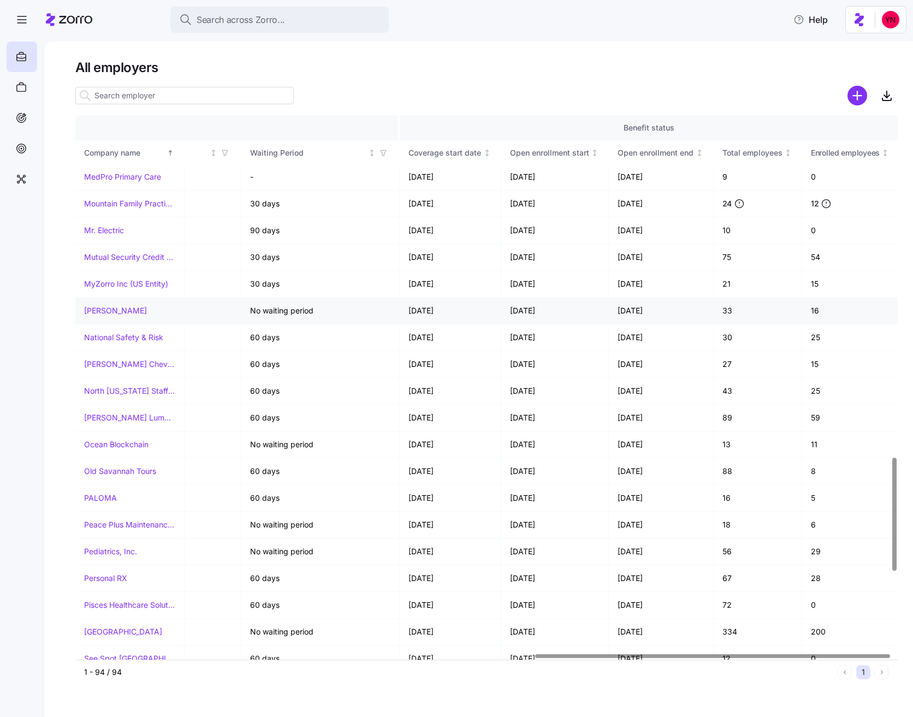
click at [115, 311] on link "NAI Shames Makovsky" at bounding box center [115, 310] width 63 height 11
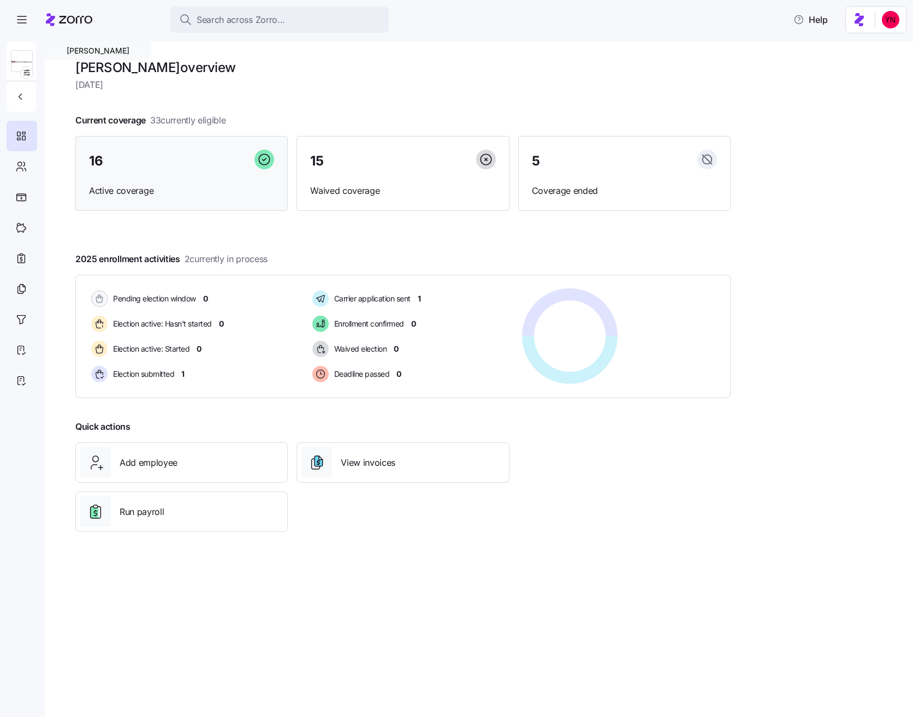
click at [168, 184] on span "Active coverage" at bounding box center [181, 191] width 185 height 14
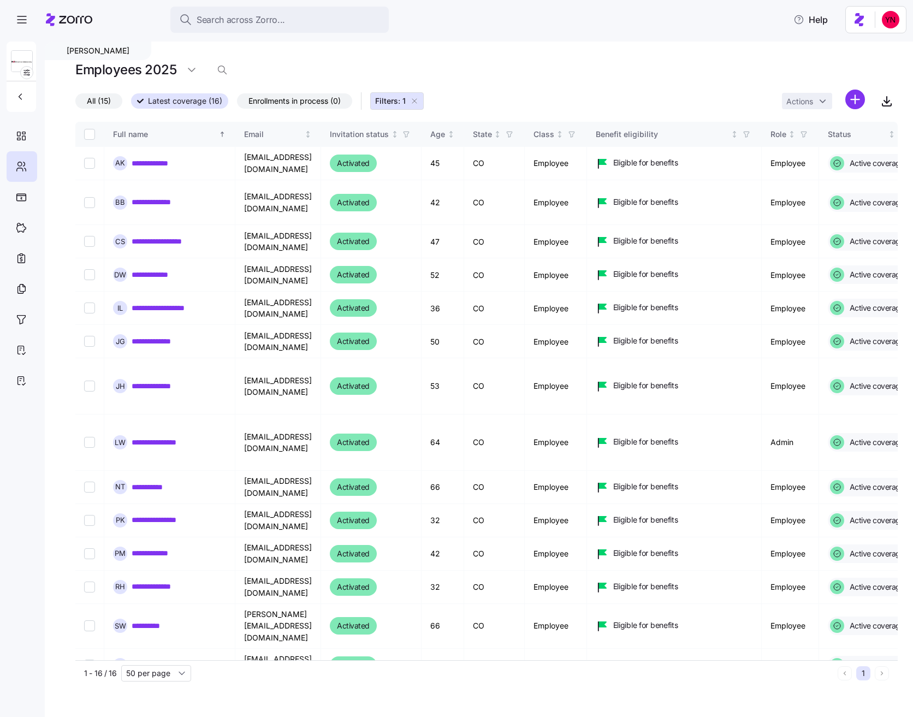
click at [390, 100] on span "Filters: 1" at bounding box center [390, 101] width 31 height 11
click at [390, 100] on div "All (15) Latest coverage (16) Enrollments in process (0) Filters: 1 Actions" at bounding box center [486, 101] width 822 height 23
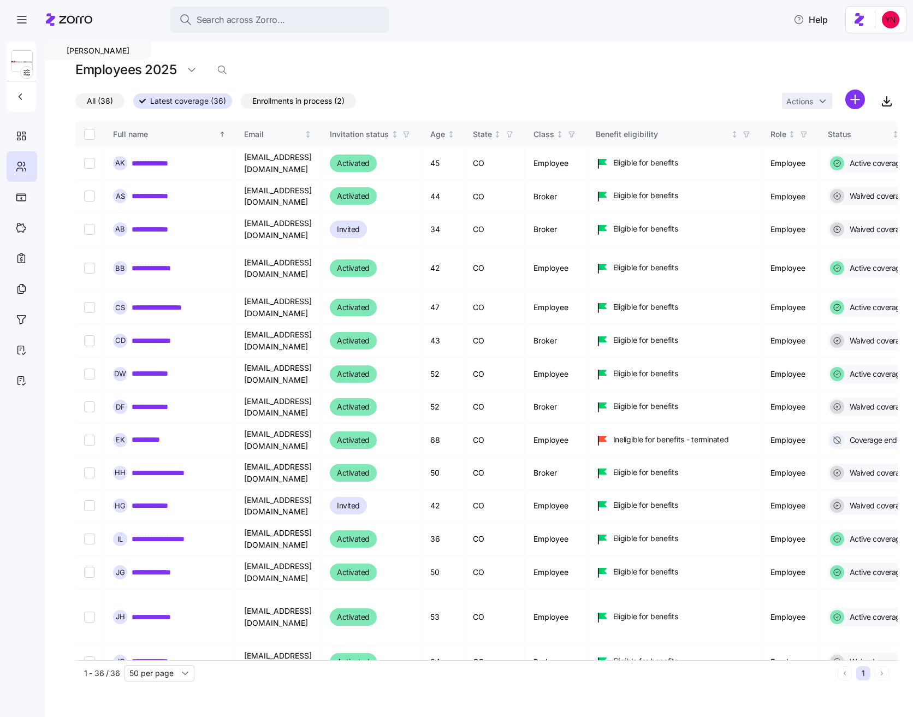
click at [404, 85] on div "Employees 2025" at bounding box center [486, 74] width 822 height 31
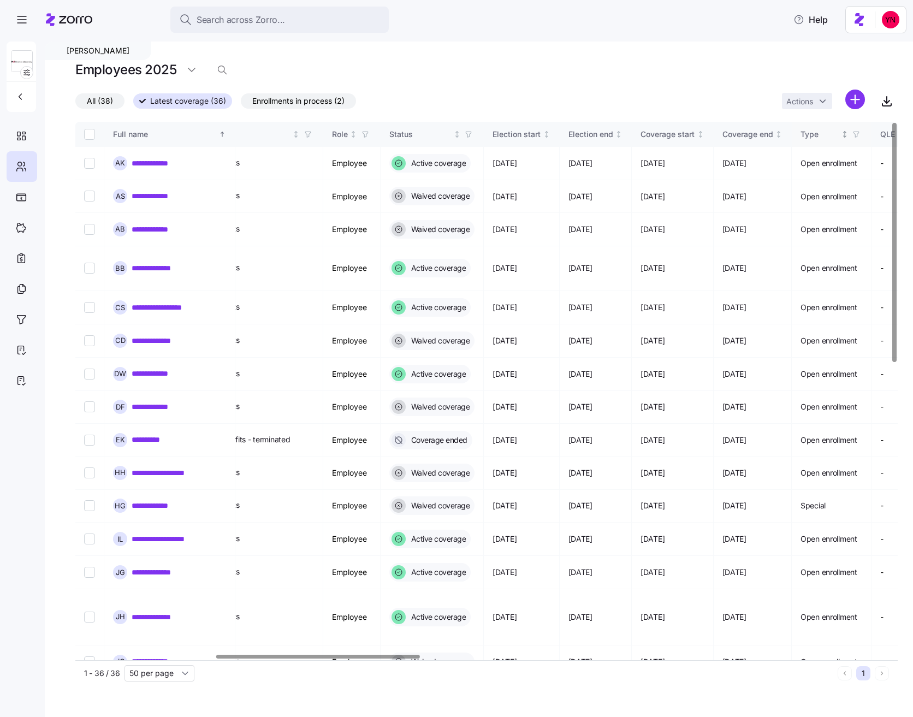
scroll to position [0, 583]
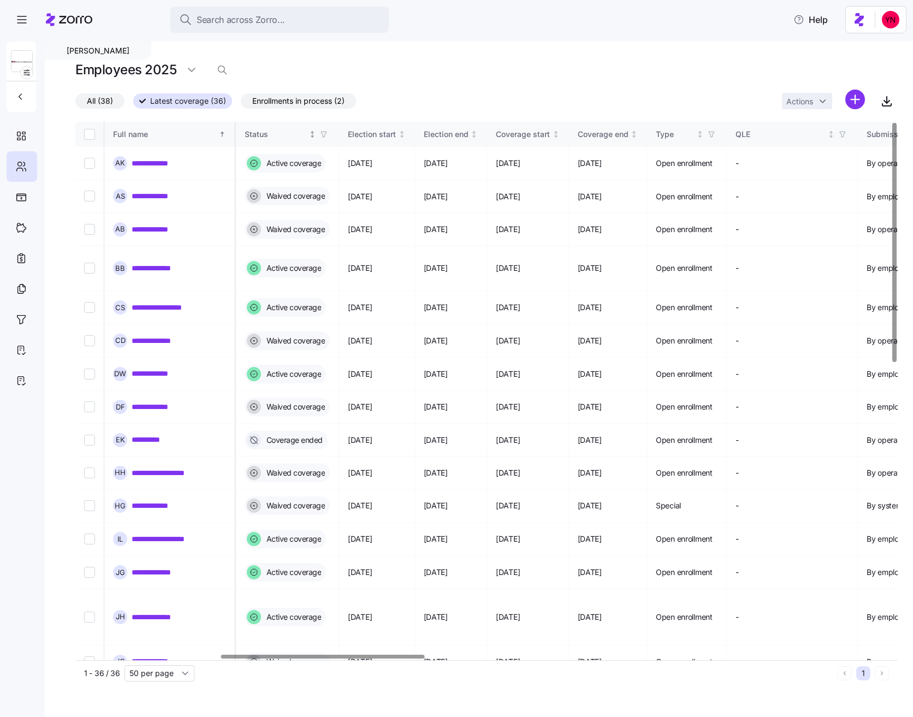
drag, startPoint x: 424, startPoint y: 131, endPoint x: 430, endPoint y: 143, distance: 13.2
click at [328, 132] on icon "button" at bounding box center [324, 134] width 8 height 8
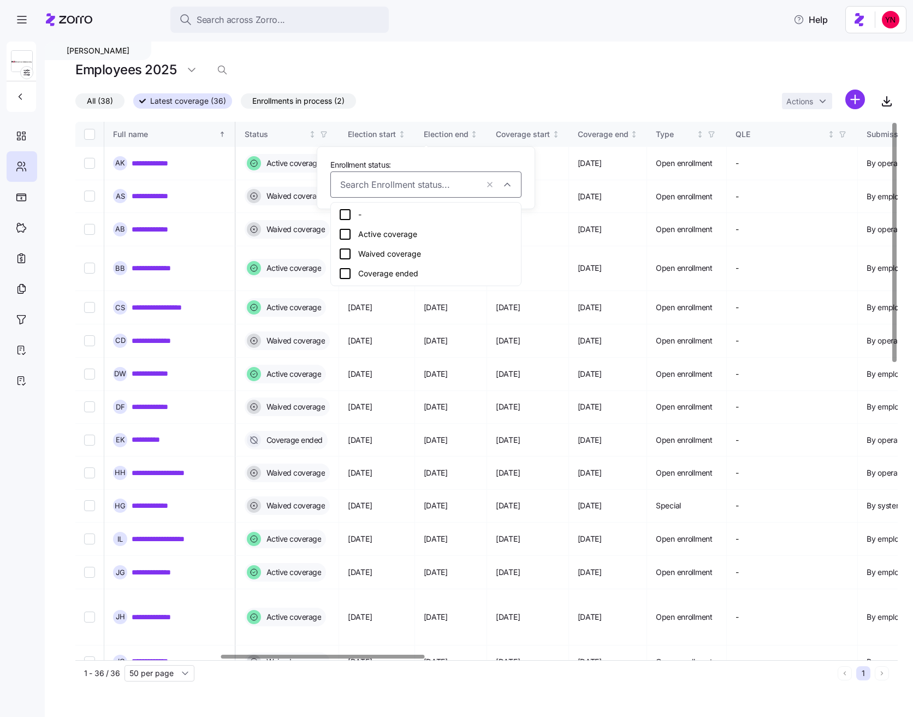
click at [393, 234] on div "Active coverage" at bounding box center [426, 234] width 175 height 13
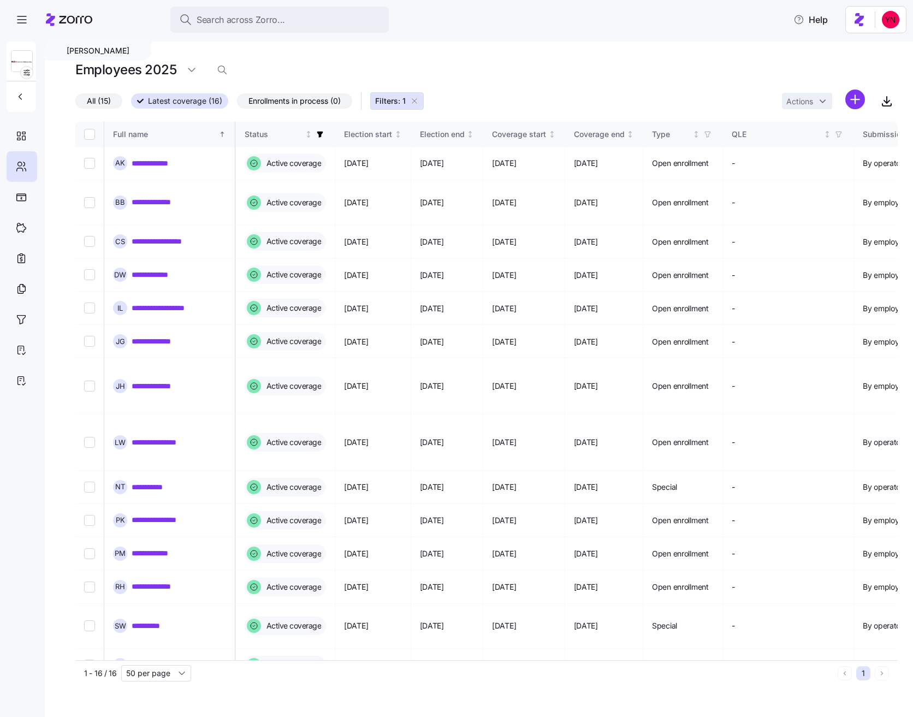
click at [284, 100] on span "Enrollments in process (0)" at bounding box center [294, 101] width 92 height 14
click at [237, 104] on input "Enrollments in process (0)" at bounding box center [237, 104] width 0 height 0
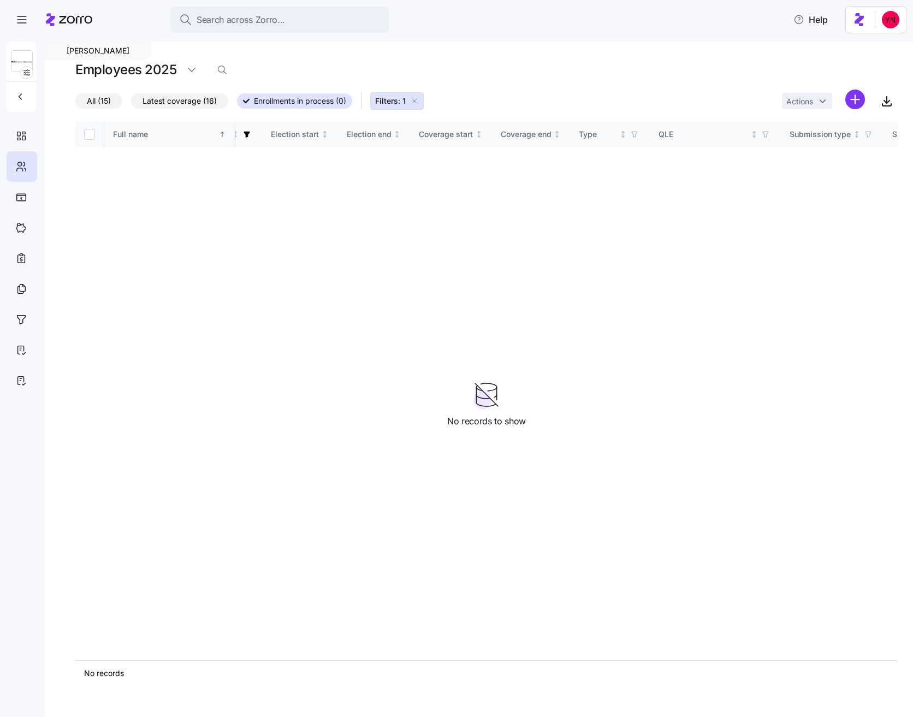
click at [419, 98] on icon "button" at bounding box center [414, 101] width 9 height 9
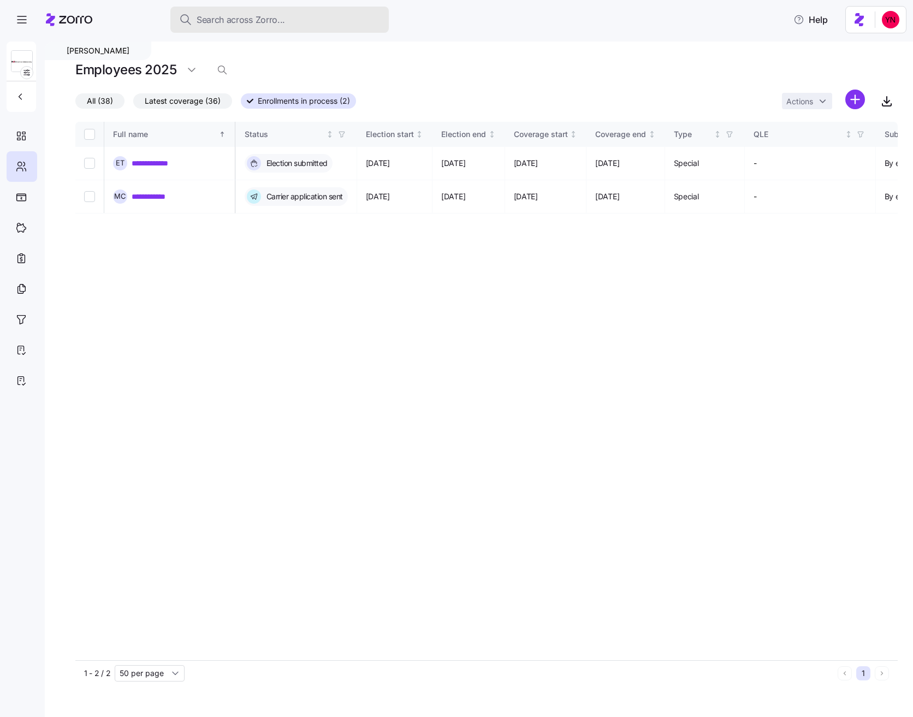
click at [278, 19] on span "Search across Zorro..." at bounding box center [241, 20] width 88 height 14
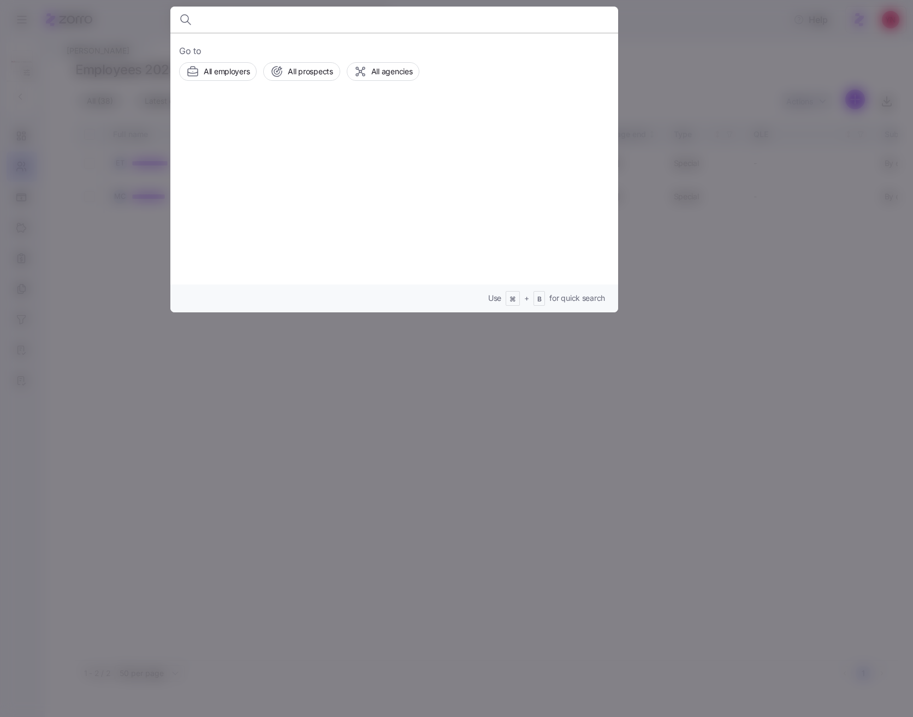
type input "e"
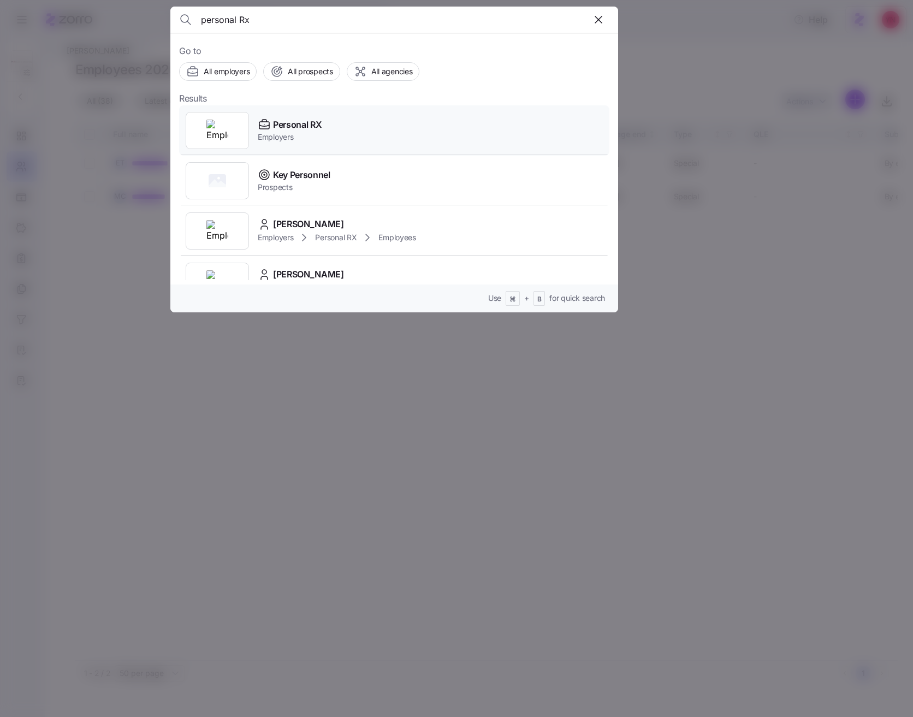
type input "personal Rx"
click at [304, 127] on span "Personal RX" at bounding box center [297, 125] width 49 height 14
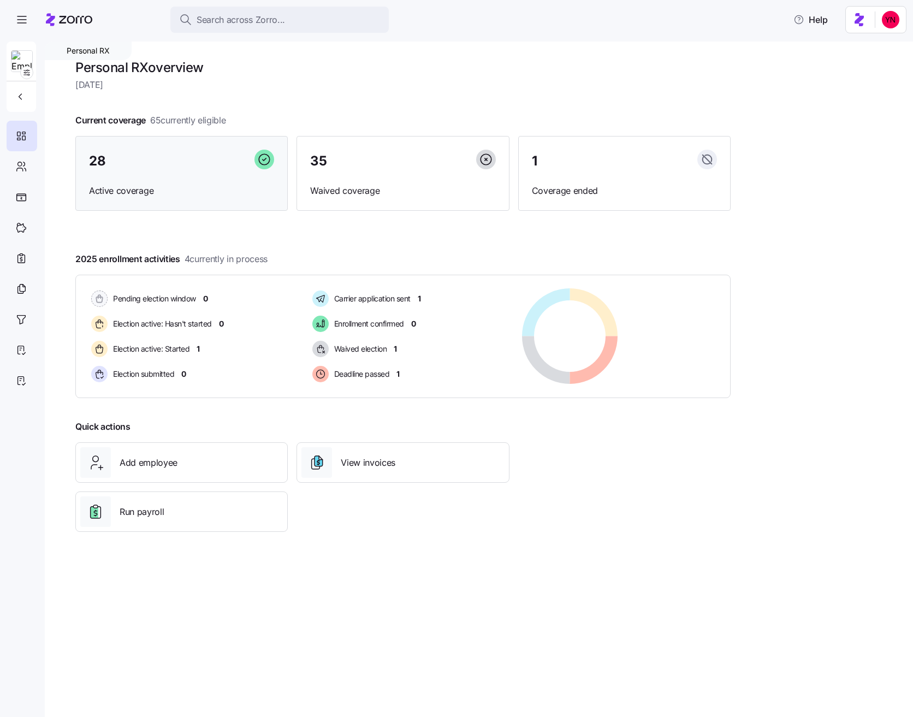
click at [164, 175] on div "28 Active coverage" at bounding box center [181, 173] width 212 height 75
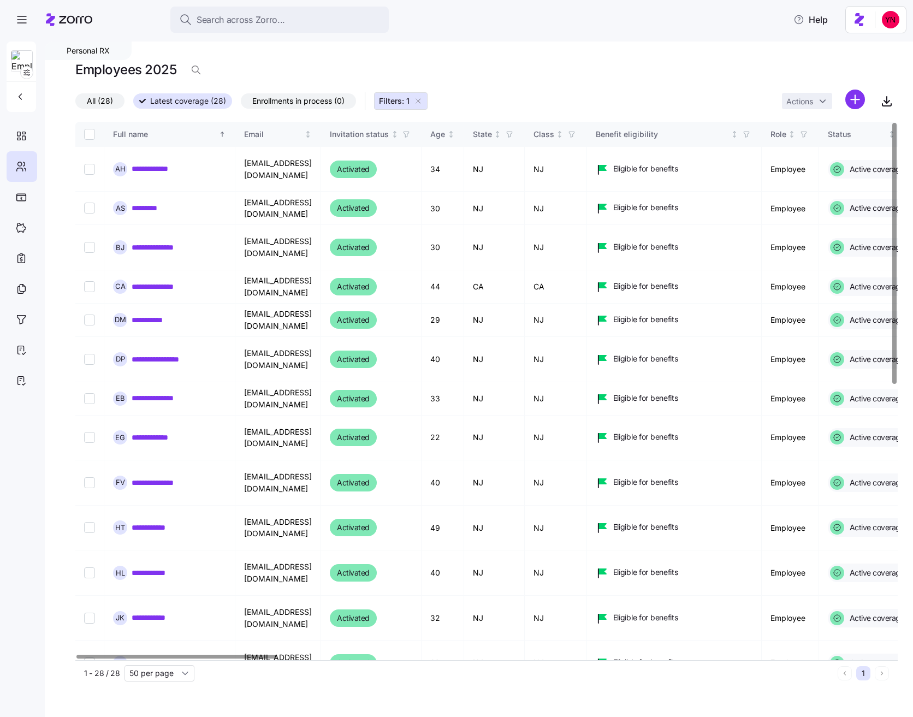
drag, startPoint x: 328, startPoint y: 104, endPoint x: 399, endPoint y: 99, distance: 70.6
click at [328, 104] on span "Enrollments in process (0)" at bounding box center [298, 101] width 92 height 14
click at [241, 104] on input "Enrollments in process (0)" at bounding box center [241, 104] width 0 height 0
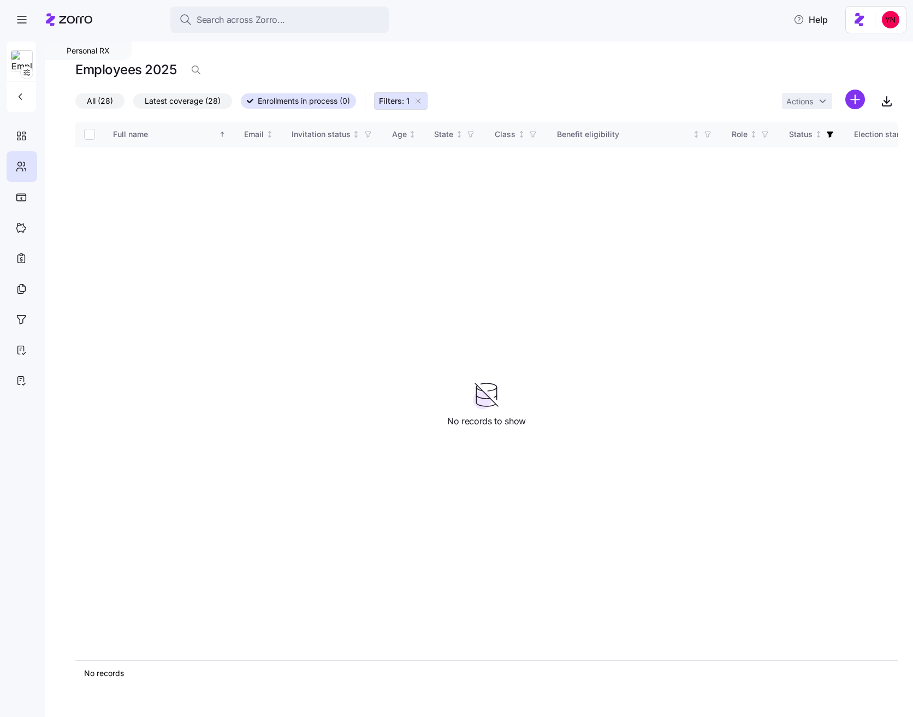
click at [420, 99] on icon "button" at bounding box center [418, 101] width 4 height 4
drag, startPoint x: 465, startPoint y: 72, endPoint x: 429, endPoint y: 66, distance: 36.4
click at [465, 72] on div "Employees 2025" at bounding box center [486, 70] width 822 height 22
click at [282, 99] on span "Enrollments in process (0)" at bounding box center [304, 101] width 92 height 14
click at [241, 104] on input "Enrollments in process (0)" at bounding box center [241, 104] width 0 height 0
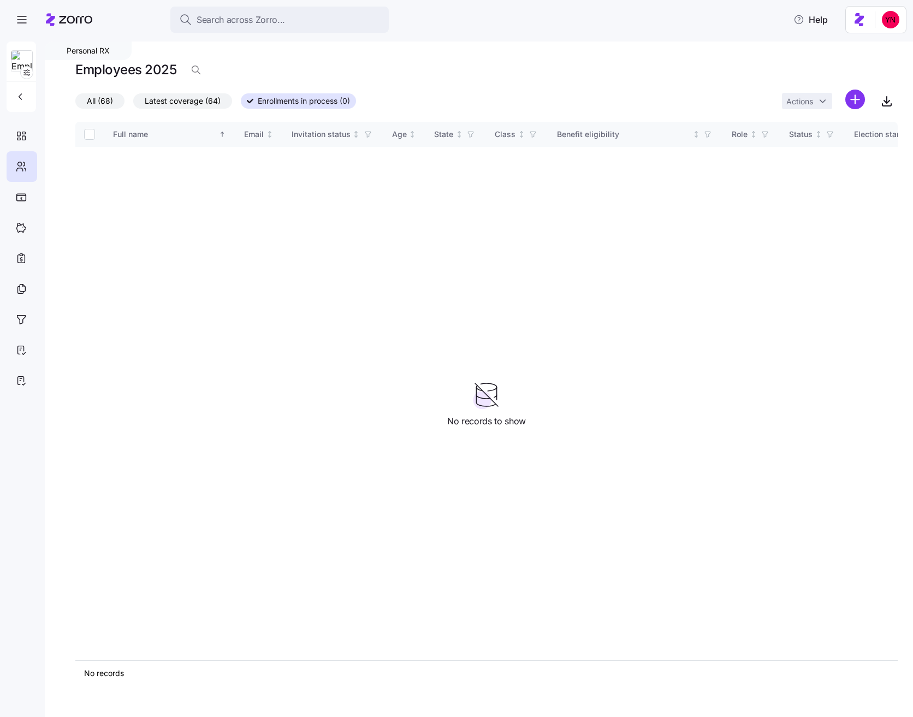
click at [99, 64] on h1 "Employees 2025" at bounding box center [125, 69] width 101 height 17
click at [81, 49] on div "Personal RX" at bounding box center [88, 50] width 87 height 19
click at [15, 139] on icon at bounding box center [21, 135] width 12 height 13
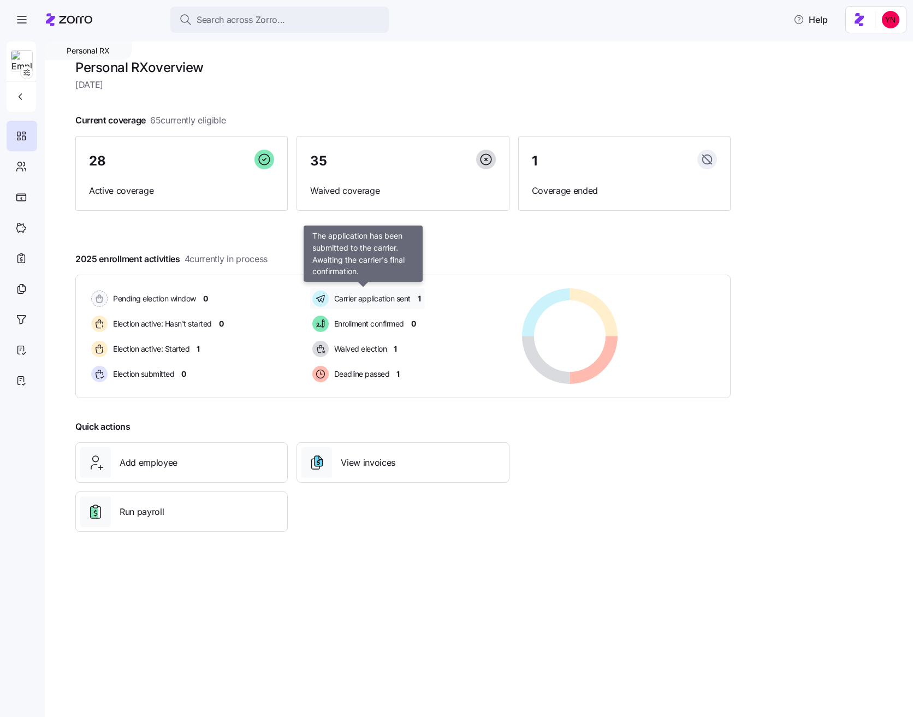
click at [379, 299] on span "Carrier application sent" at bounding box center [371, 298] width 80 height 11
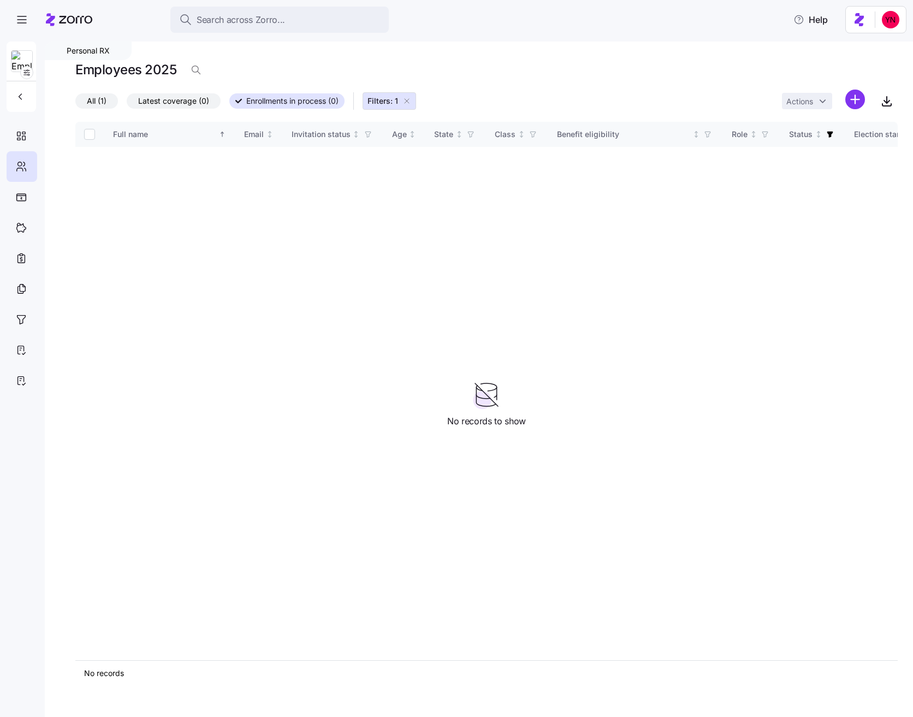
click at [409, 99] on icon "button" at bounding box center [406, 101] width 9 height 9
click at [21, 133] on icon at bounding box center [21, 135] width 12 height 13
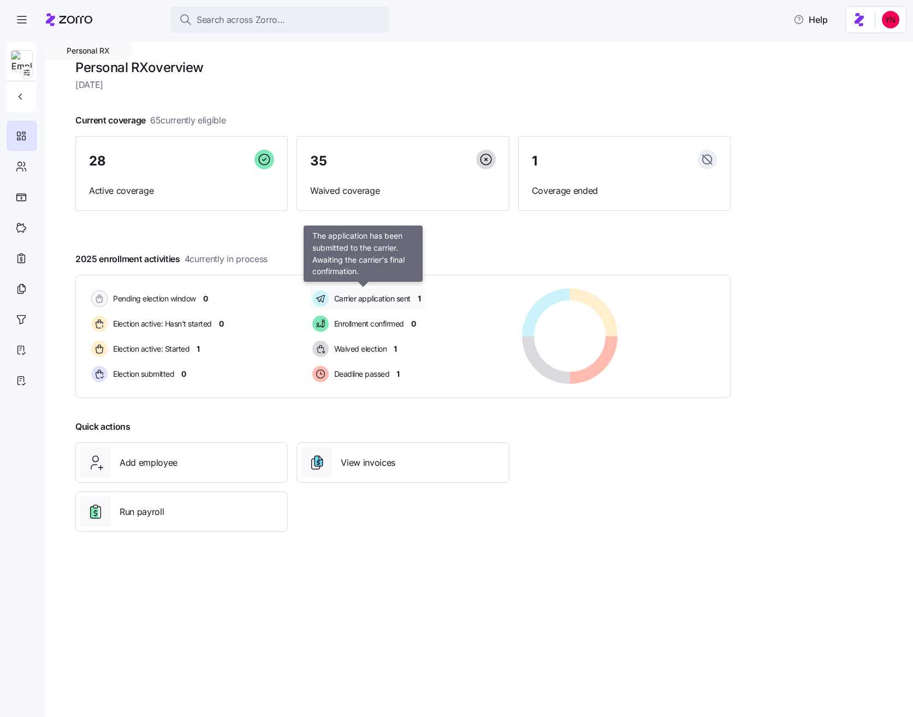
click at [387, 299] on span "Carrier application sent" at bounding box center [371, 298] width 80 height 11
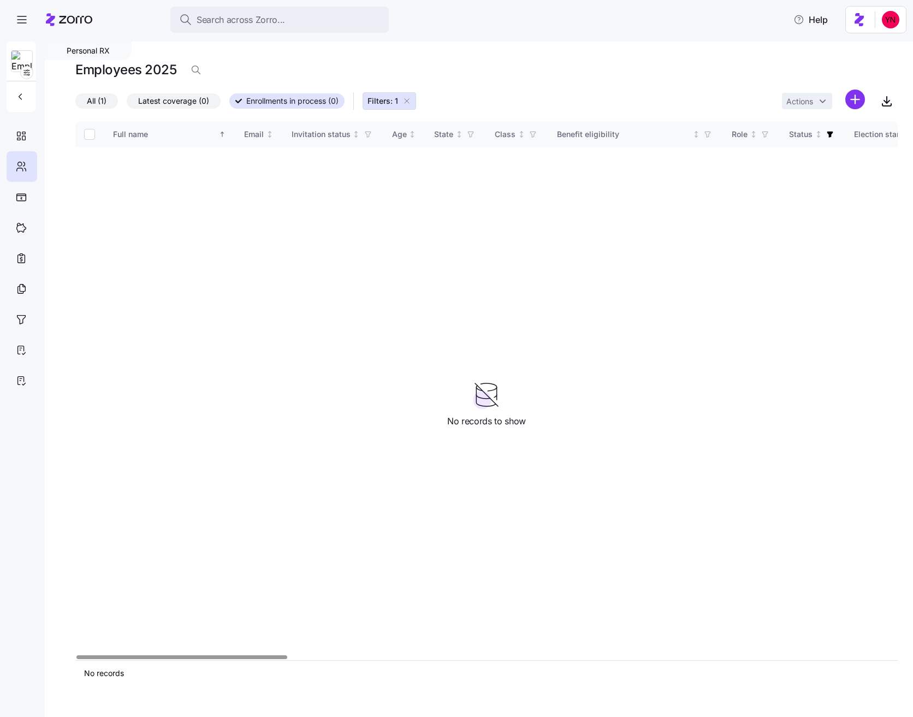
click at [407, 97] on icon "button" at bounding box center [406, 101] width 9 height 9
click at [179, 92] on div "All (68) Latest coverage (64) Enrollments in process (0) Actions" at bounding box center [486, 101] width 822 height 23
drag, startPoint x: 180, startPoint y: 97, endPoint x: 299, endPoint y: 107, distance: 120.0
click at [180, 98] on span "Latest coverage (64)" at bounding box center [183, 101] width 76 height 14
click at [133, 104] on input "Latest coverage (64)" at bounding box center [133, 104] width 0 height 0
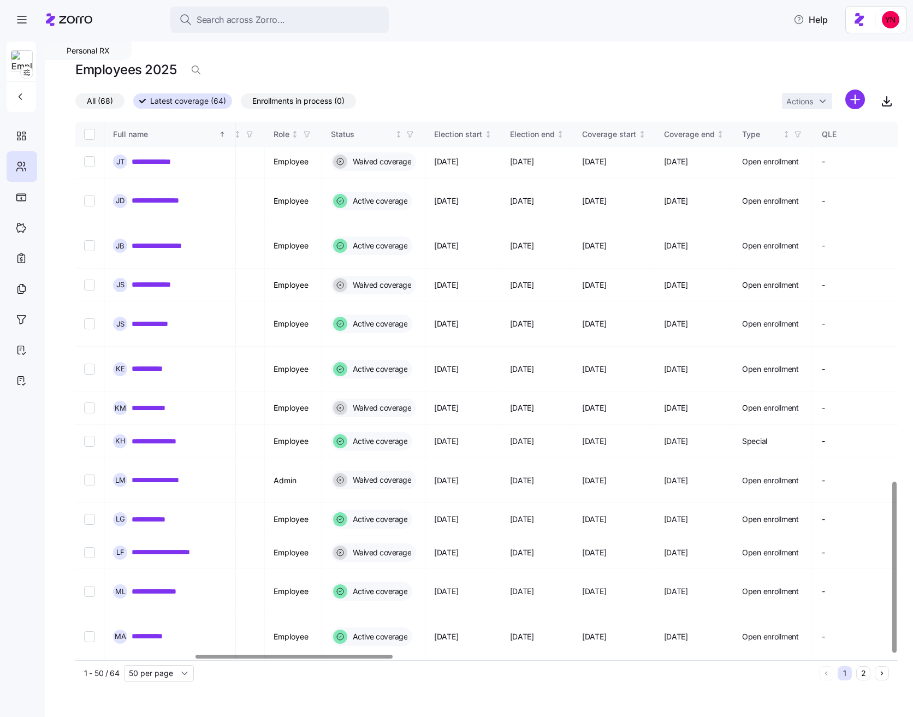
scroll to position [1131, 497]
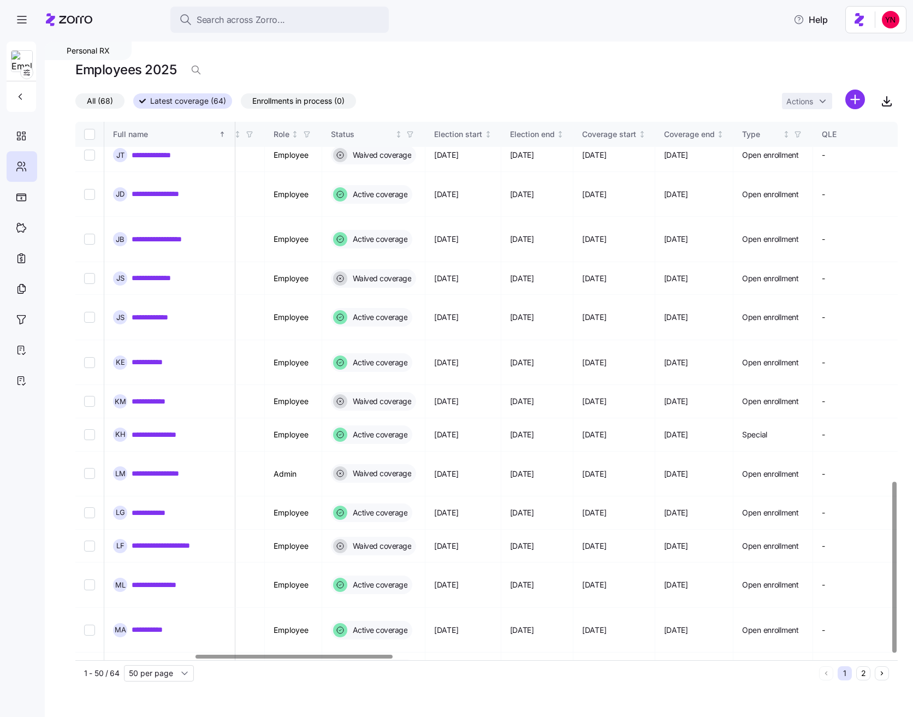
click at [881, 674] on icon "Next page" at bounding box center [882, 673] width 8 height 8
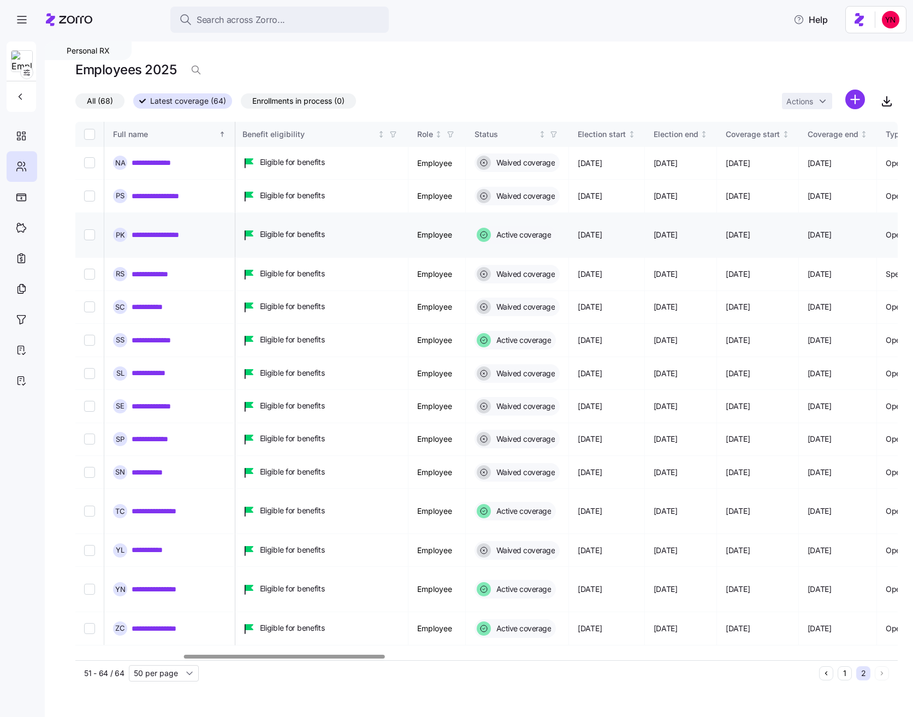
scroll to position [0, 440]
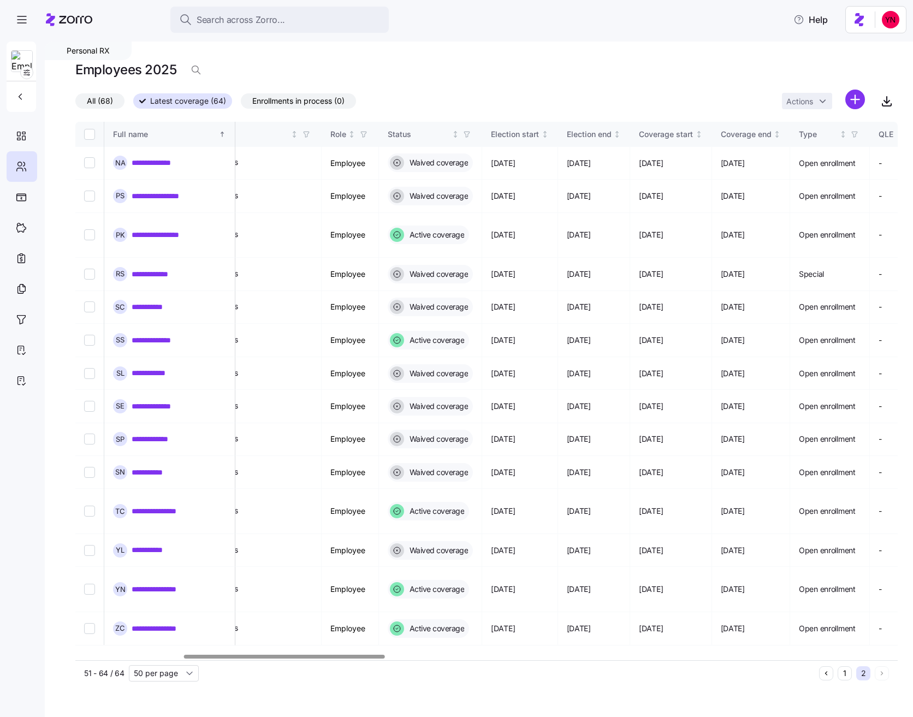
click at [846, 674] on button "1" at bounding box center [845, 673] width 14 height 14
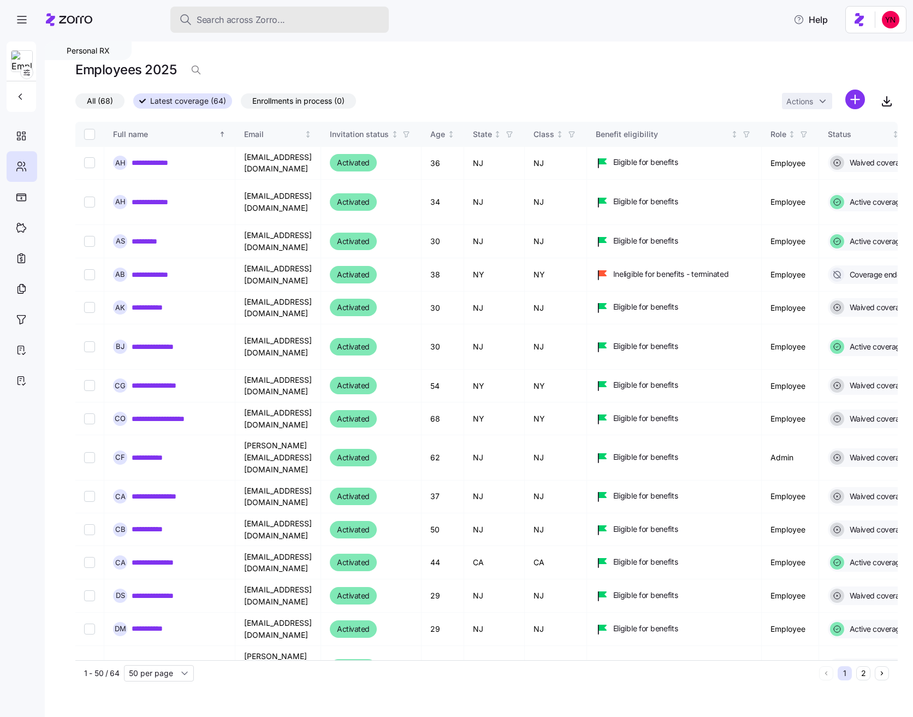
click at [204, 20] on span "Search across Zorro..." at bounding box center [241, 20] width 88 height 14
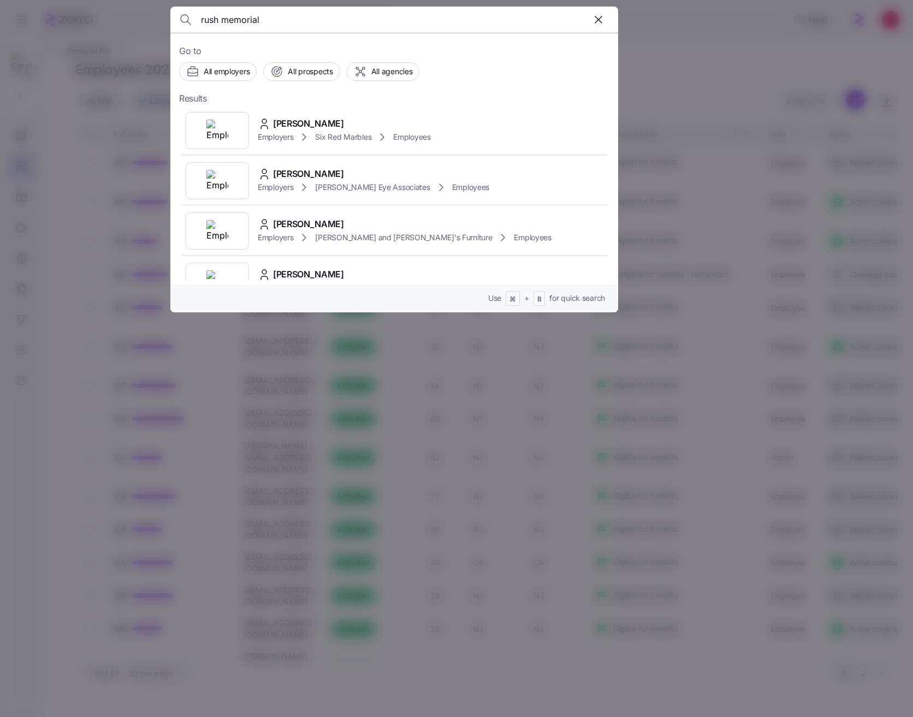
type input "rush memorial"
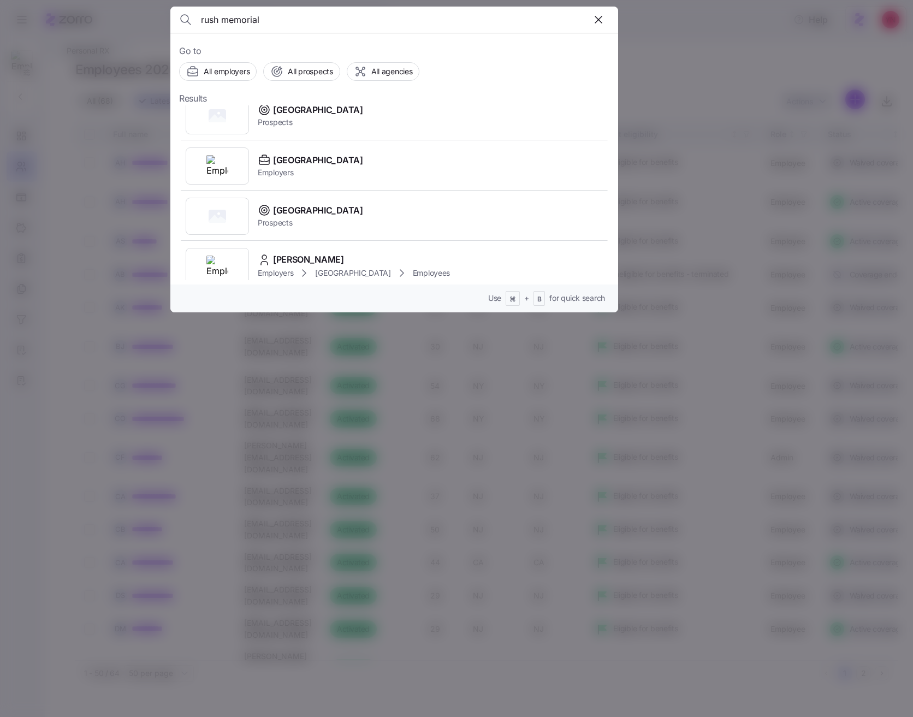
scroll to position [23, 0]
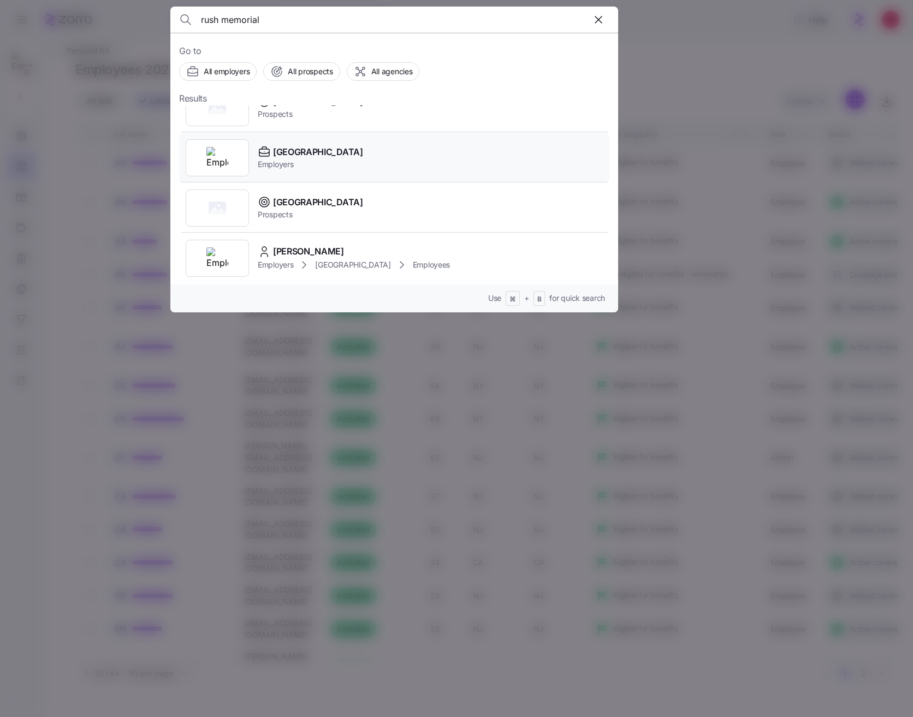
click at [386, 150] on div "Rush Memorial Hospital Employers" at bounding box center [394, 158] width 430 height 50
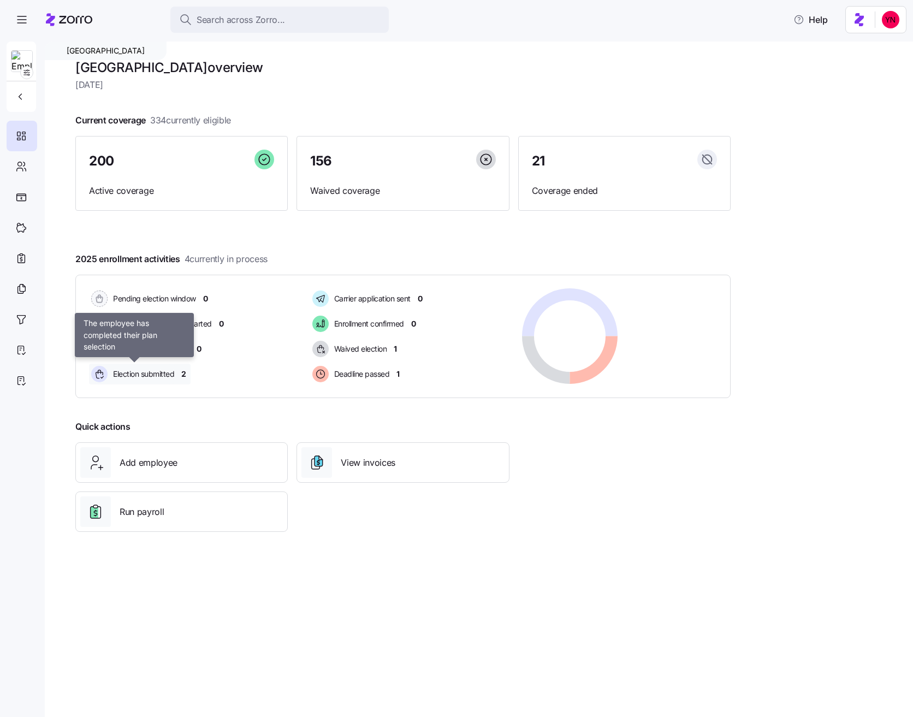
click at [117, 372] on span "Election submitted" at bounding box center [142, 374] width 64 height 11
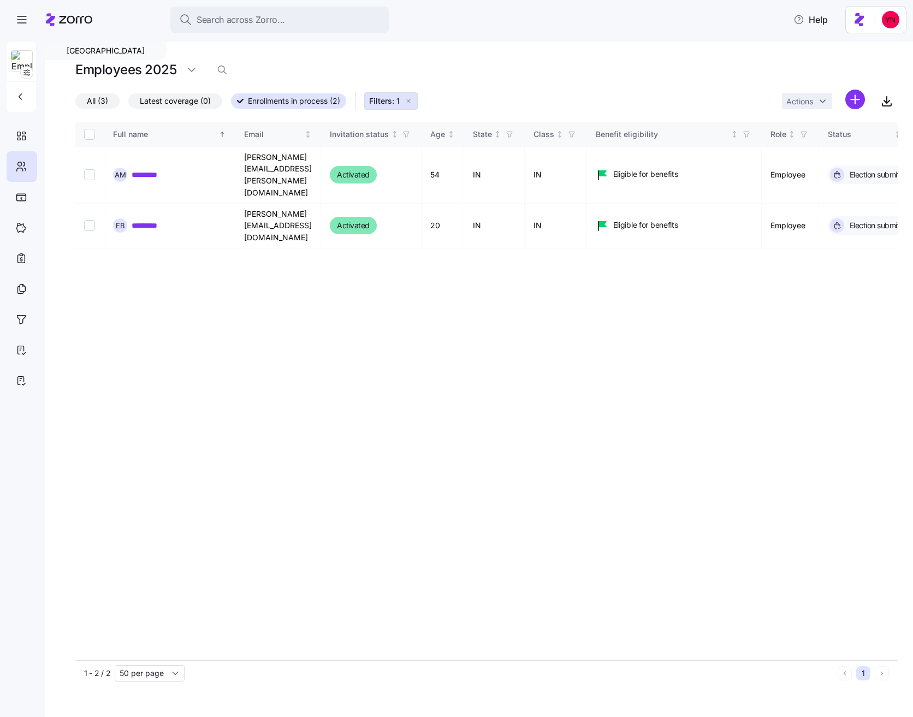
click at [410, 98] on icon "button" at bounding box center [408, 101] width 9 height 9
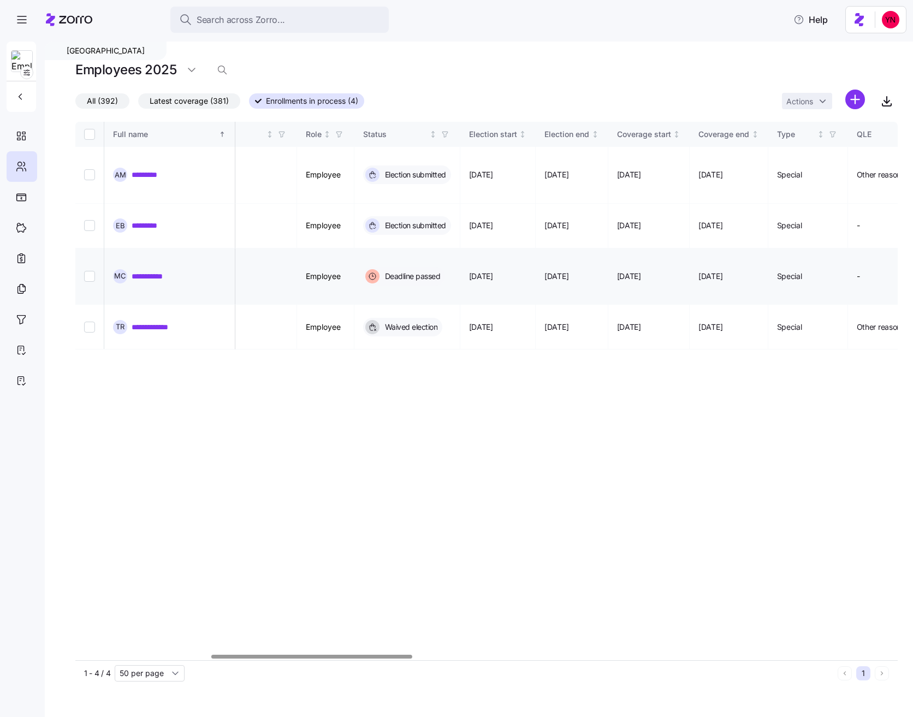
scroll to position [0, 640]
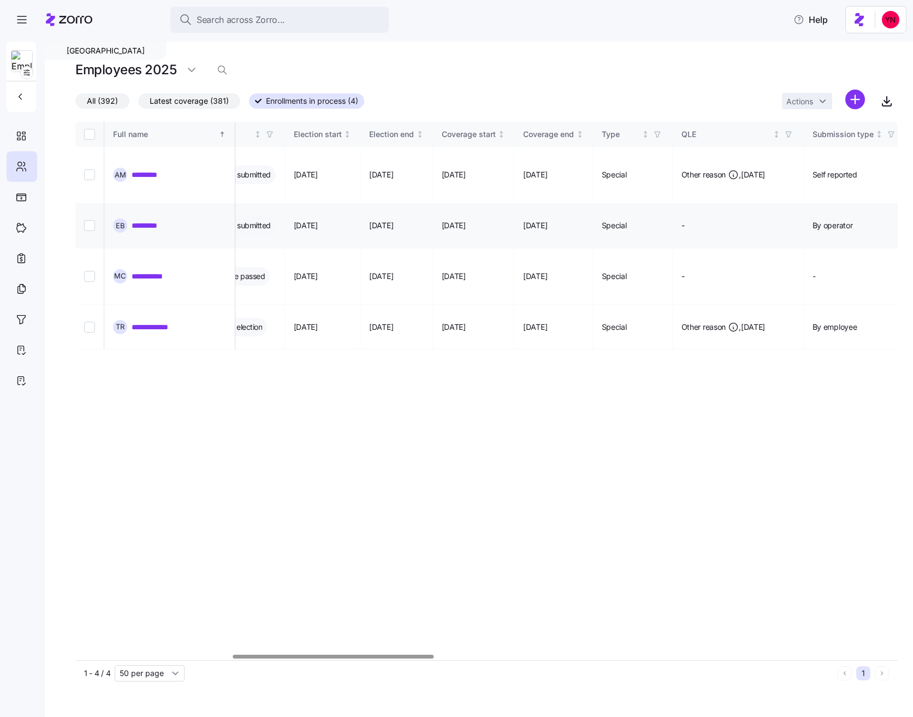
click at [133, 220] on link "*********" at bounding box center [149, 225] width 34 height 11
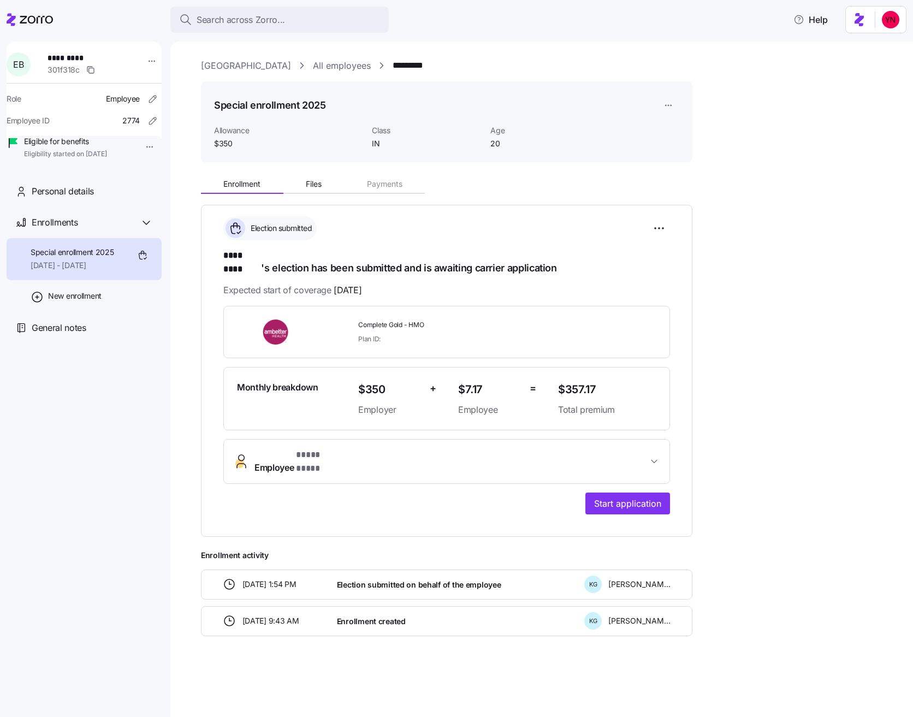
drag, startPoint x: 29, startPoint y: 18, endPoint x: 28, endPoint y: 38, distance: 20.2
click at [29, 18] on icon at bounding box center [36, 20] width 33 height 8
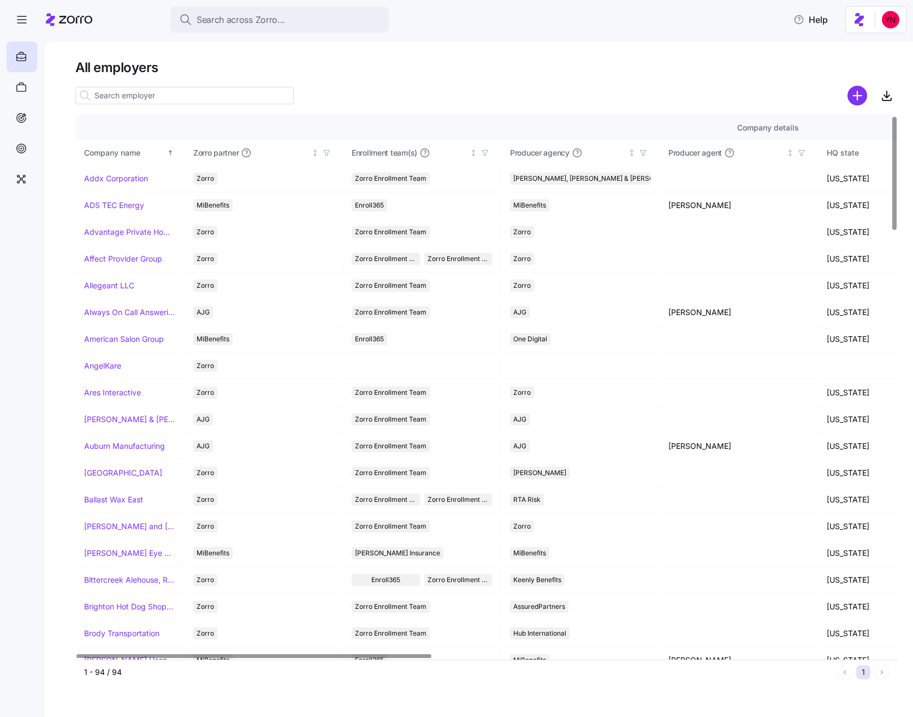
click at [160, 99] on input at bounding box center [184, 95] width 218 height 17
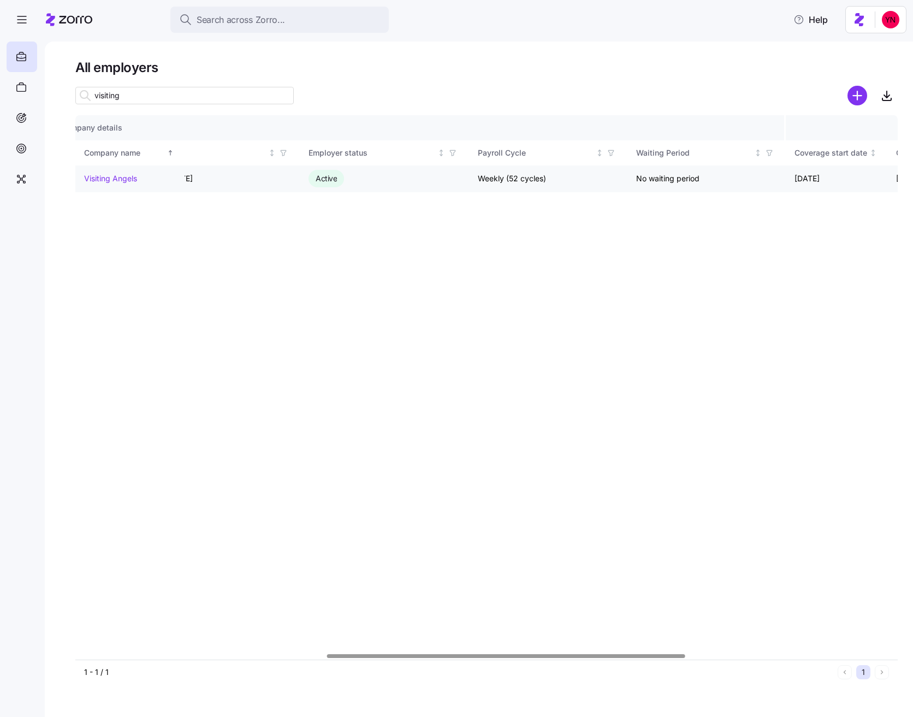
scroll to position [0, 576]
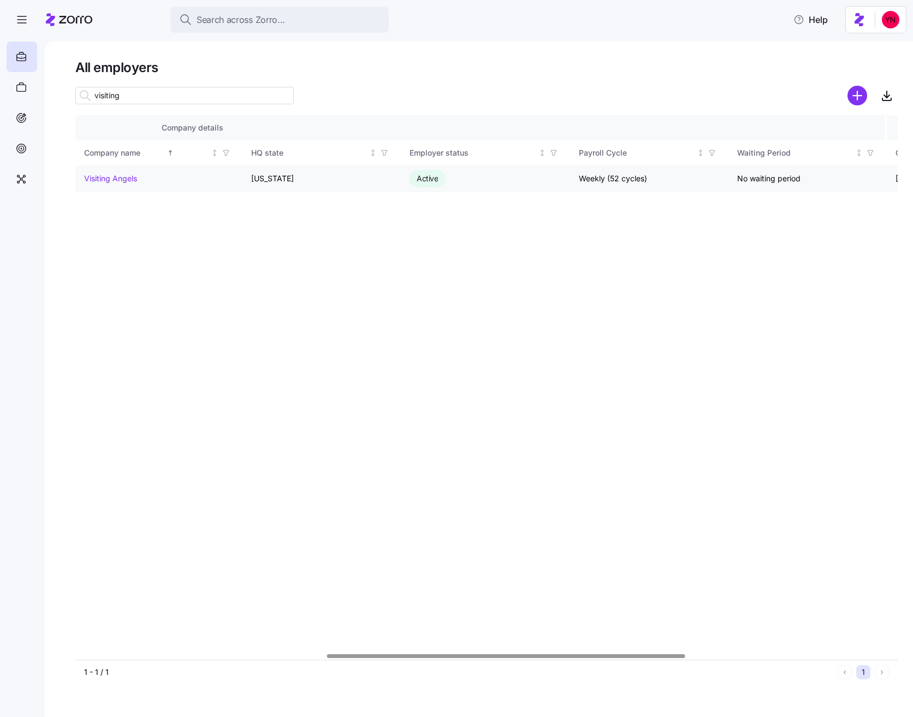
type input "visiting"
click at [116, 178] on link "Visiting Angels" at bounding box center [110, 178] width 53 height 11
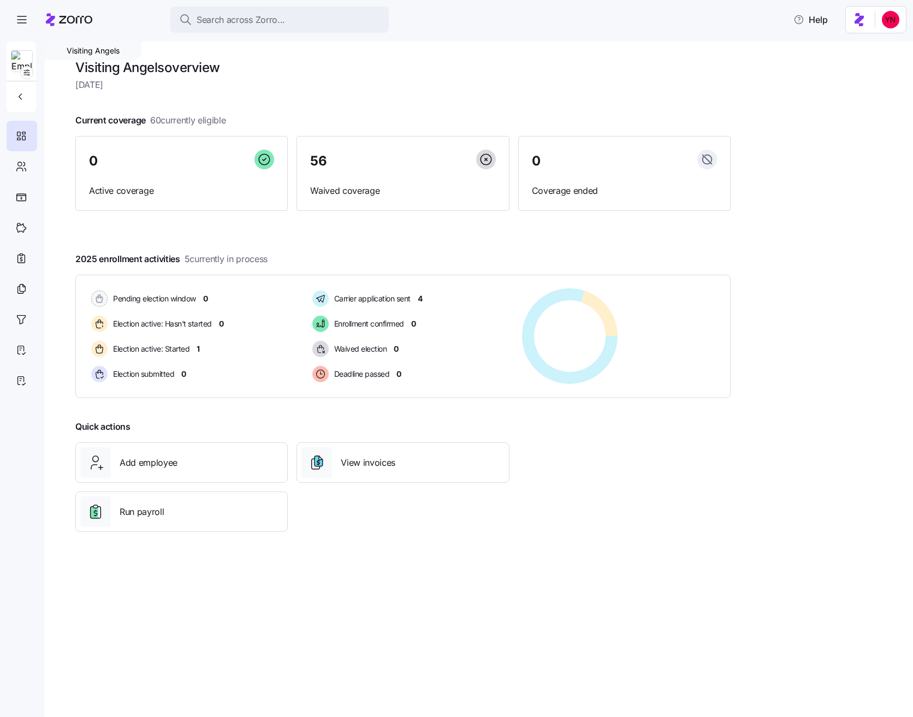
click at [381, 574] on div "Visiting Angels Visiting Angels overview Tuesday, September 2 Current coverage …" at bounding box center [479, 378] width 868 height 675
click at [355, 299] on span "Carrier application sent" at bounding box center [371, 298] width 80 height 11
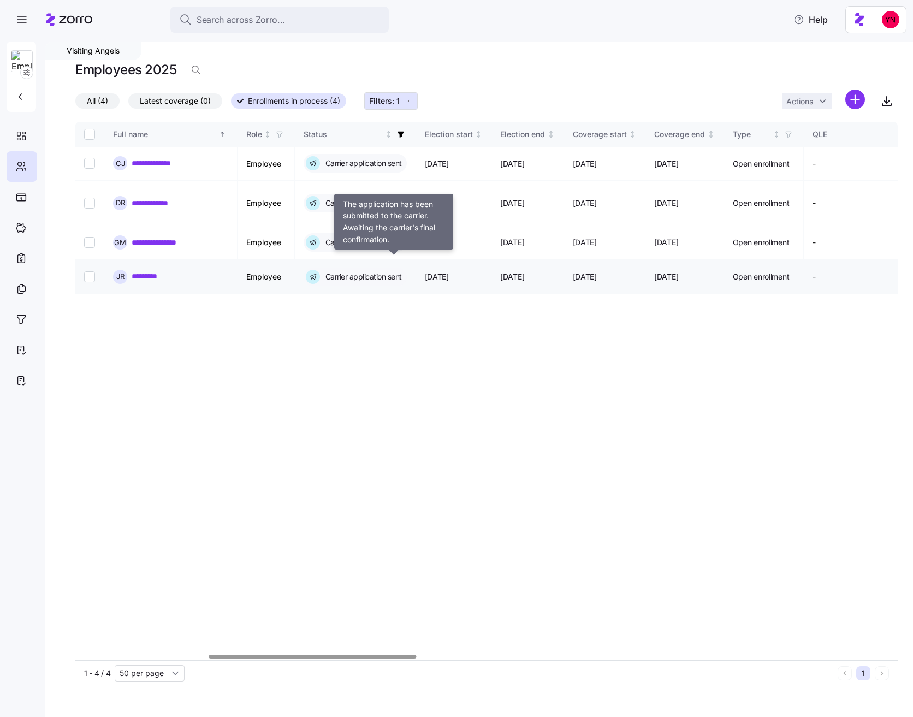
scroll to position [0, 522]
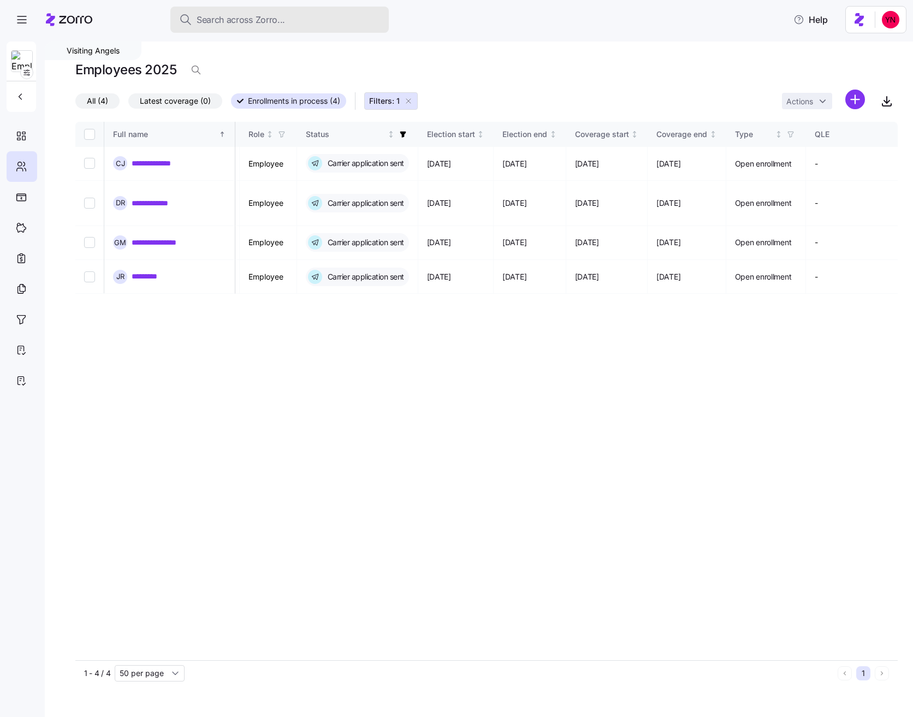
click at [250, 19] on span "Search across Zorro..." at bounding box center [241, 20] width 88 height 14
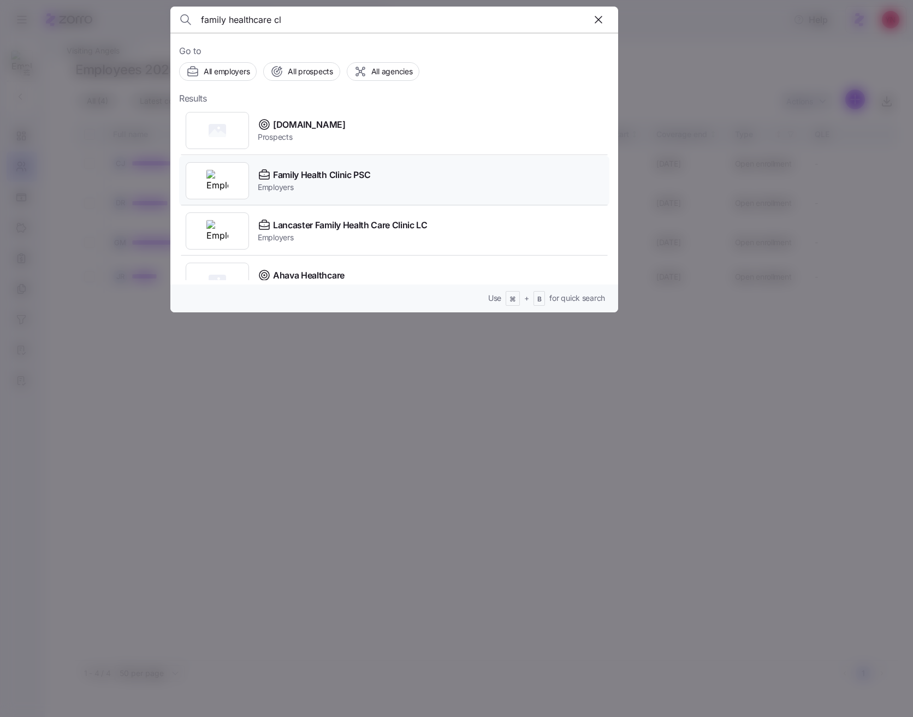
type input "family healthcare cl"
click at [321, 182] on span "Employers" at bounding box center [314, 187] width 112 height 11
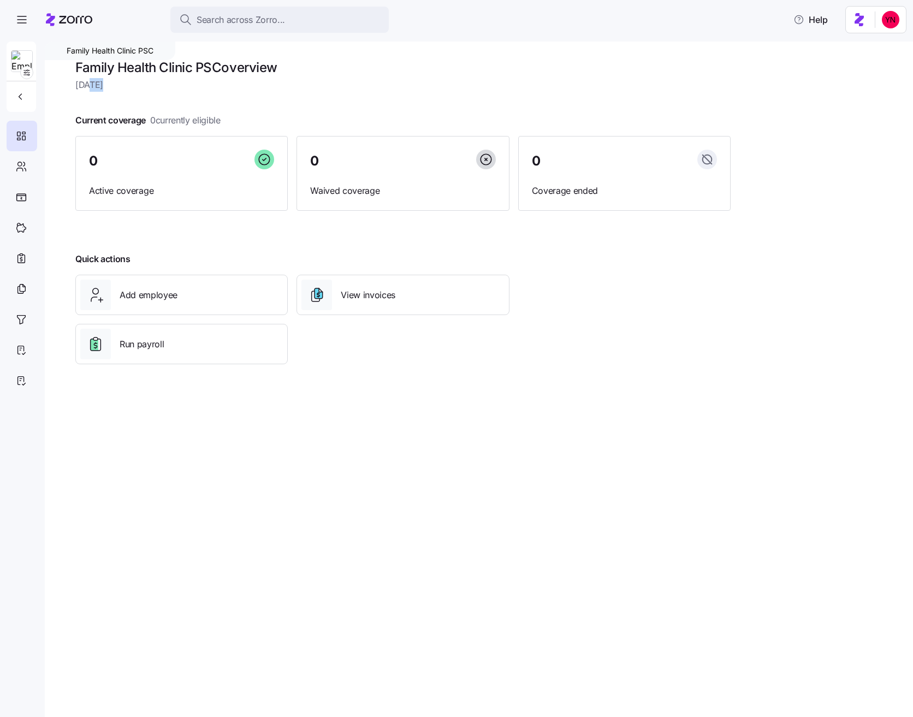
drag, startPoint x: 91, startPoint y: 80, endPoint x: 224, endPoint y: 102, distance: 134.5
click at [224, 102] on div "Family Health Clinic PSC overview Tuesday, September 2 Current coverage 0 curre…" at bounding box center [402, 218] width 655 height 318
click at [208, 15] on span "Search across Zorro..." at bounding box center [241, 20] width 88 height 14
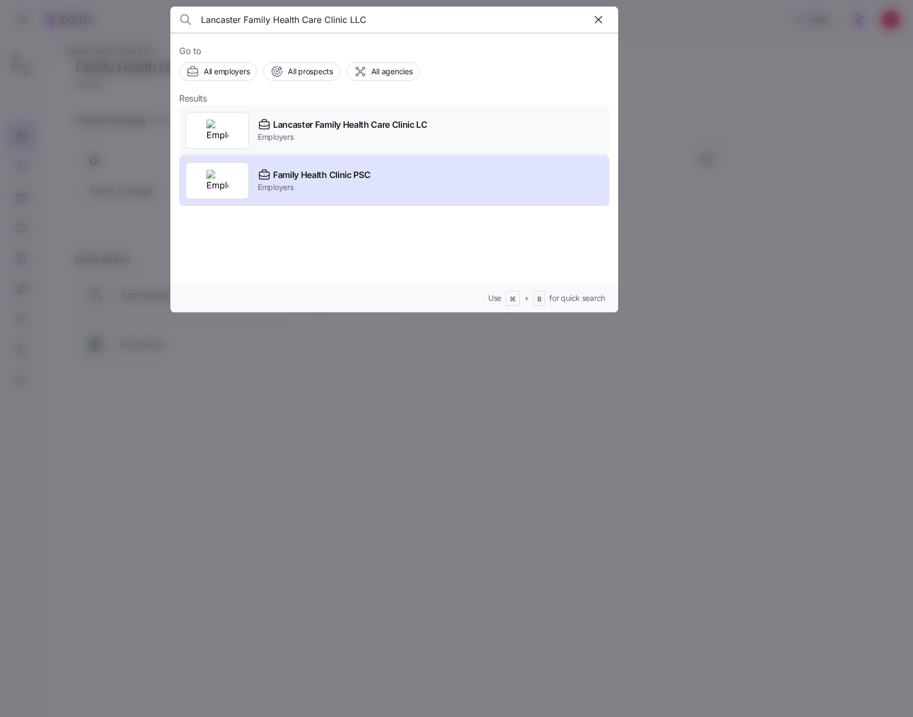
type input "Lancaster Family Health Care Clinic LLC"
click at [299, 129] on span "Lancaster Family Health Care Clinic LC" at bounding box center [350, 125] width 155 height 14
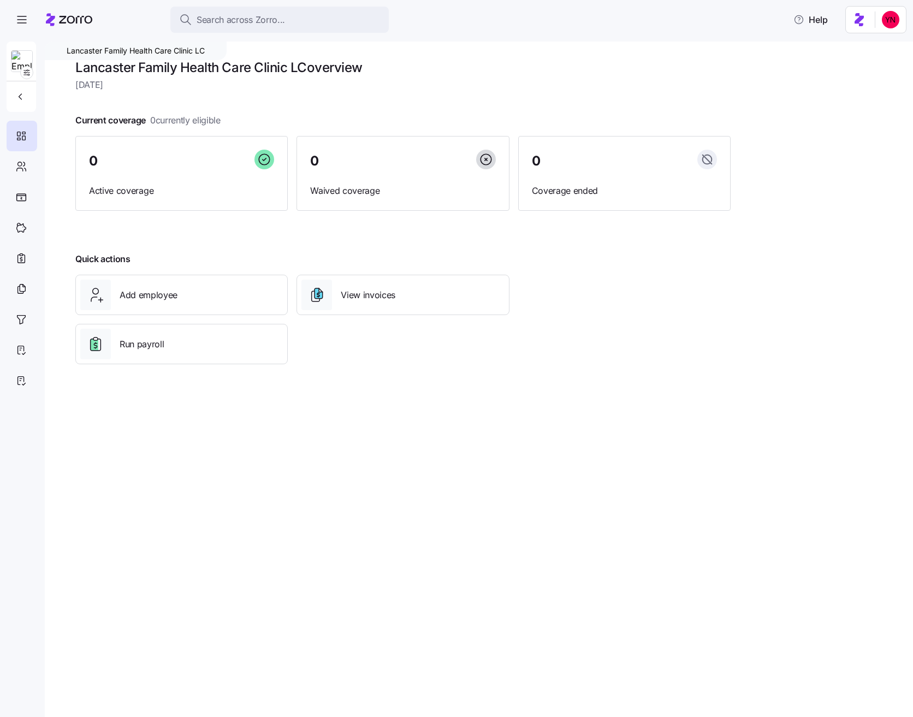
click at [396, 520] on div "Lancaster Family Health Care Clinic LC Lancaster Family Health Care Clinic LC o…" at bounding box center [479, 378] width 868 height 675
click at [217, 24] on span "Search across Zorro..." at bounding box center [241, 20] width 88 height 14
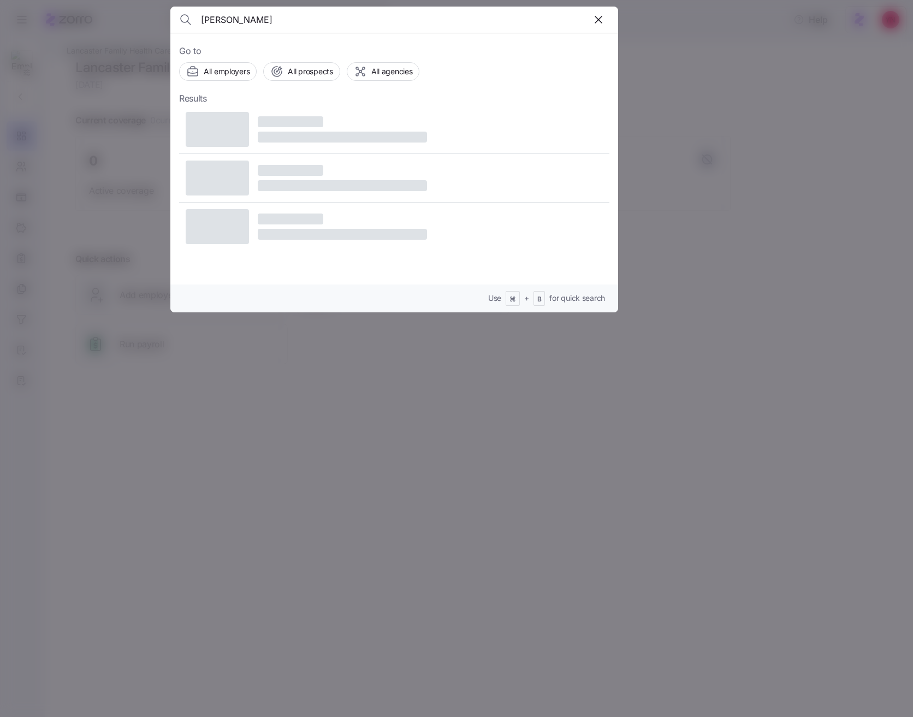
type input "kim cox"
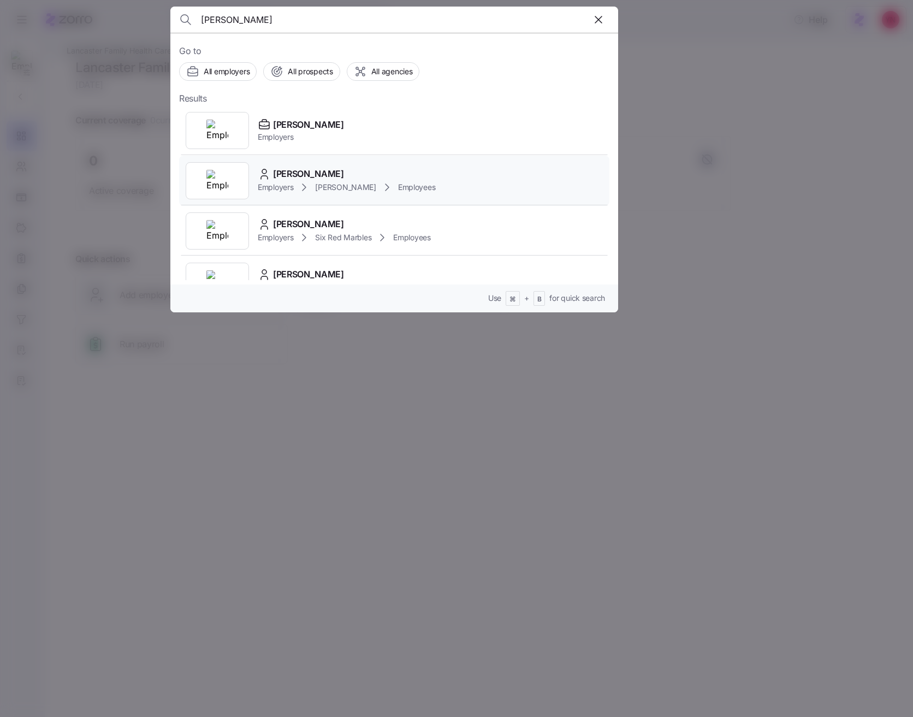
scroll to position [22, 0]
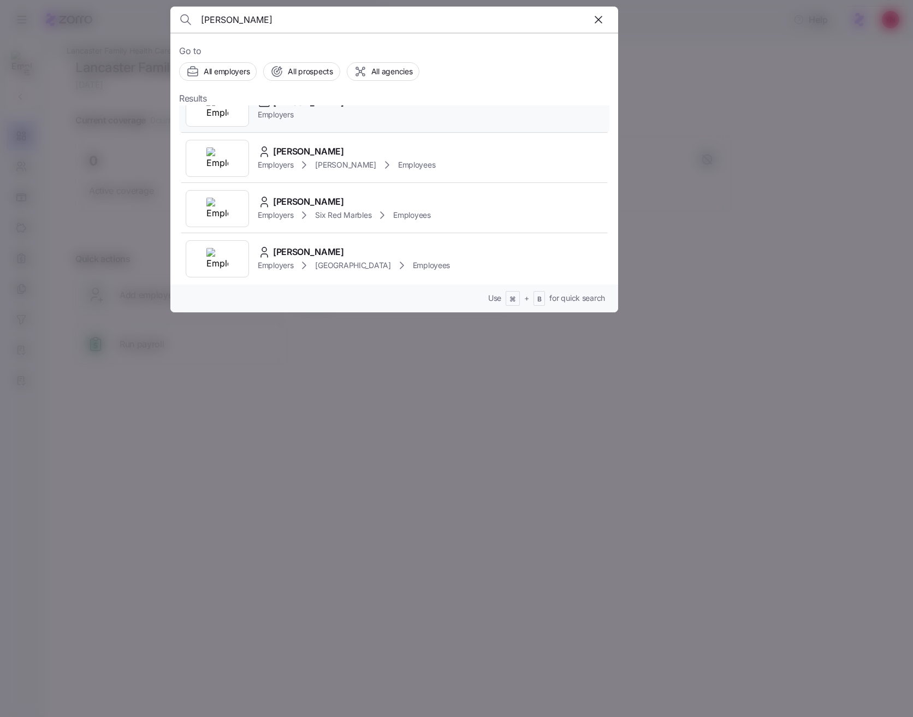
click at [295, 108] on span "Kim Cox" at bounding box center [308, 103] width 71 height 14
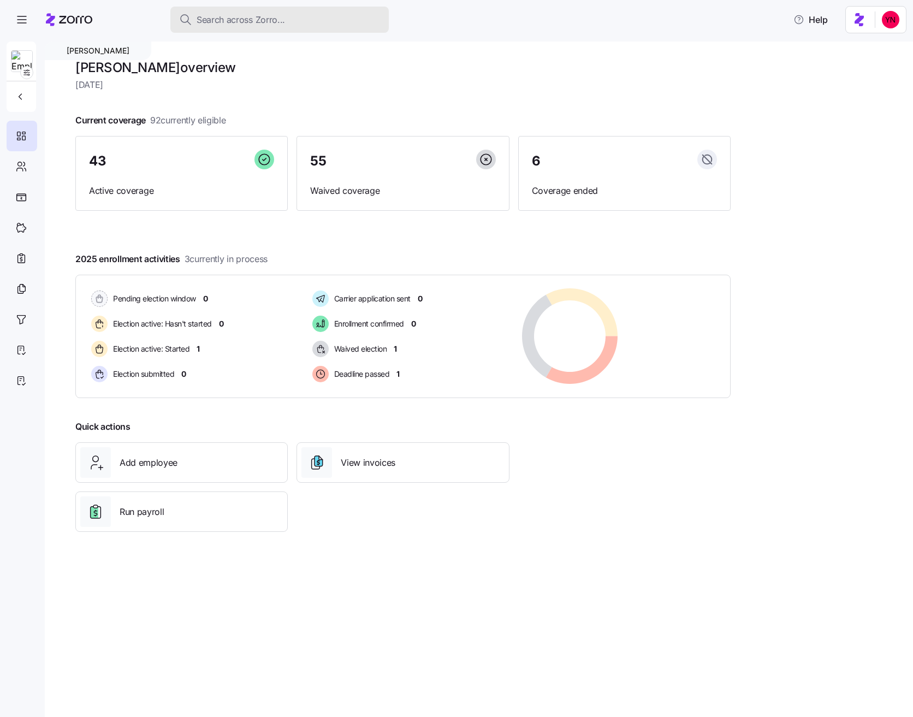
click at [218, 16] on span "Search across Zorro..." at bounding box center [241, 20] width 88 height 14
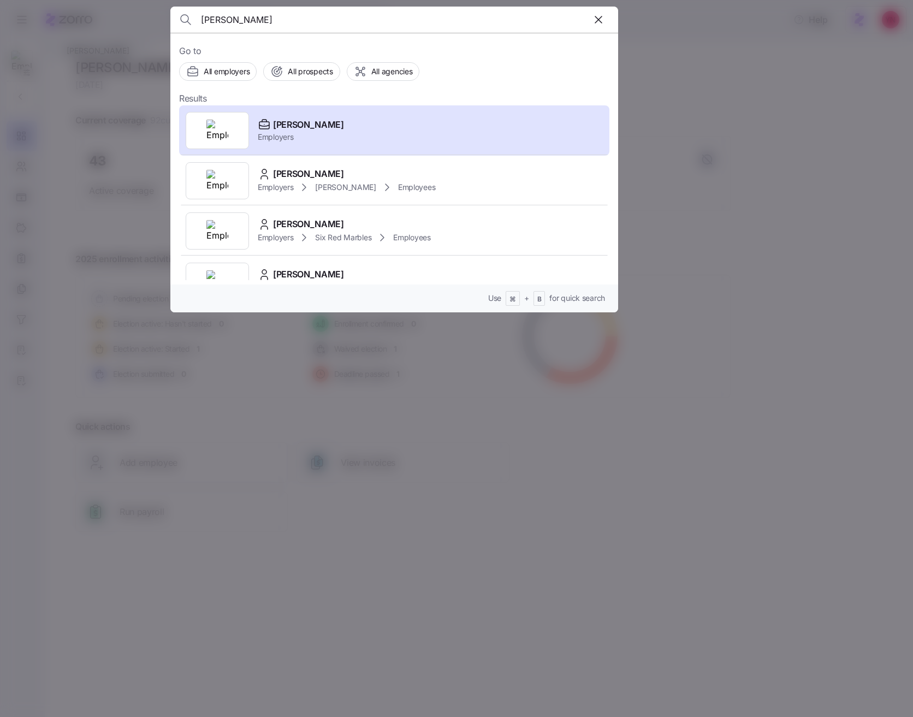
drag, startPoint x: 241, startPoint y: 19, endPoint x: 99, endPoint y: 16, distance: 142.0
click at [96, 710] on div "kim cox Go to All employers All prospects All agencies Results Kim Cox Employer…" at bounding box center [456, 710] width 913 height 0
click at [226, 20] on input "kim cox" at bounding box center [341, 20] width 280 height 26
drag, startPoint x: 226, startPoint y: 20, endPoint x: 187, endPoint y: 16, distance: 39.0
click at [186, 16] on div "kim cox" at bounding box center [394, 20] width 430 height 26
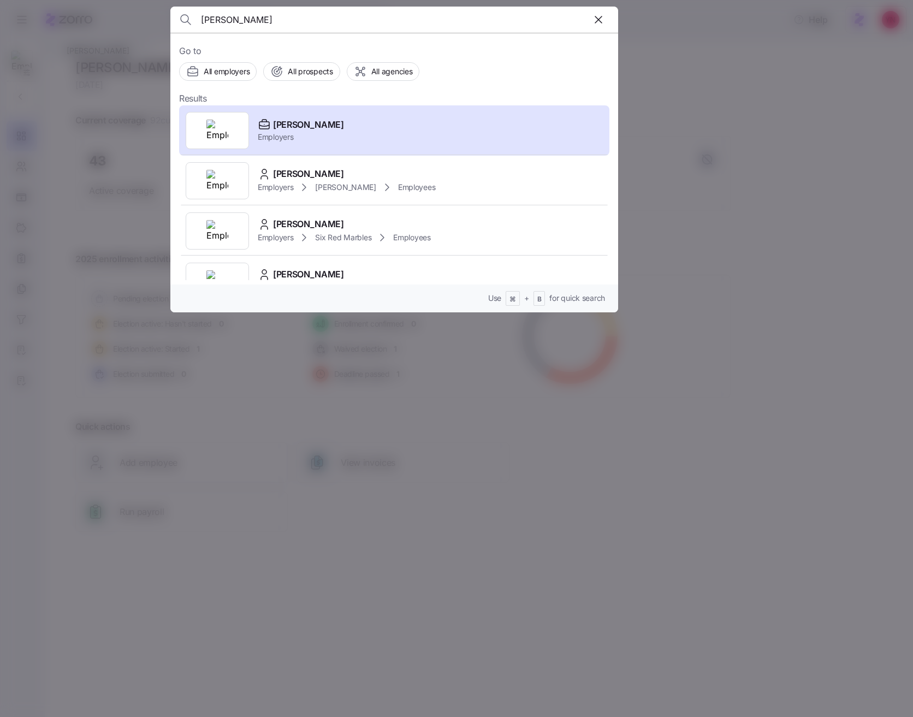
paste input "Family Practice Clinic of Booneville, Inc."
type input "Family Practice Clinic of Booneville, Inc."
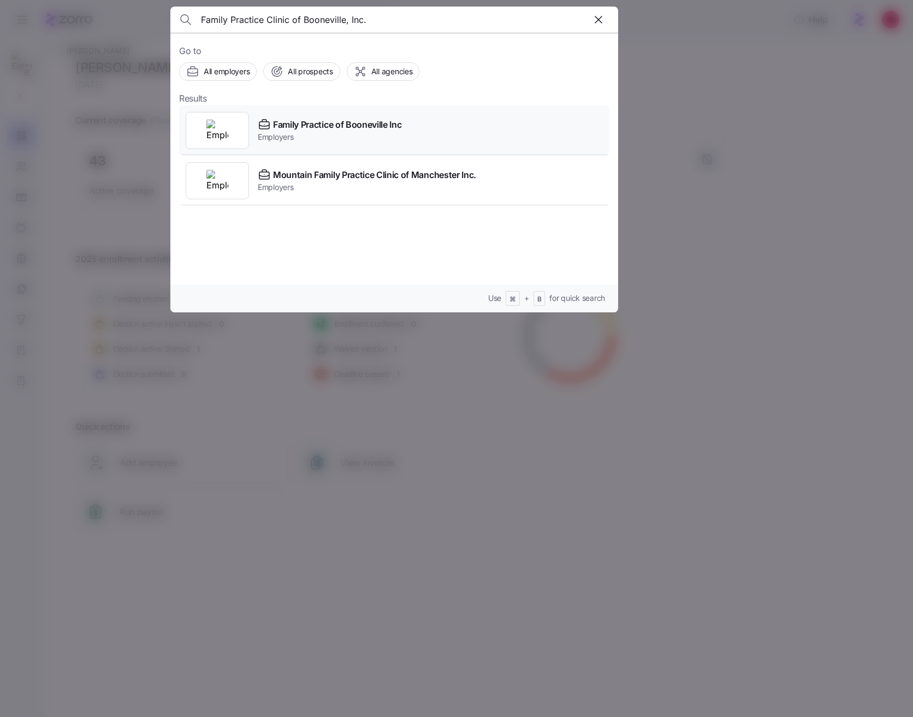
click at [313, 145] on div "Family Practice of Booneville Inc Employers" at bounding box center [394, 130] width 430 height 50
